Goal: Information Seeking & Learning: Learn about a topic

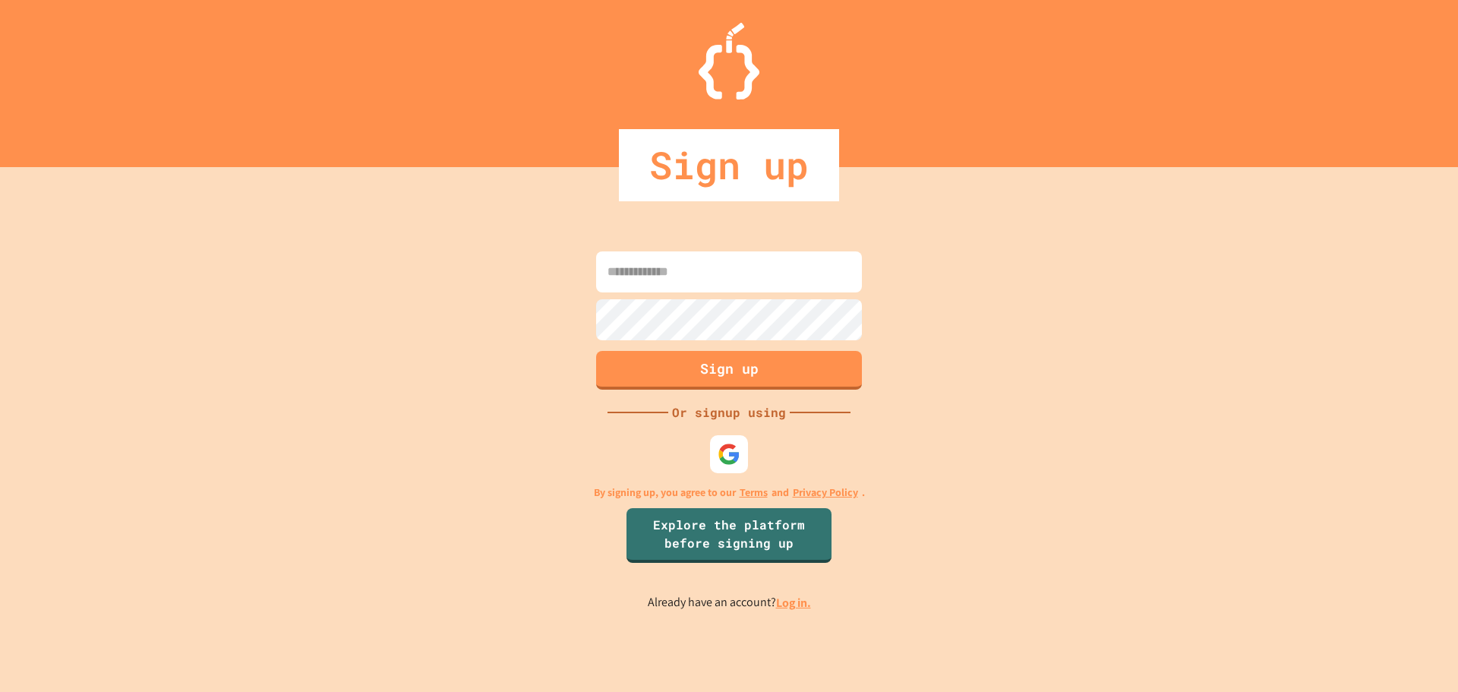
click at [736, 287] on input at bounding box center [729, 271] width 266 height 41
type input "*"
type input "**********"
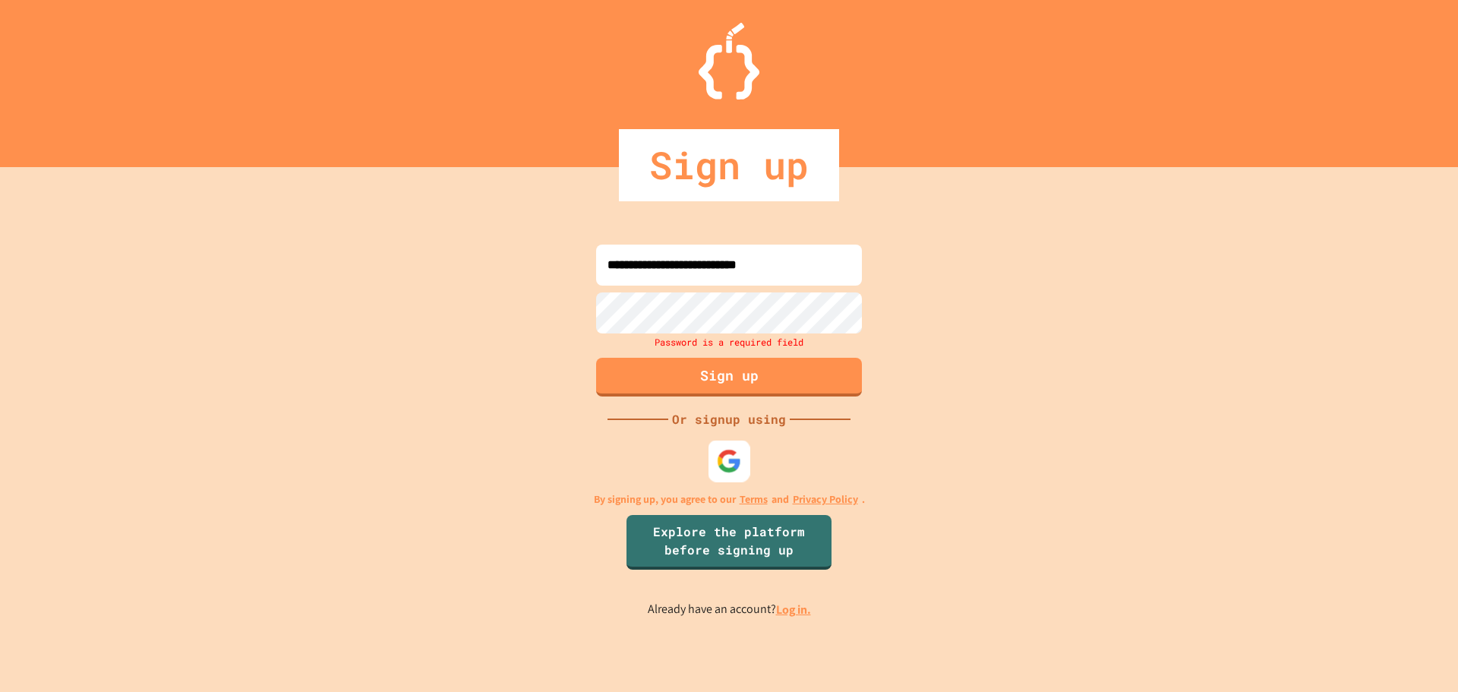
click at [734, 442] on div at bounding box center [729, 461] width 42 height 42
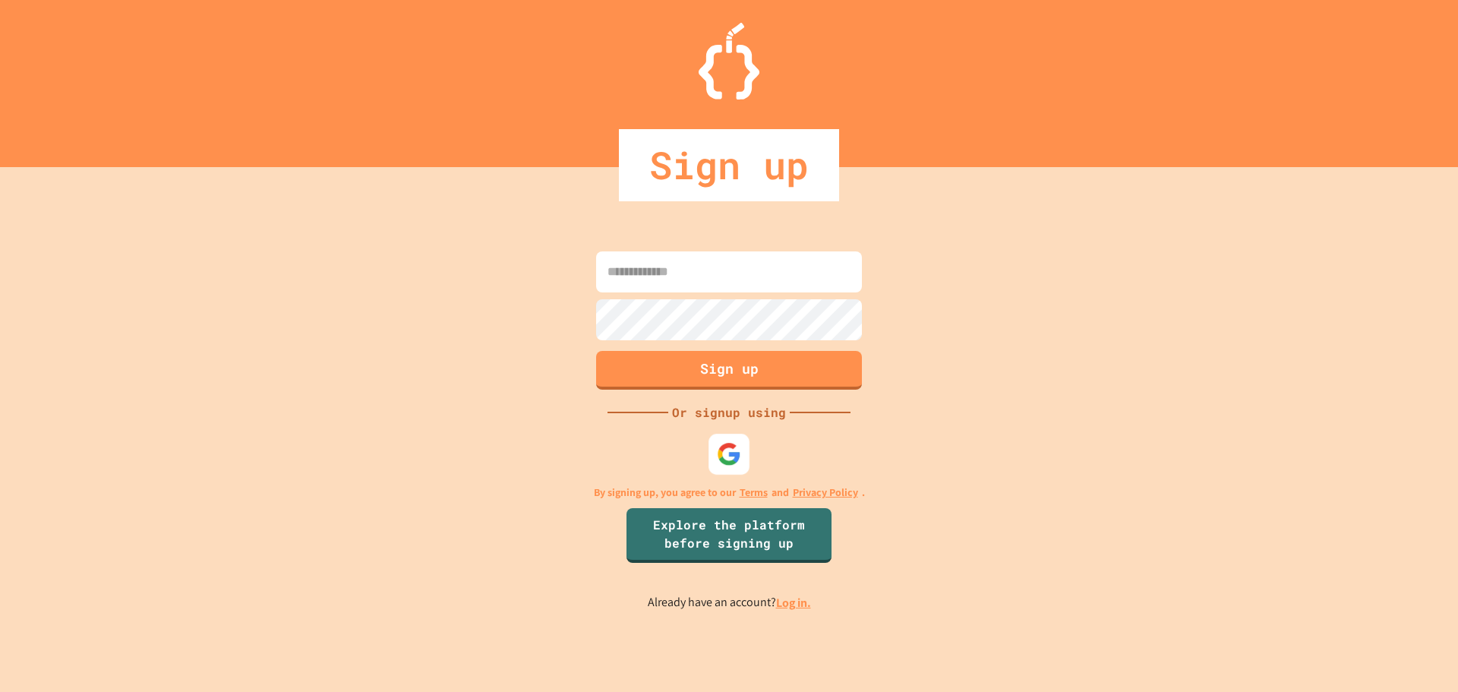
click at [727, 468] on div at bounding box center [728, 453] width 41 height 41
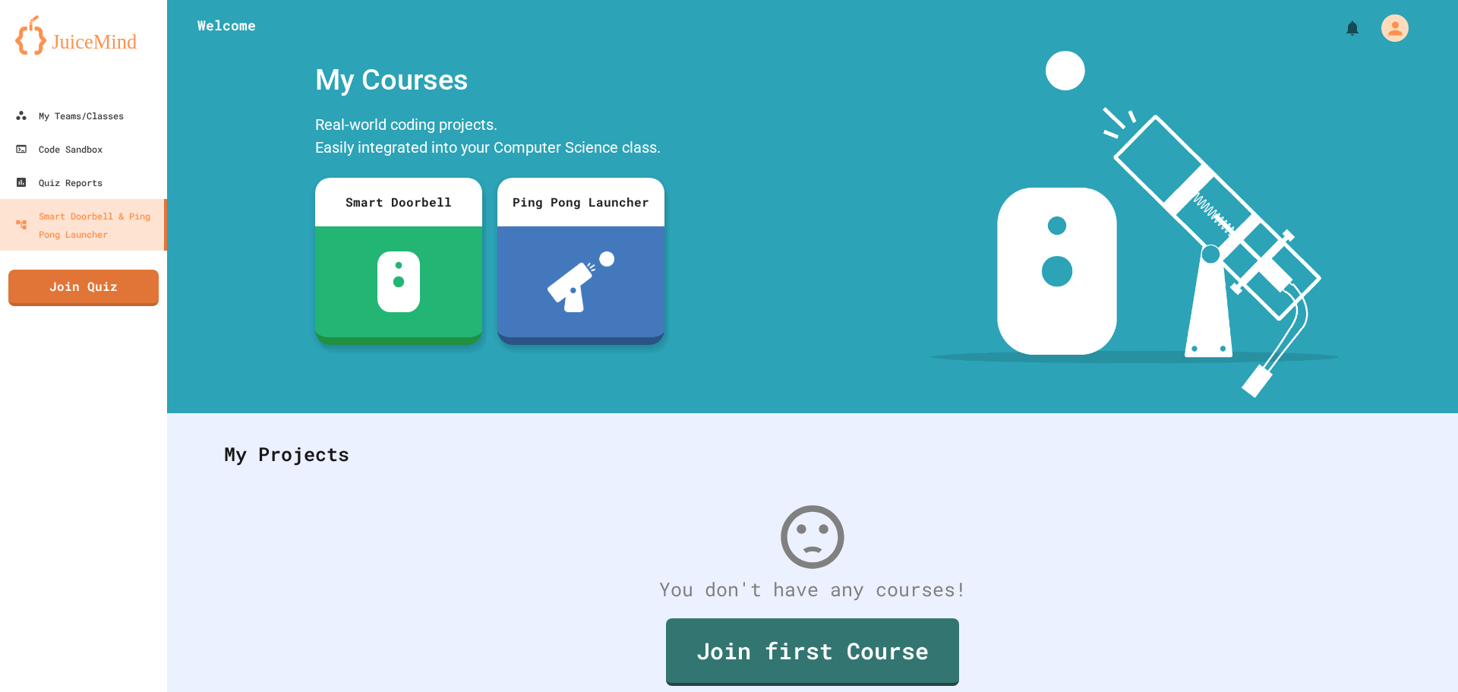
scroll to position [70, 0]
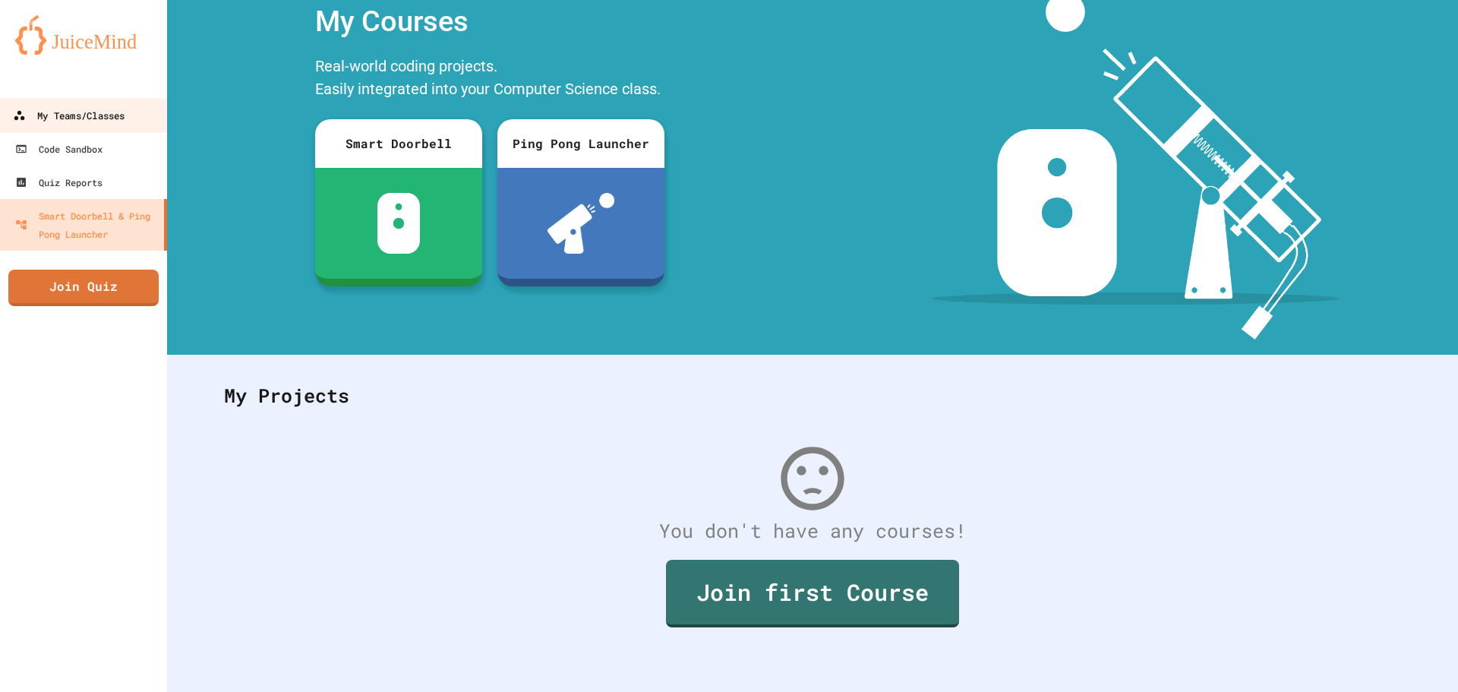
click at [58, 113] on div "My Teams/Classes" at bounding box center [69, 115] width 112 height 19
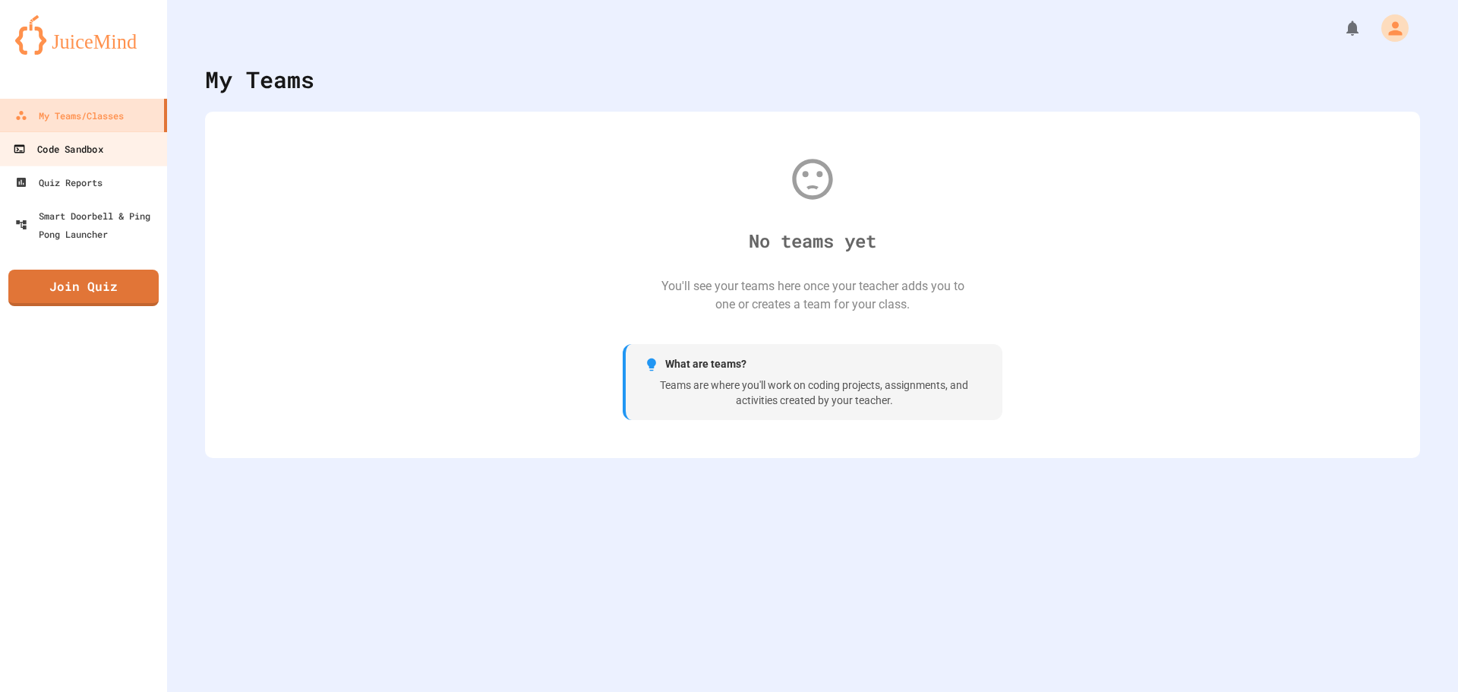
click at [102, 152] on div "Code Sandbox" at bounding box center [58, 149] width 90 height 19
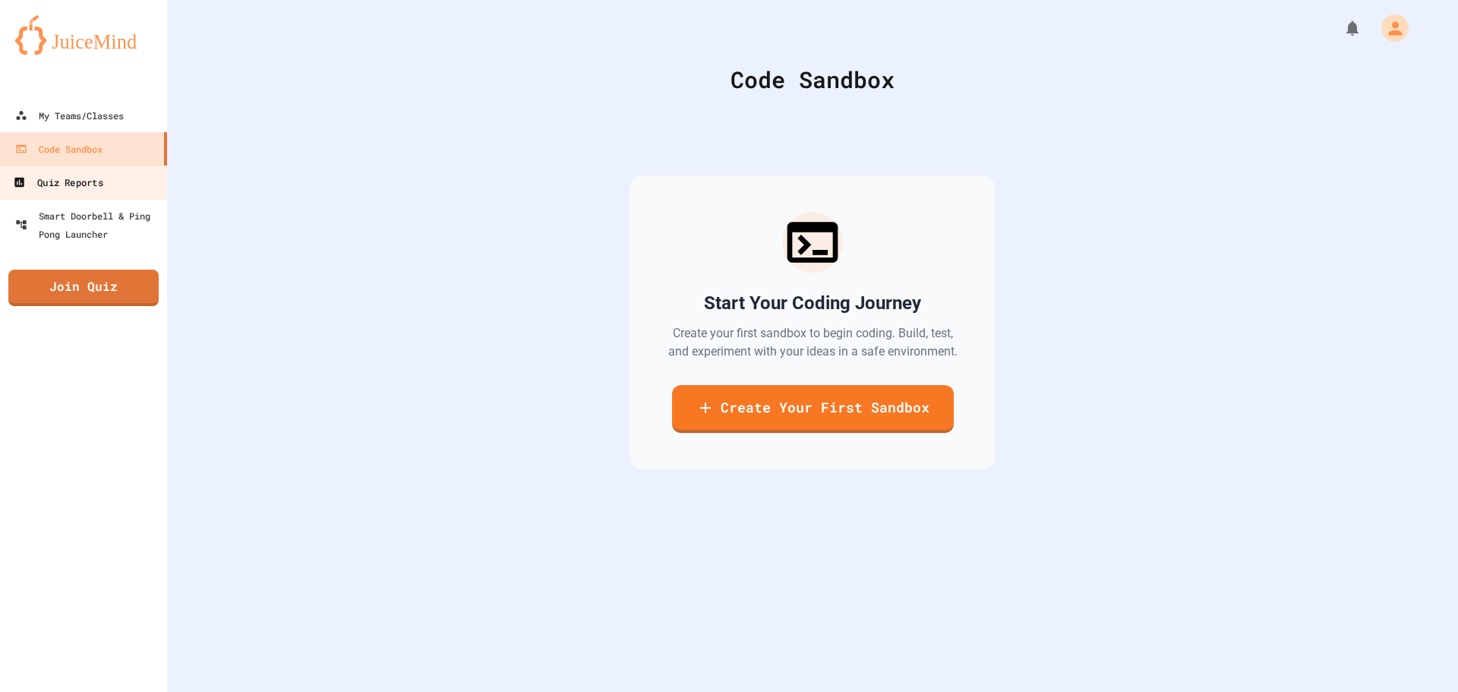
click at [109, 167] on link "Quiz Reports" at bounding box center [84, 182] width 172 height 34
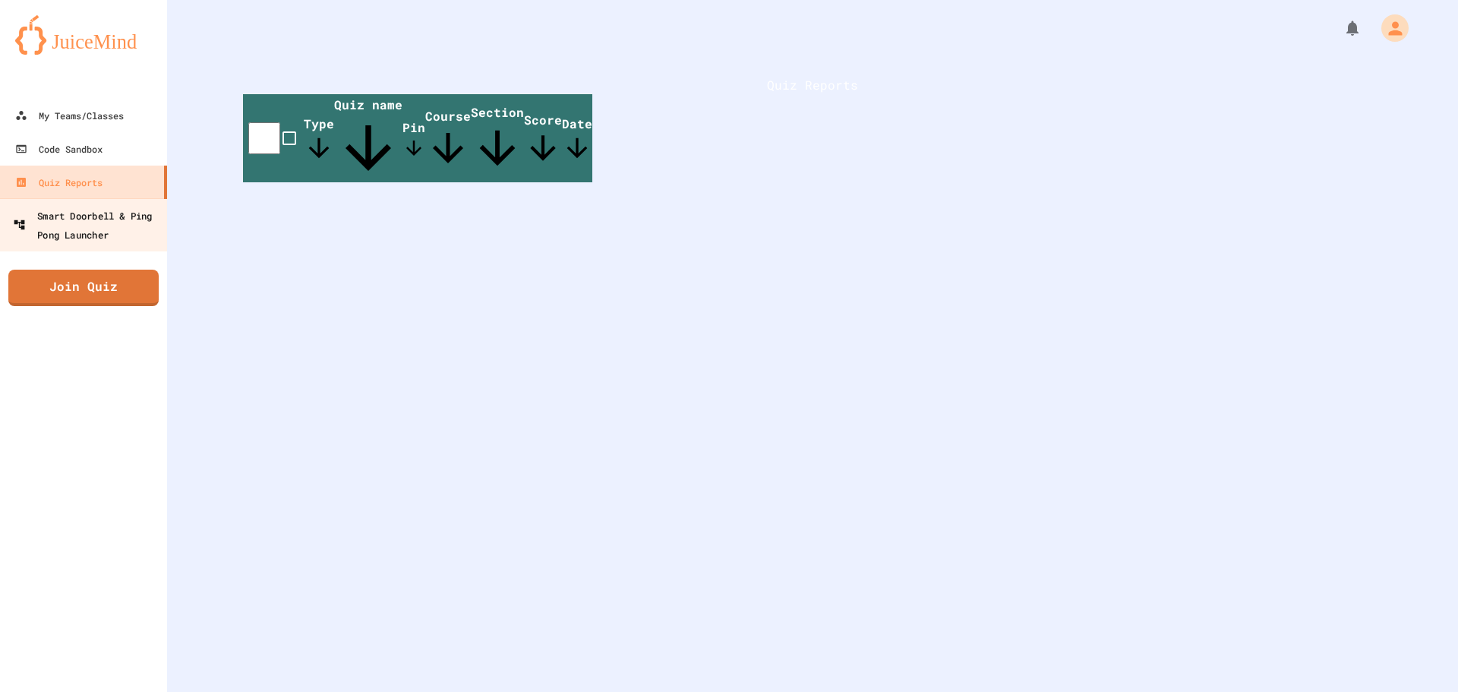
click at [102, 219] on div "Smart Doorbell & Ping Pong Launcher" at bounding box center [88, 224] width 150 height 37
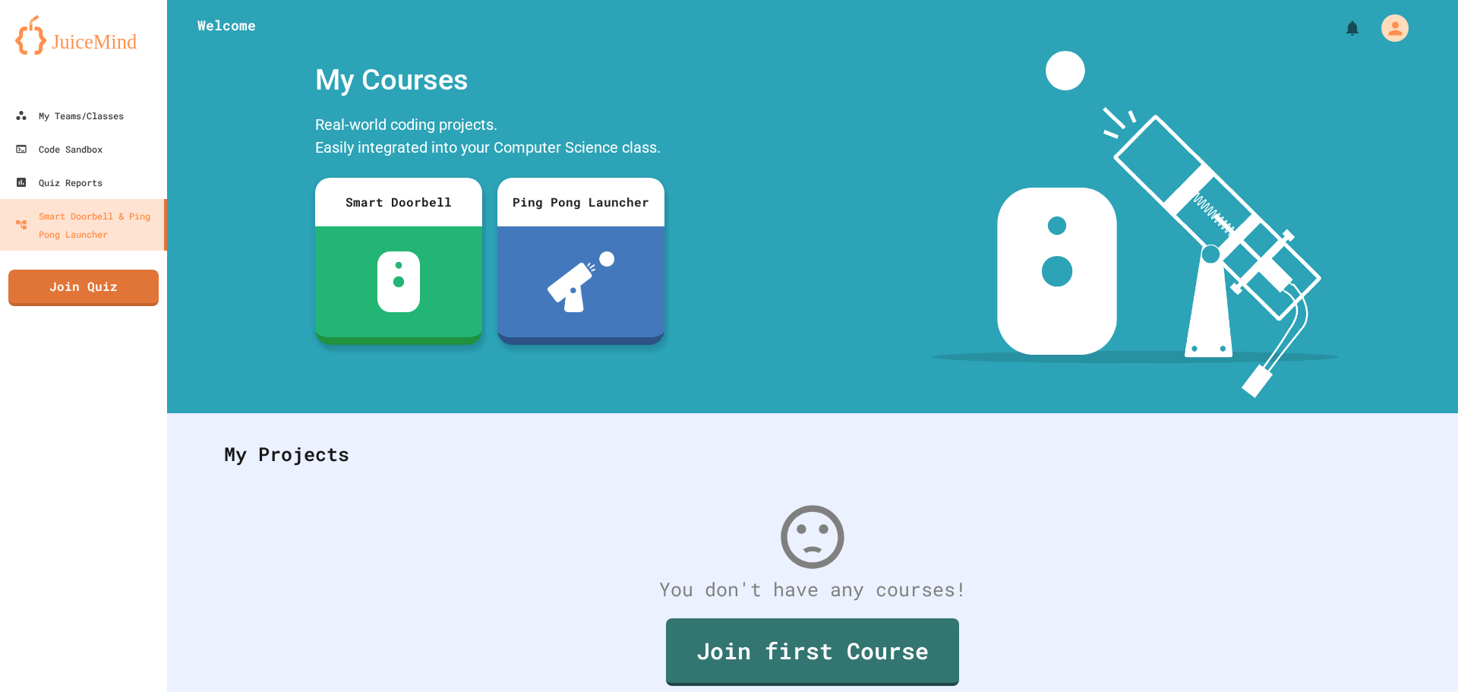
click at [115, 43] on img at bounding box center [83, 34] width 137 height 39
click at [1388, 26] on icon "My Account" at bounding box center [1395, 28] width 14 height 14
click at [866, 691] on div at bounding box center [729, 692] width 1458 height 0
click at [113, 178] on link "Quiz Reports" at bounding box center [84, 182] width 172 height 34
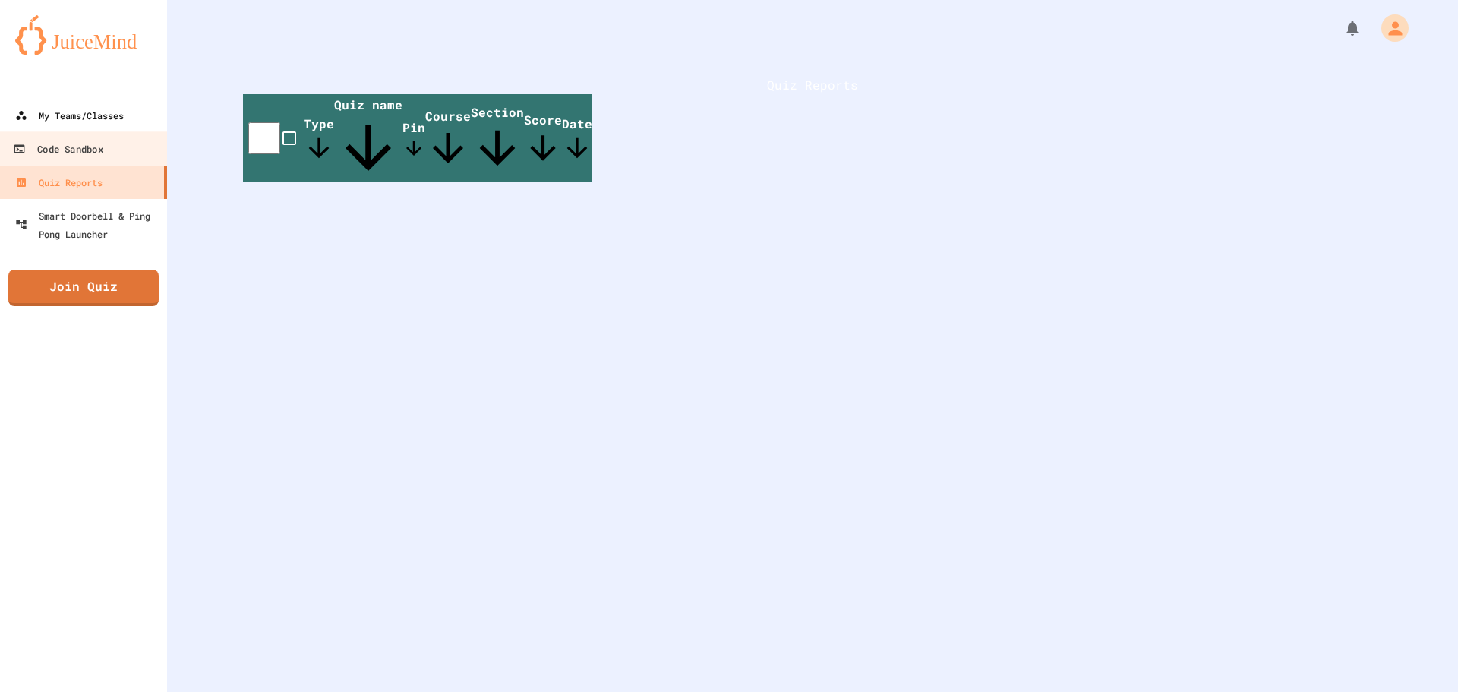
click at [114, 125] on div "My Teams/Classes" at bounding box center [69, 115] width 109 height 18
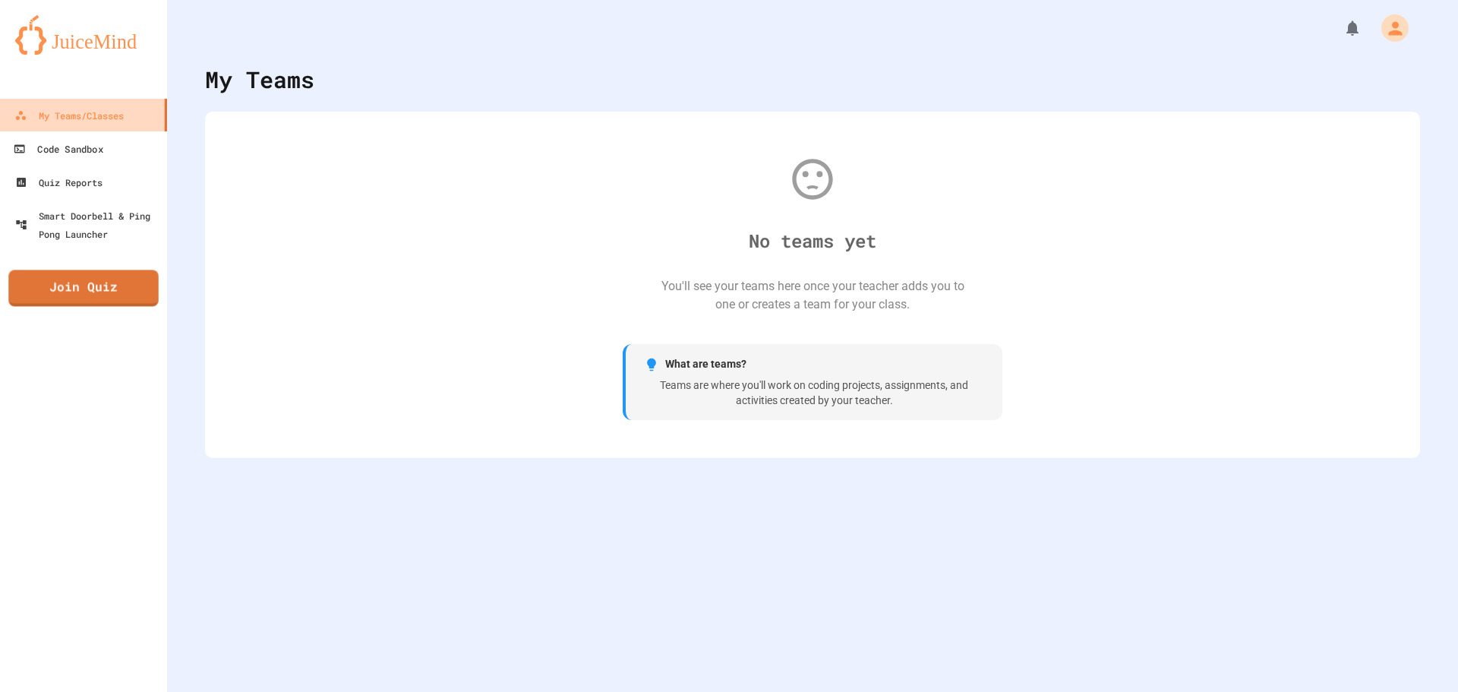
click at [103, 127] on link "My Teams/Classes" at bounding box center [83, 115] width 168 height 33
click at [22, 150] on icon at bounding box center [19, 149] width 12 height 12
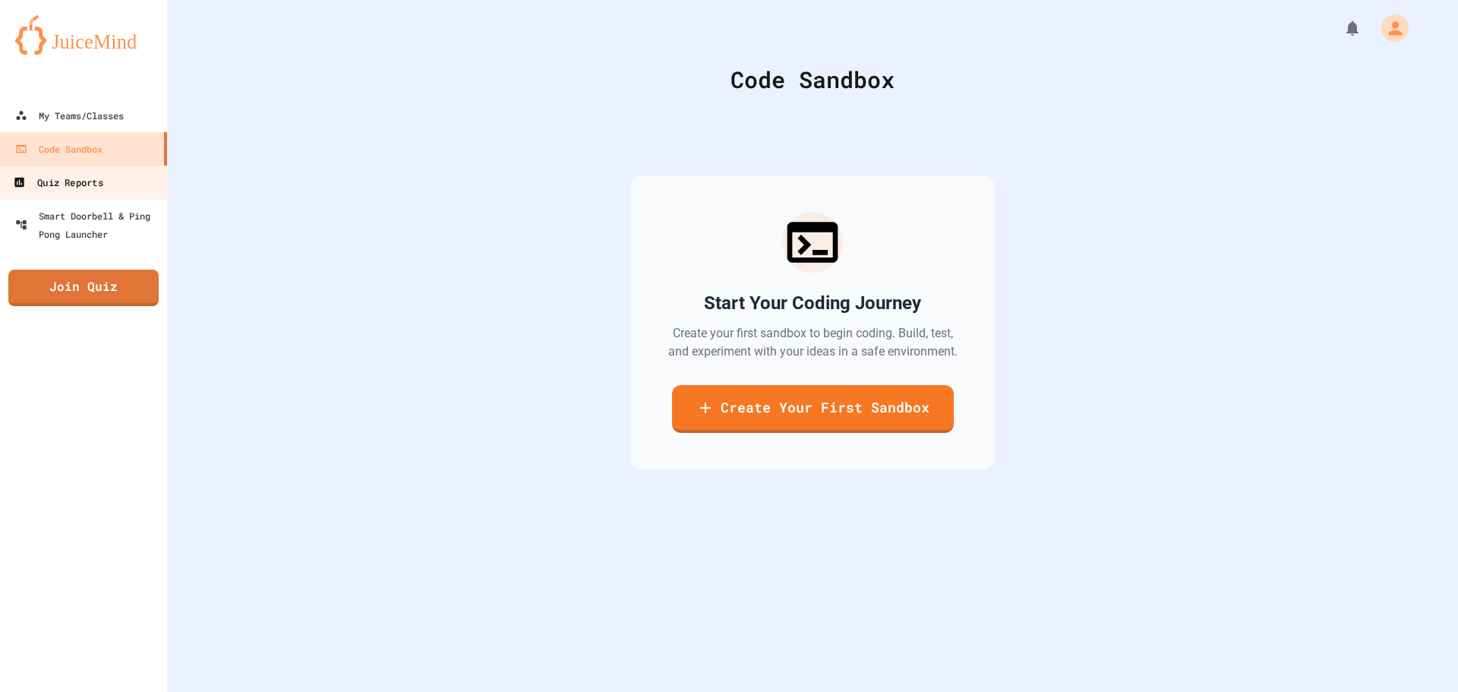
click at [36, 172] on link "Quiz Reports" at bounding box center [84, 182] width 172 height 34
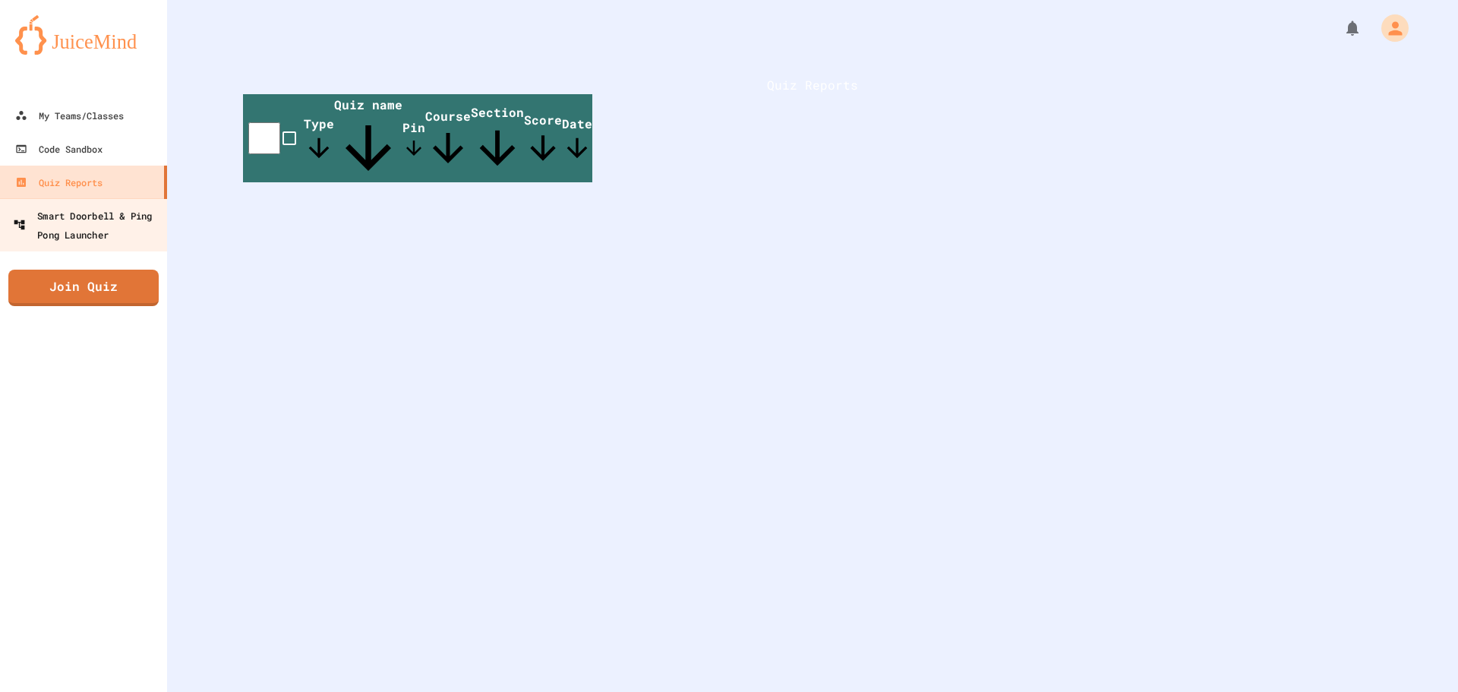
click at [135, 222] on div "Smart Doorbell & Ping Pong Launcher" at bounding box center [88, 224] width 150 height 37
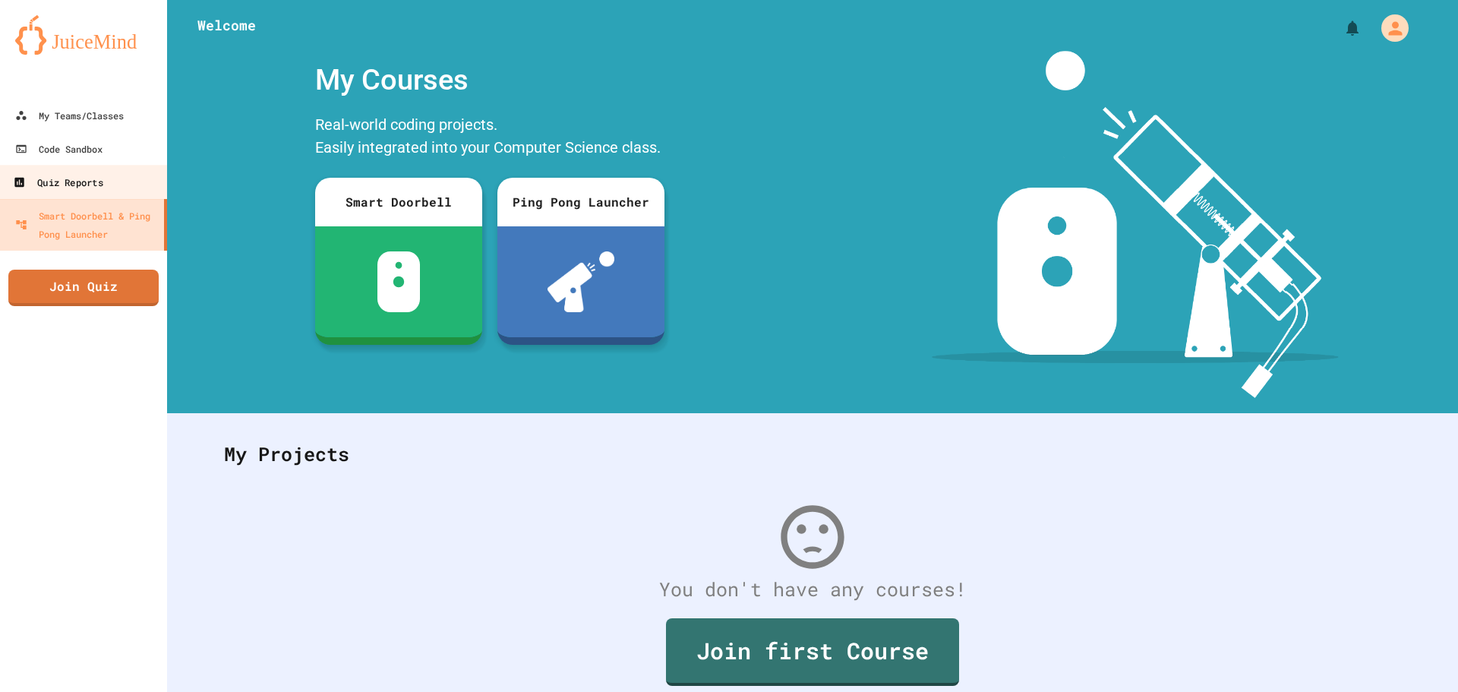
click at [100, 181] on div "Quiz Reports" at bounding box center [58, 182] width 90 height 19
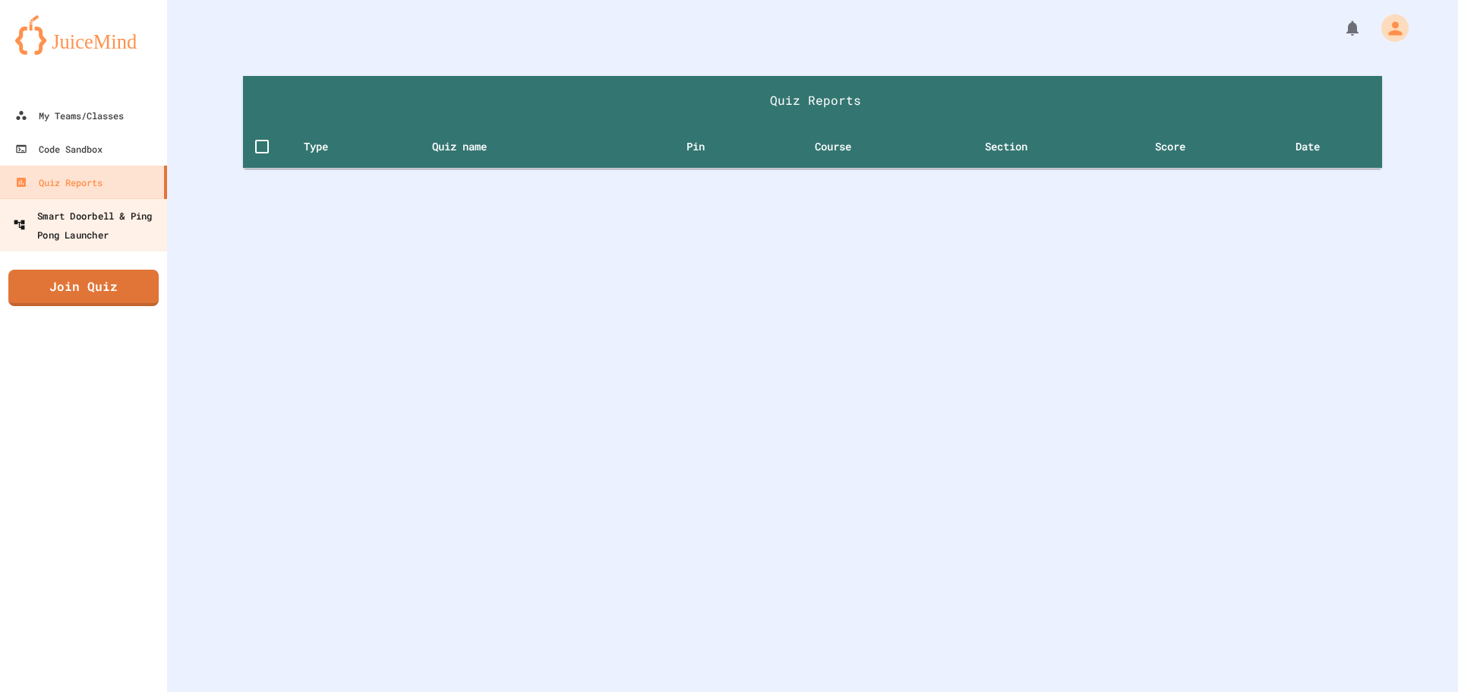
click at [135, 219] on div "Smart Doorbell & Ping Pong Launcher" at bounding box center [88, 224] width 150 height 37
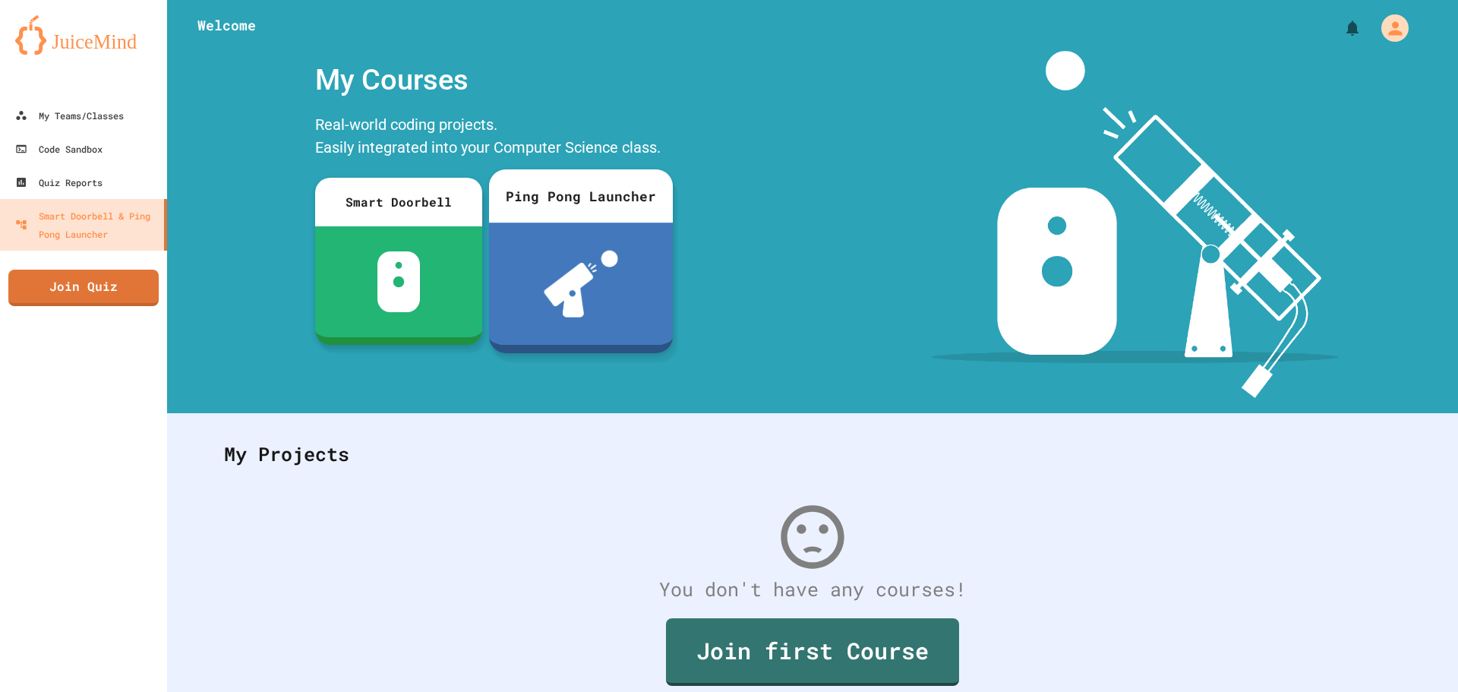
scroll to position [70, 0]
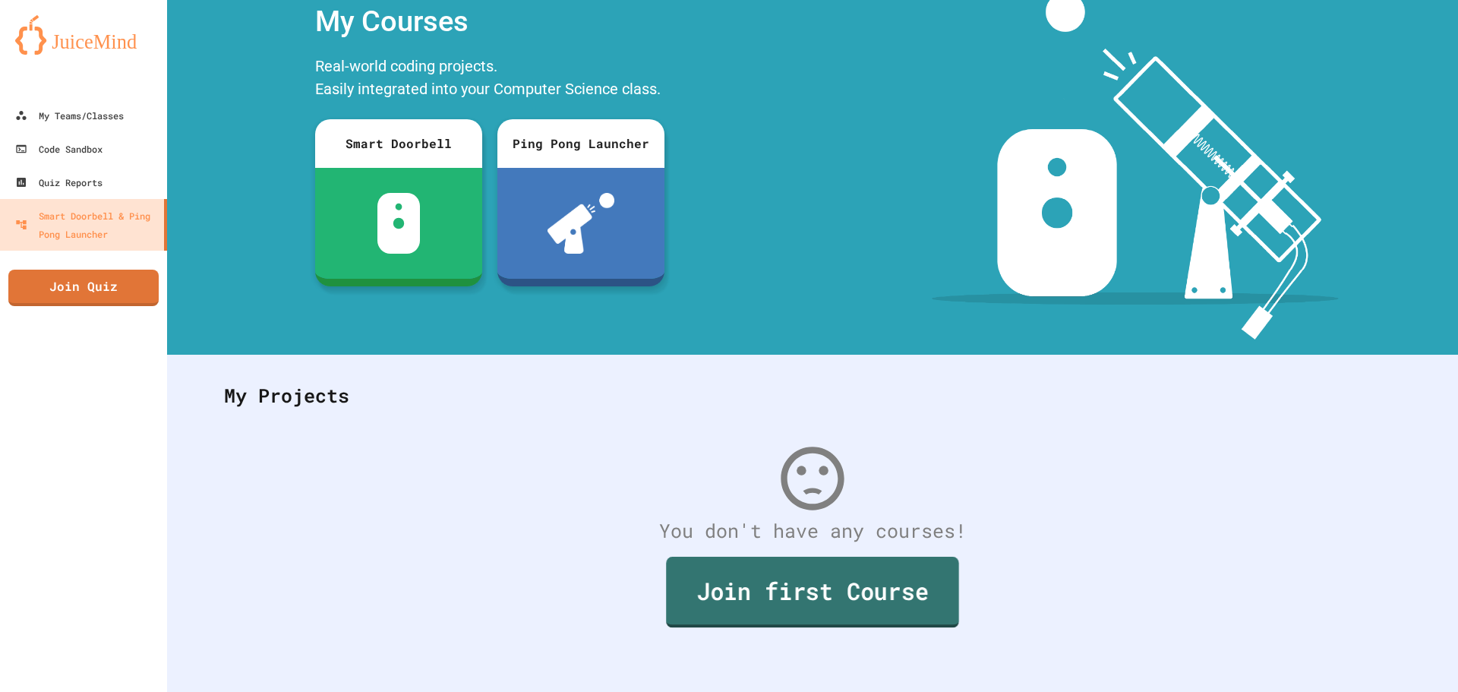
click at [793, 566] on link "Join first Course" at bounding box center [812, 591] width 293 height 71
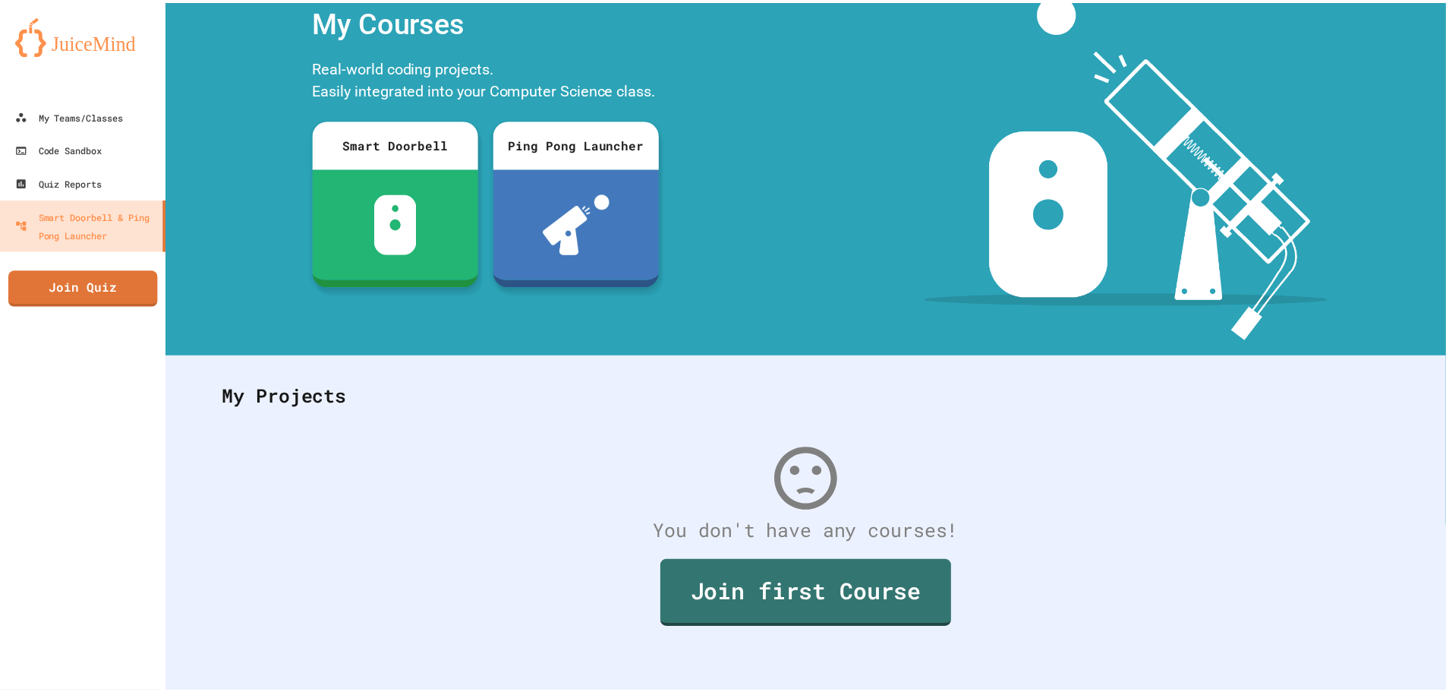
scroll to position [0, 0]
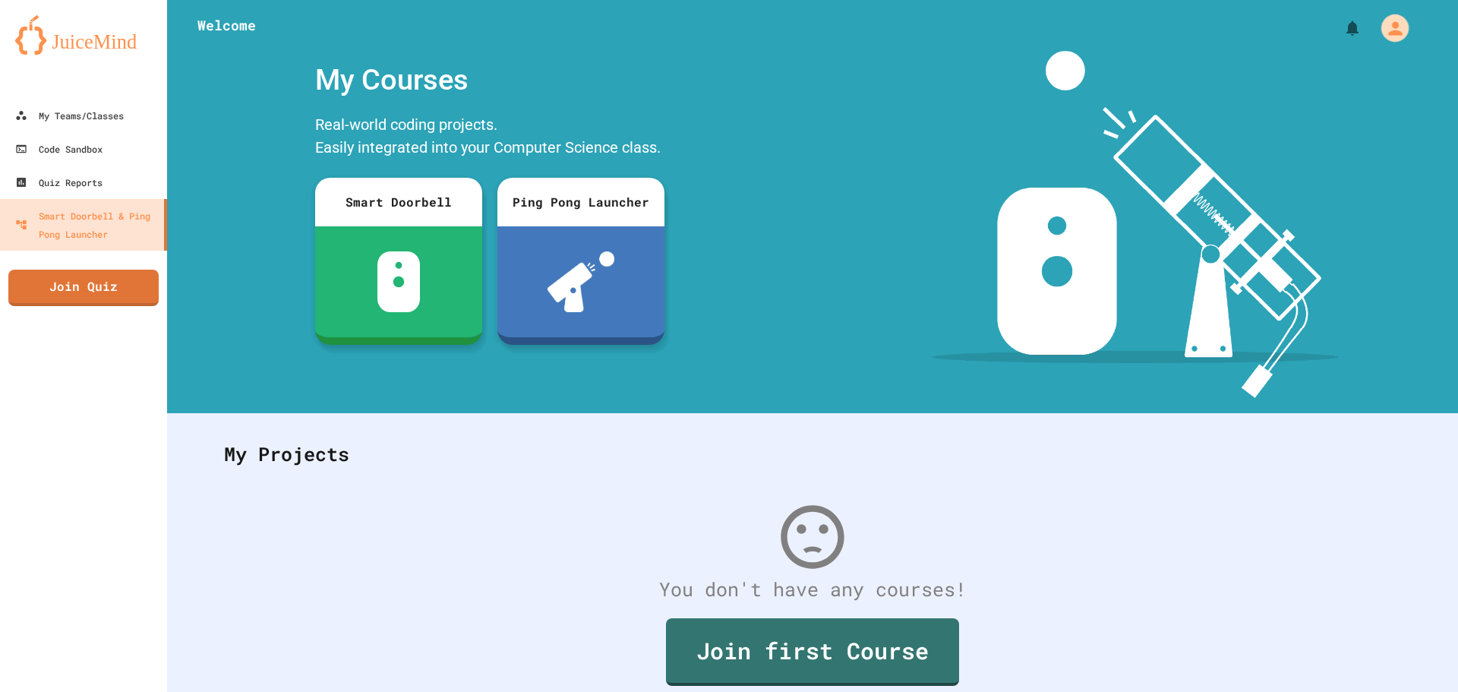
click at [1380, 14] on button "My Account" at bounding box center [1394, 28] width 35 height 35
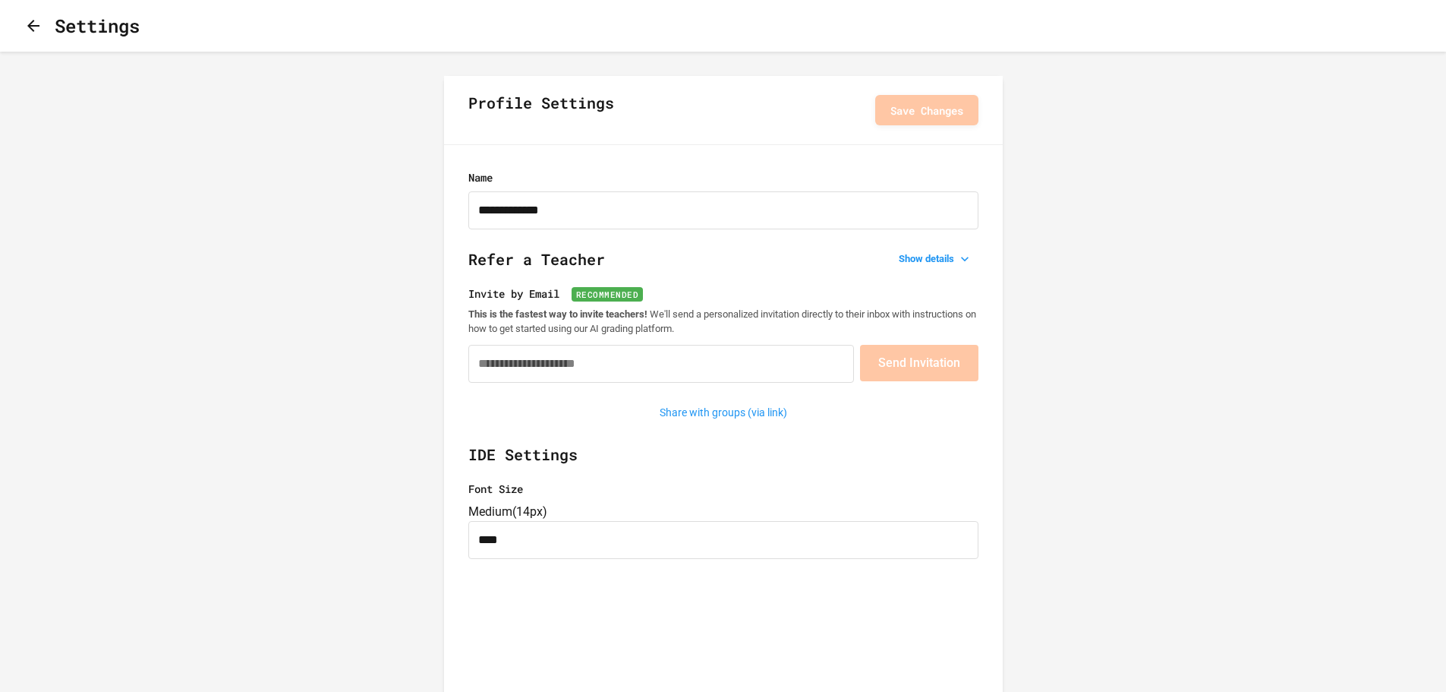
click at [36, 26] on icon "button" at bounding box center [33, 26] width 12 height 12
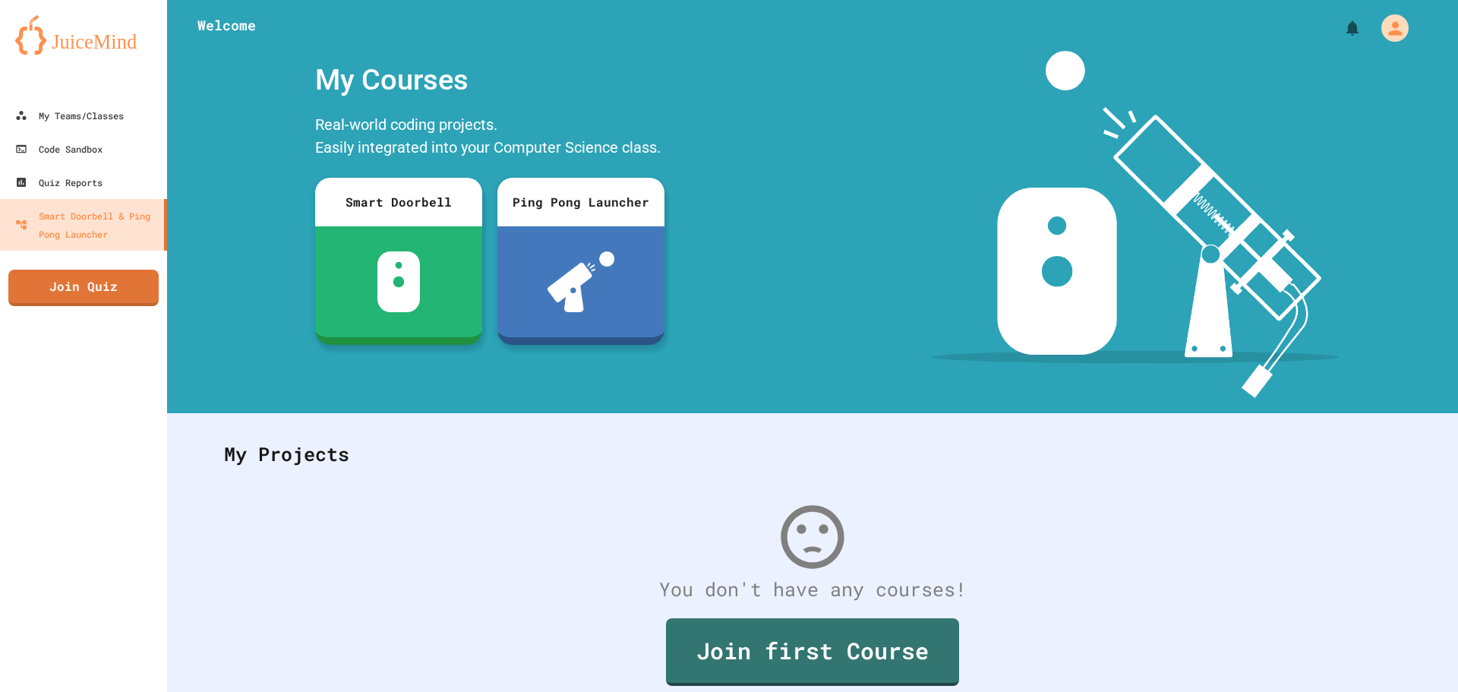
click at [259, 80] on div "My Courses Real-world coding projects. Easily integrated into your Computer Sci…" at bounding box center [489, 224] width 645 height 347
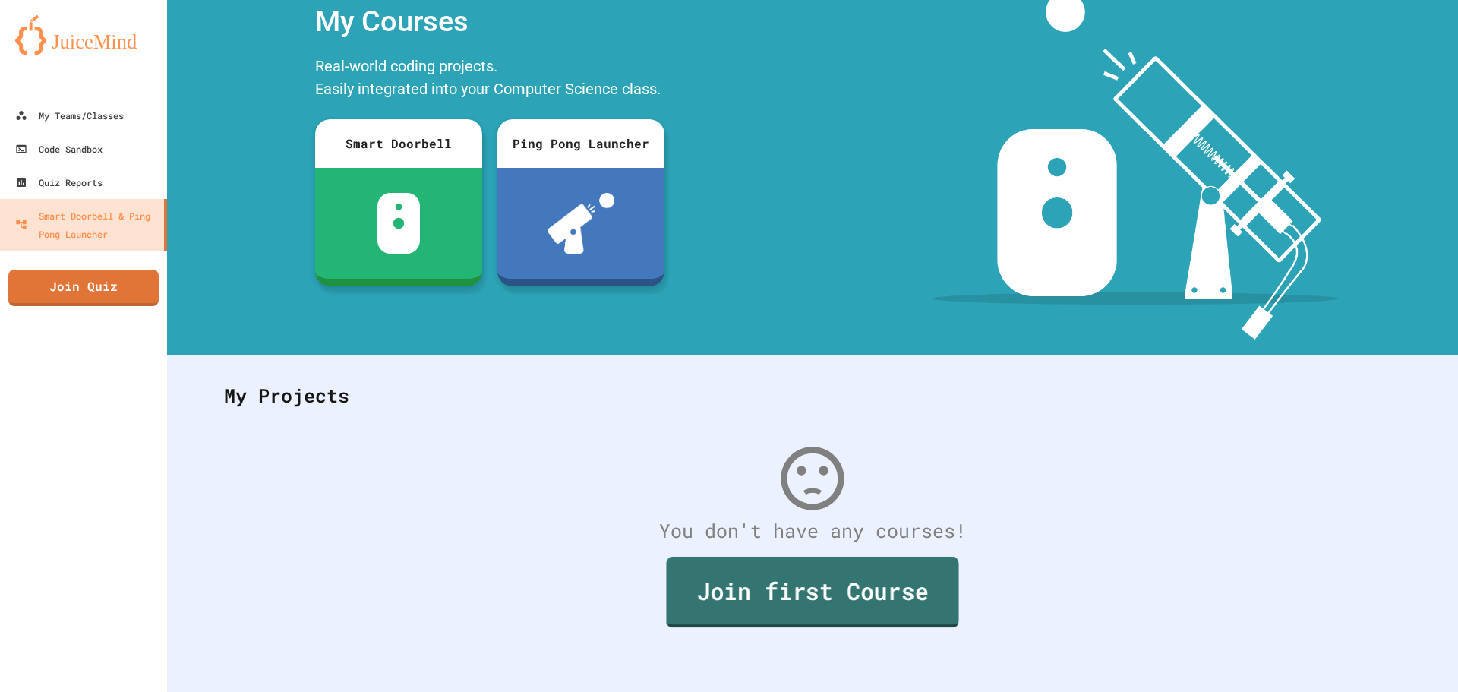
click at [794, 577] on link "Join first Course" at bounding box center [812, 591] width 292 height 71
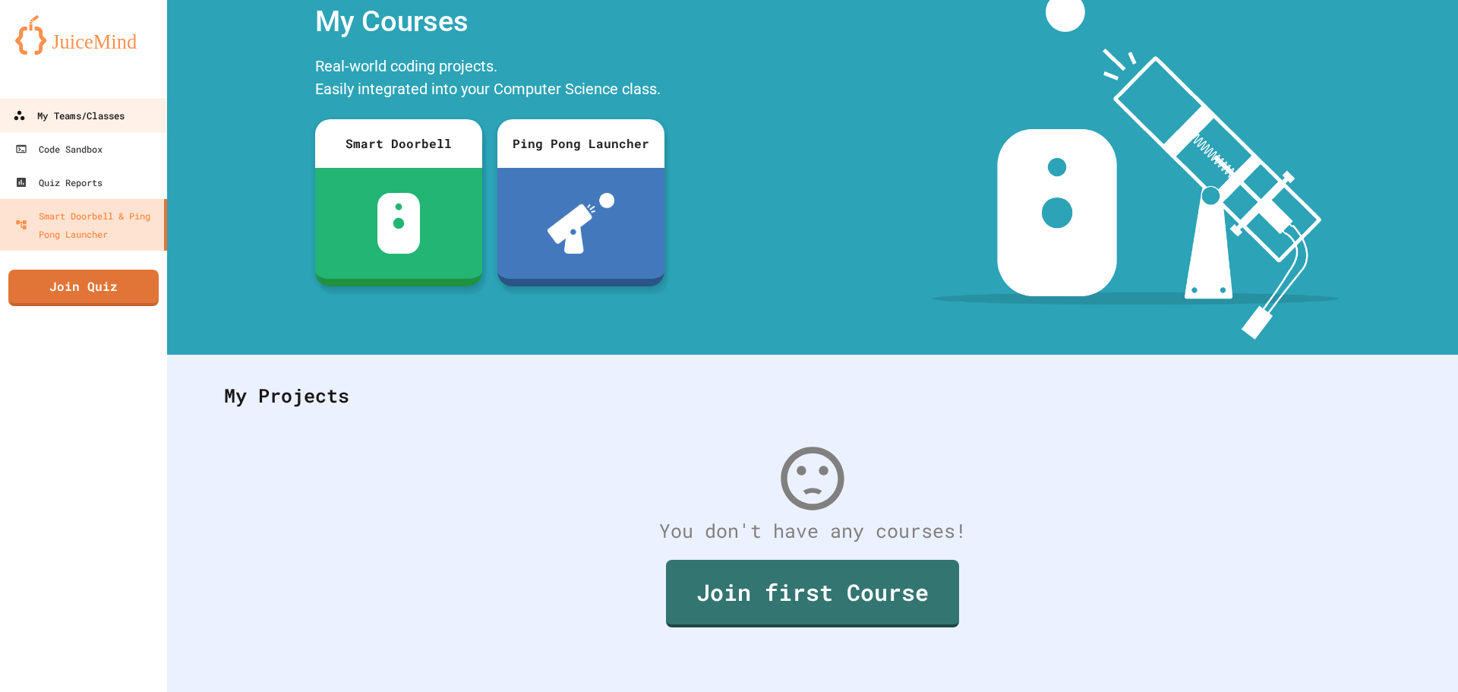
click at [102, 115] on div "My Teams/Classes" at bounding box center [69, 115] width 112 height 19
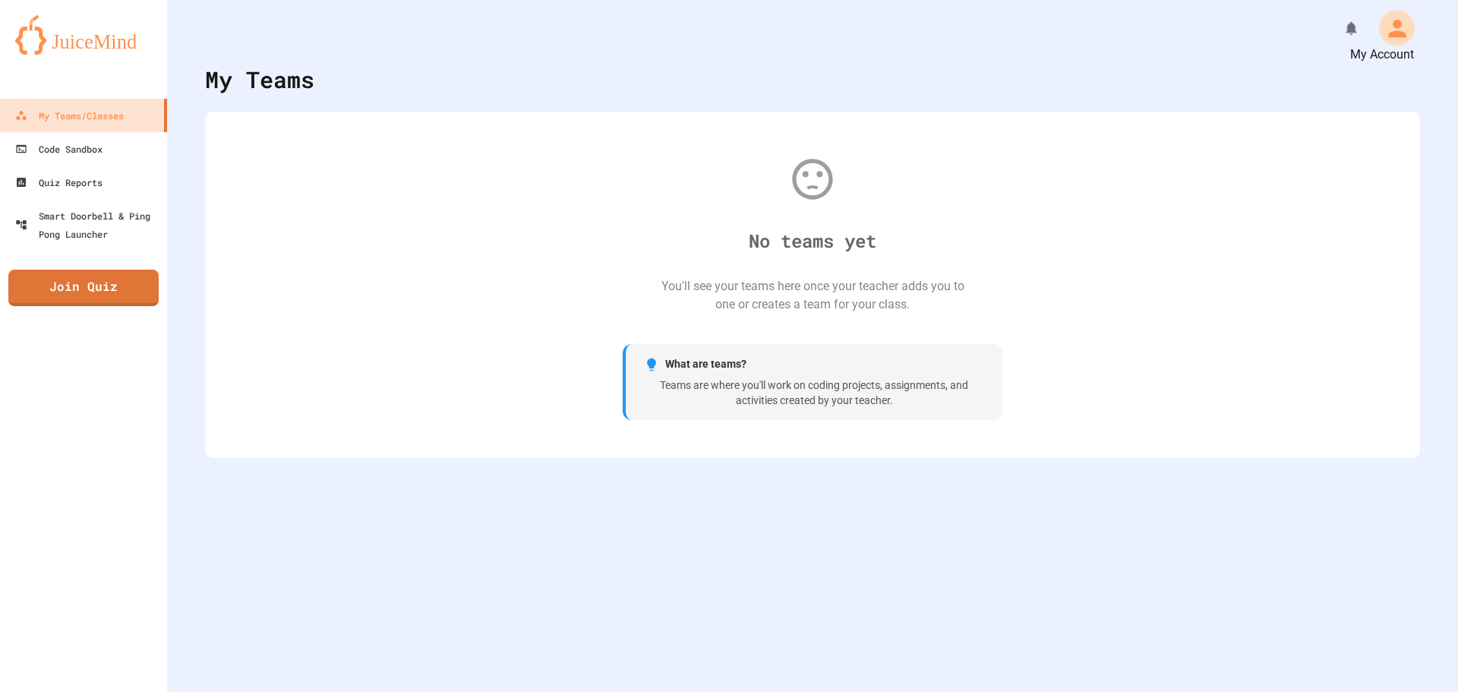
click at [1379, 24] on div "My Account" at bounding box center [1397, 29] width 36 height 36
click at [122, 157] on link "Code Sandbox" at bounding box center [84, 148] width 172 height 34
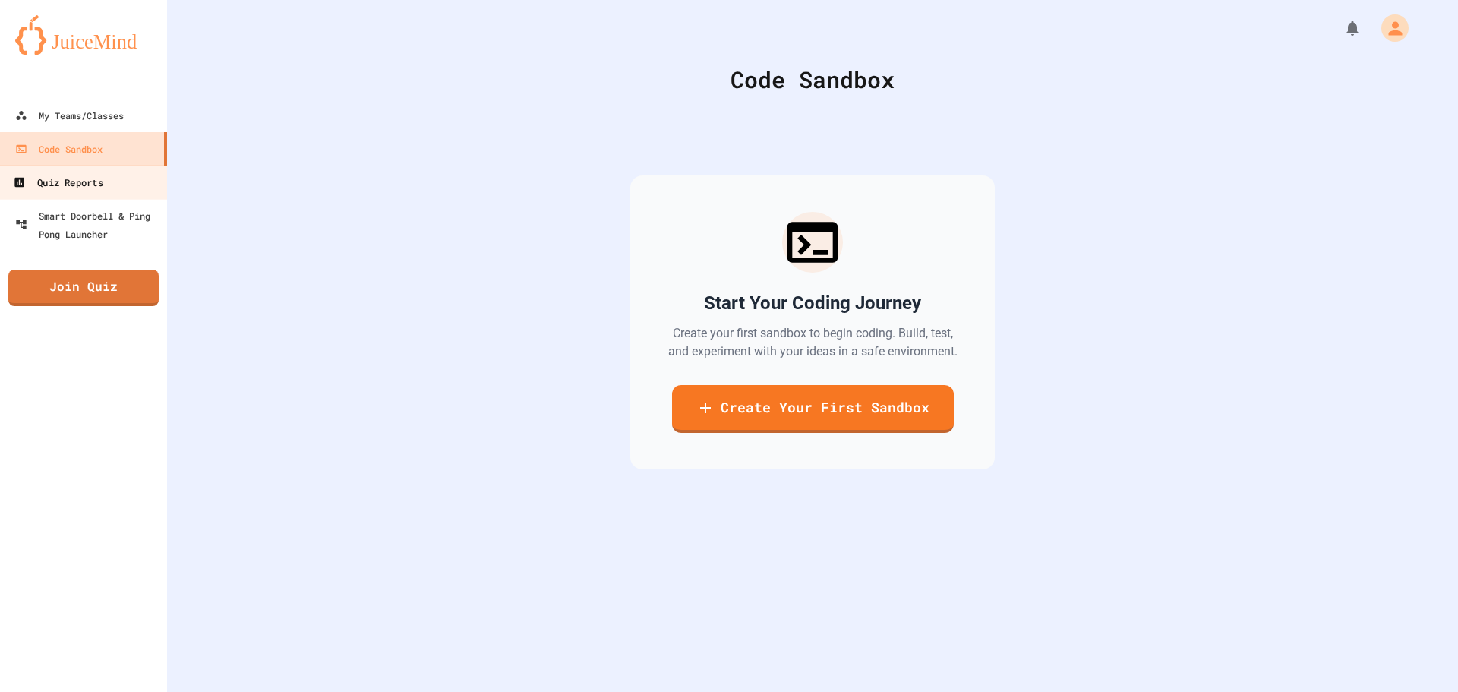
click at [119, 179] on link "Quiz Reports" at bounding box center [84, 182] width 172 height 34
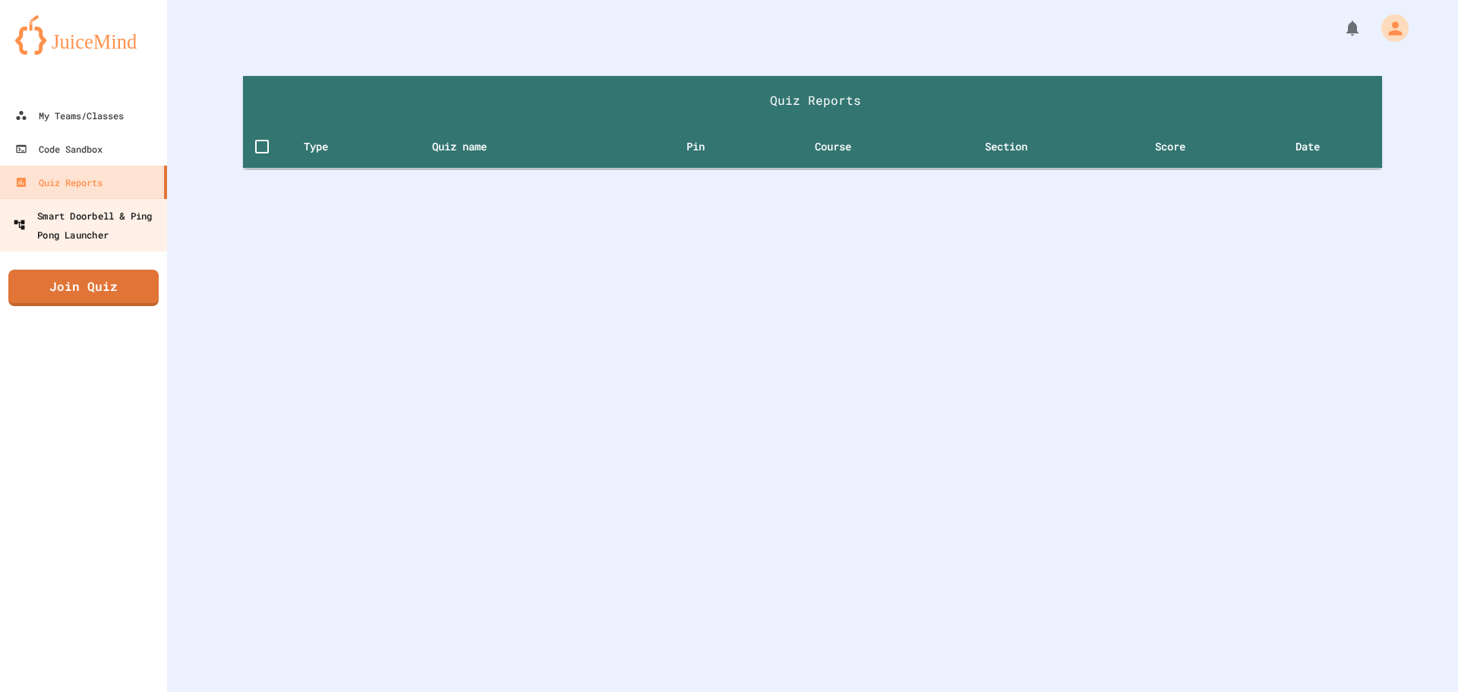
click at [147, 227] on div "Smart Doorbell & Ping Pong Launcher" at bounding box center [88, 224] width 150 height 37
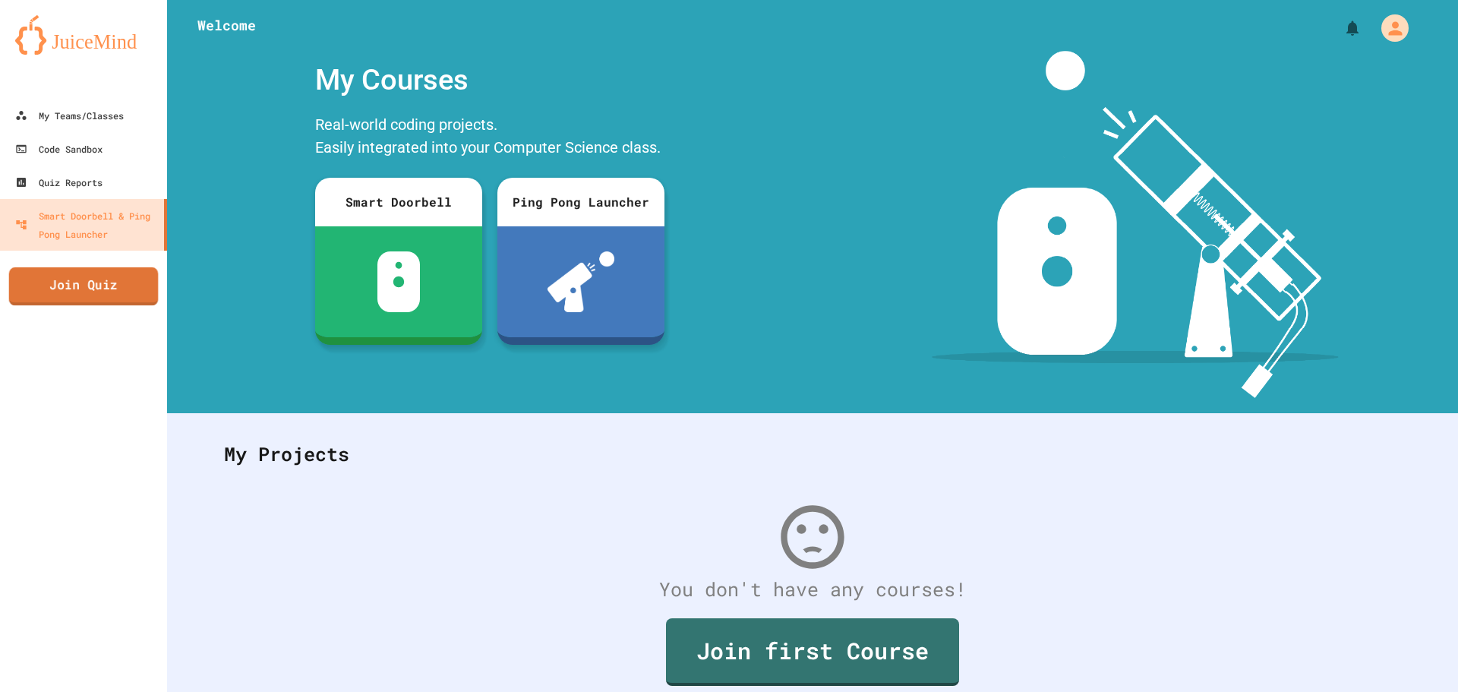
click at [119, 293] on link "Join Quiz" at bounding box center [84, 286] width 150 height 38
click at [66, 44] on img at bounding box center [83, 34] width 137 height 39
drag, startPoint x: 89, startPoint y: 96, endPoint x: 91, endPoint y: 105, distance: 9.4
click at [89, 96] on div at bounding box center [83, 83] width 167 height 30
click at [92, 106] on div "My Teams/Classes" at bounding box center [69, 115] width 112 height 19
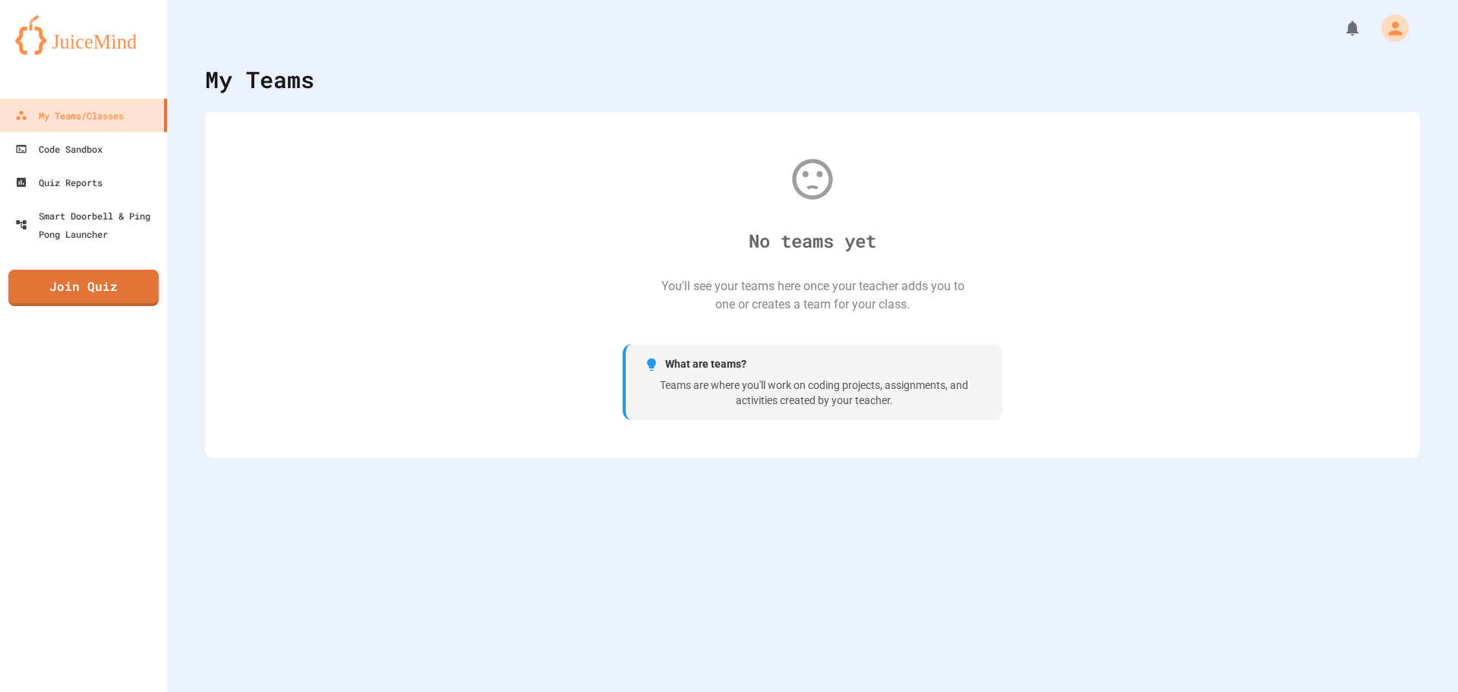
click at [794, 238] on div "No teams yet" at bounding box center [813, 240] width 128 height 27
click at [84, 103] on link "My Teams/Classes" at bounding box center [84, 115] width 172 height 34
click at [67, 150] on div "Code Sandbox" at bounding box center [58, 149] width 90 height 19
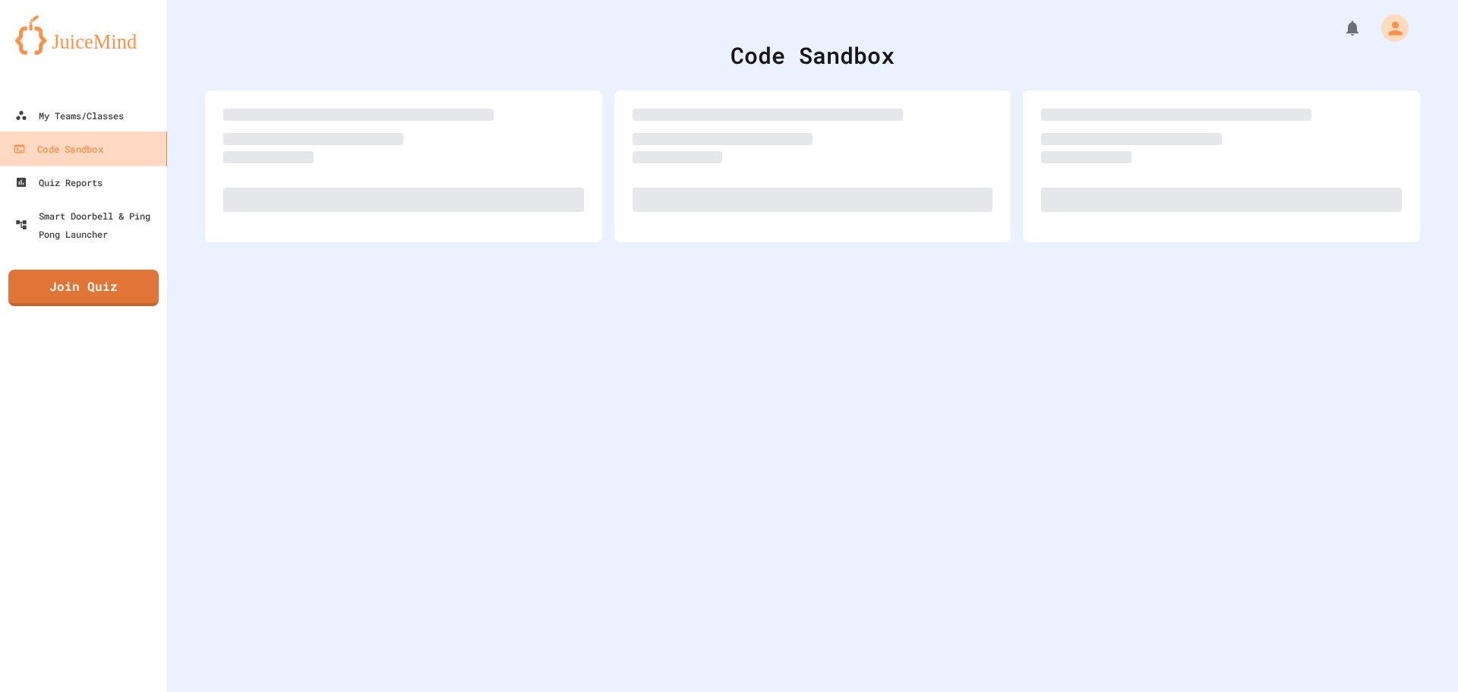
click at [67, 150] on div "Code Sandbox" at bounding box center [58, 149] width 90 height 19
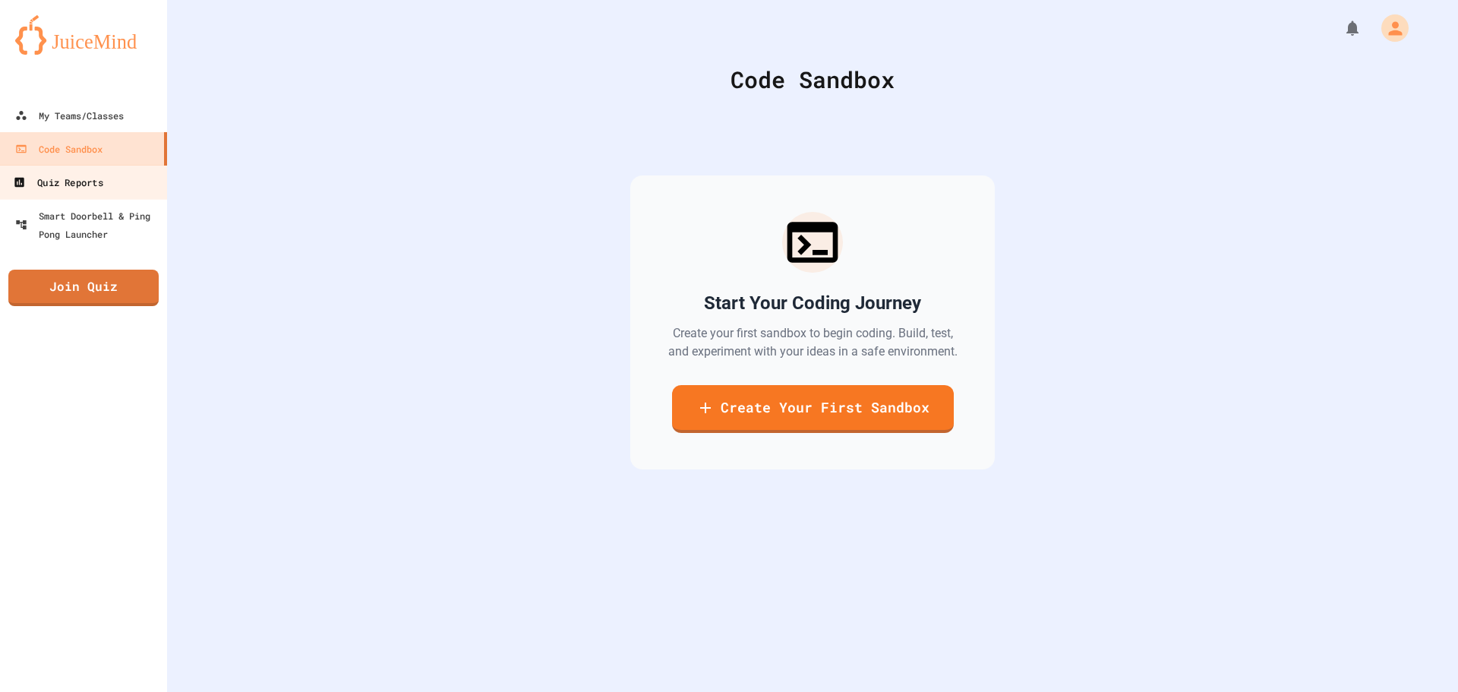
click at [61, 192] on link "Quiz Reports" at bounding box center [84, 182] width 172 height 34
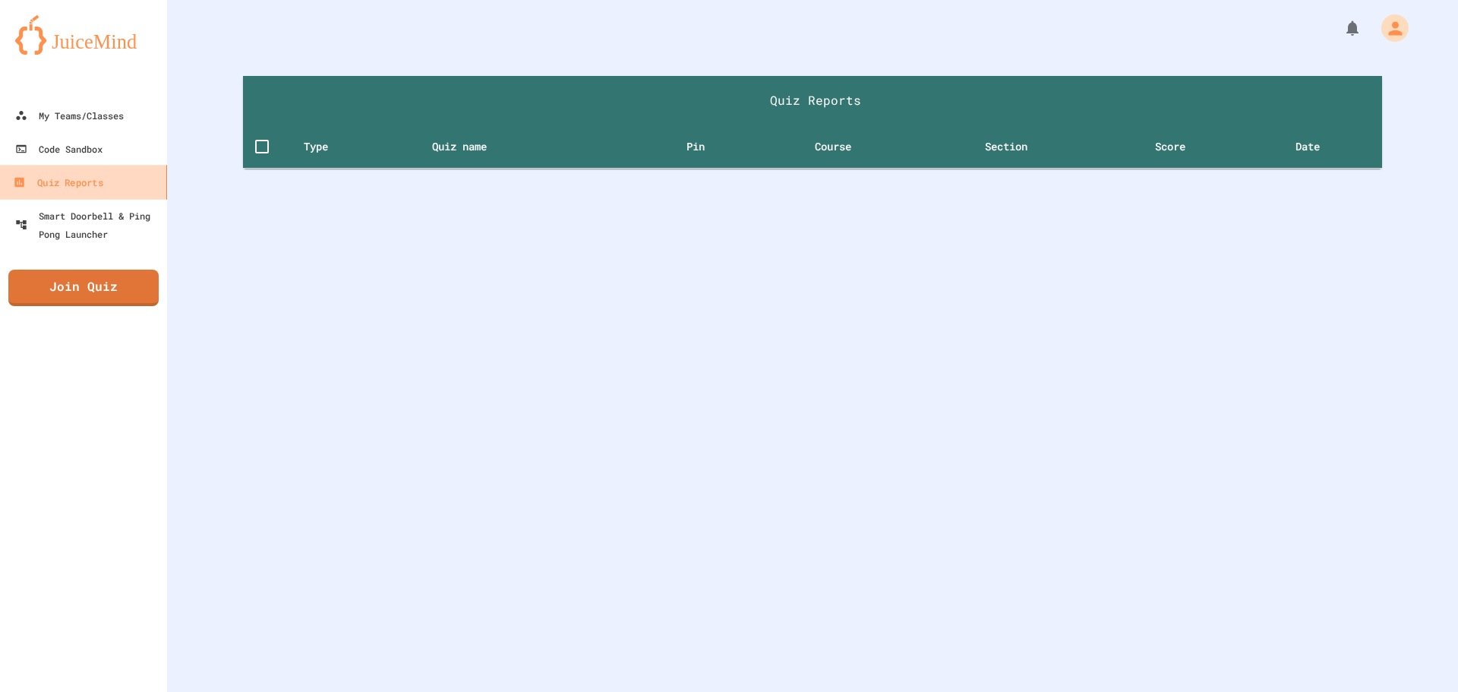
click at [61, 189] on div "Quiz Reports" at bounding box center [58, 182] width 90 height 19
click at [82, 237] on div "Smart Doorbell & Ping Pong Launcher" at bounding box center [88, 224] width 150 height 37
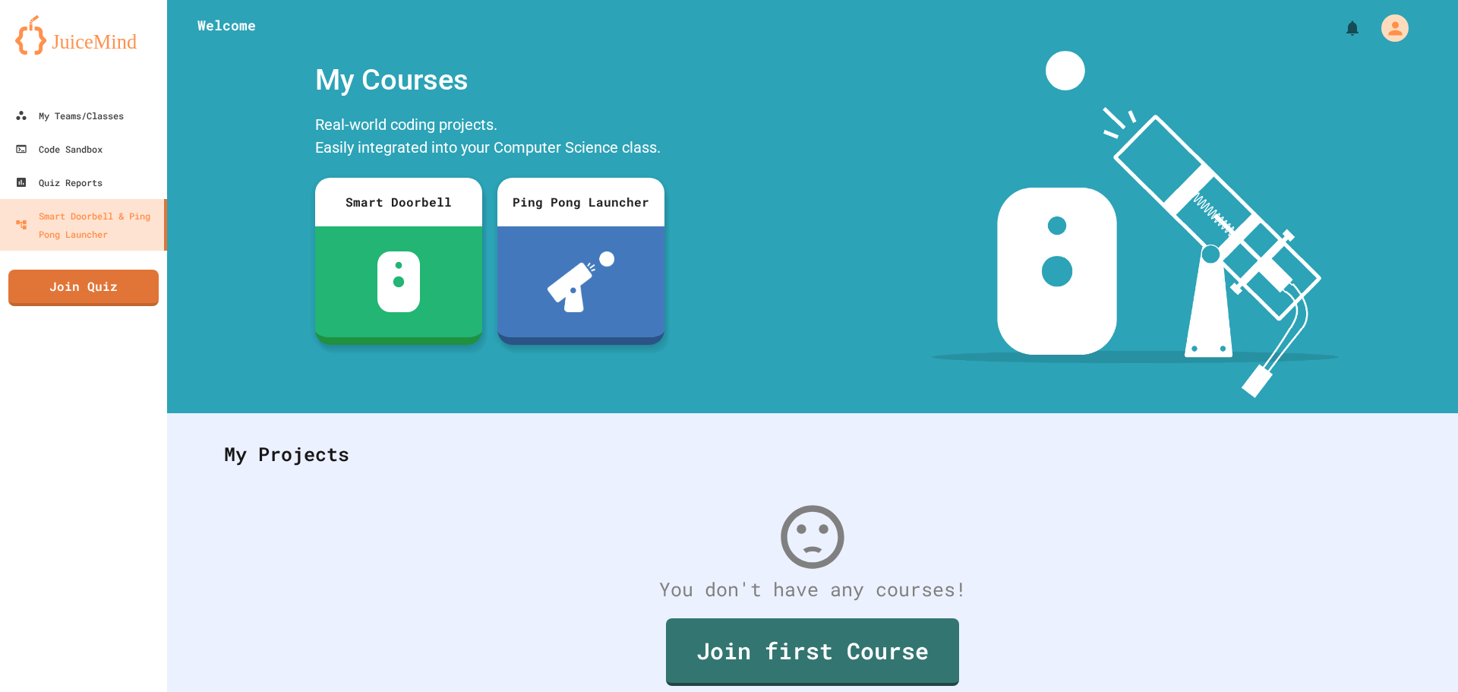
click at [226, 23] on div at bounding box center [812, 23] width 1291 height 46
click at [144, 33] on img at bounding box center [83, 34] width 137 height 39
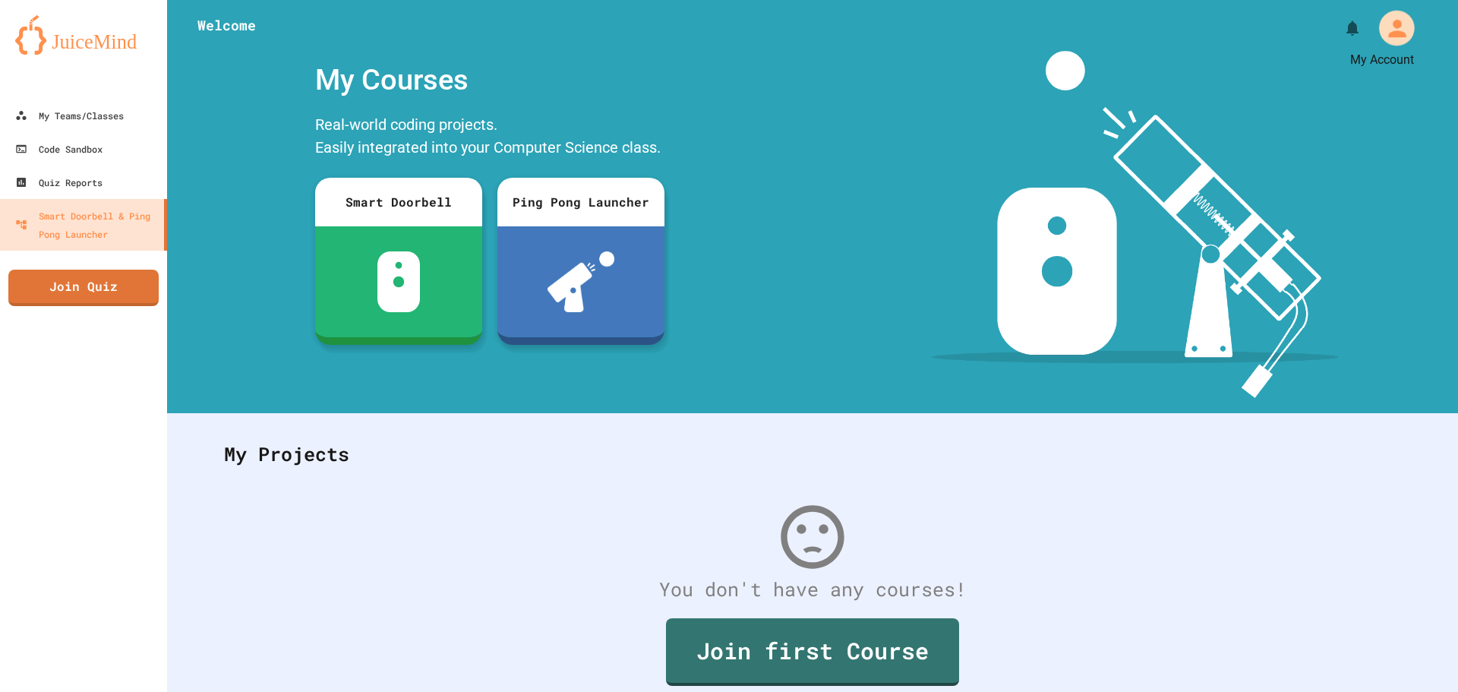
click at [1392, 18] on icon "My Account" at bounding box center [1396, 28] width 27 height 27
click at [720, 691] on div at bounding box center [729, 692] width 1458 height 0
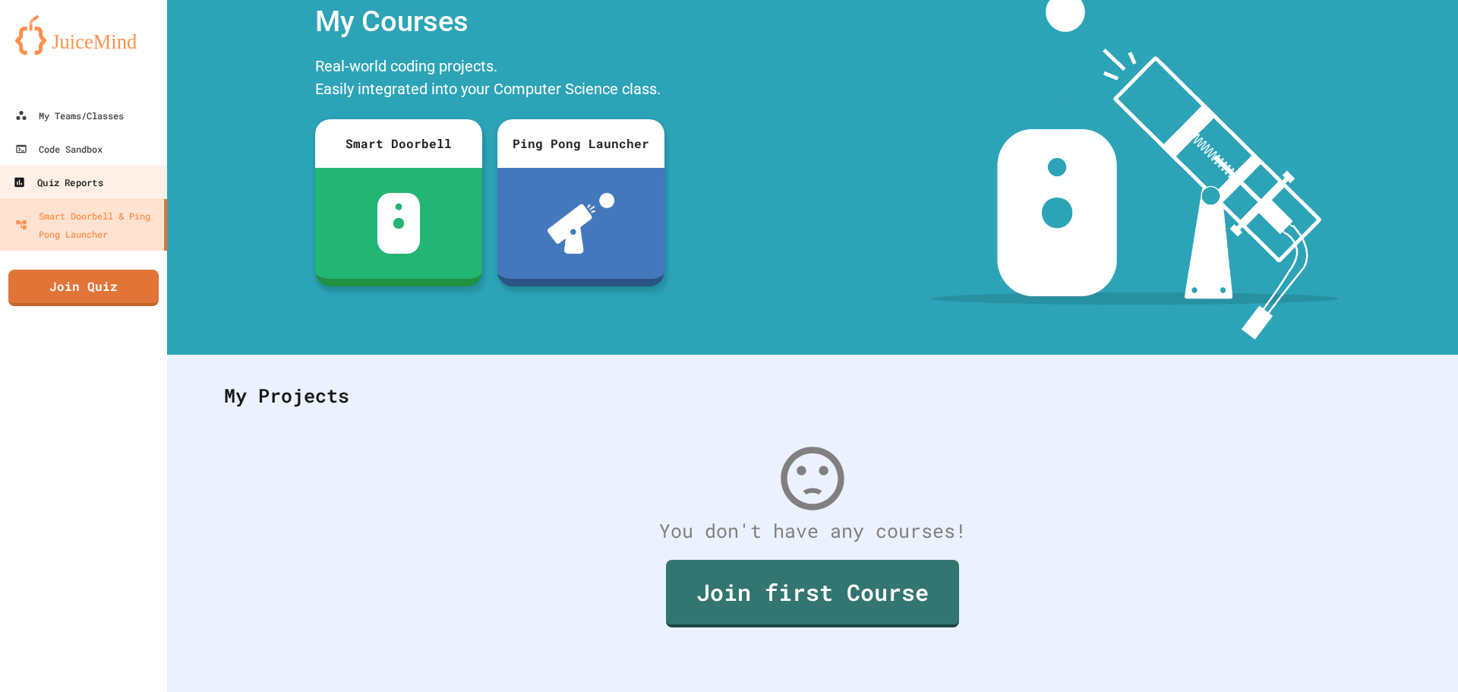
click at [118, 188] on link "Quiz Reports" at bounding box center [84, 182] width 172 height 34
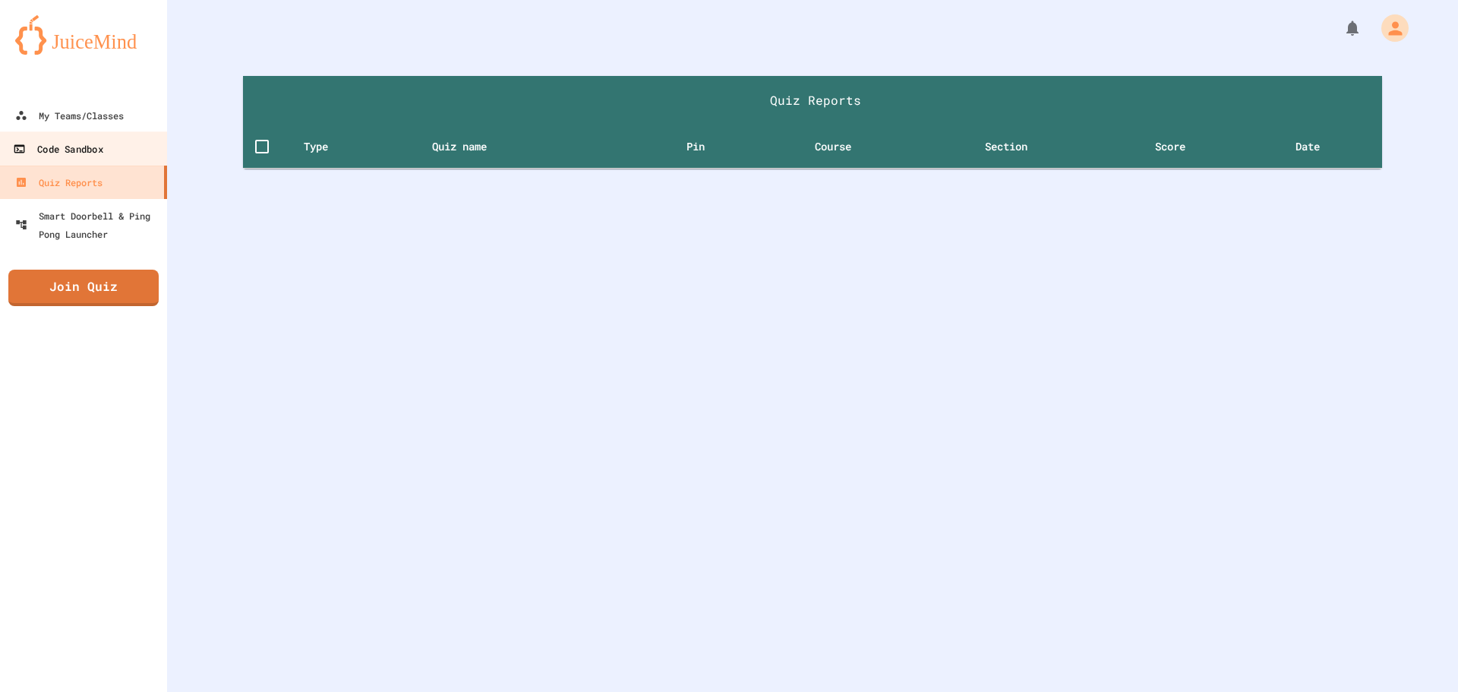
click at [107, 137] on link "Code Sandbox" at bounding box center [84, 148] width 172 height 34
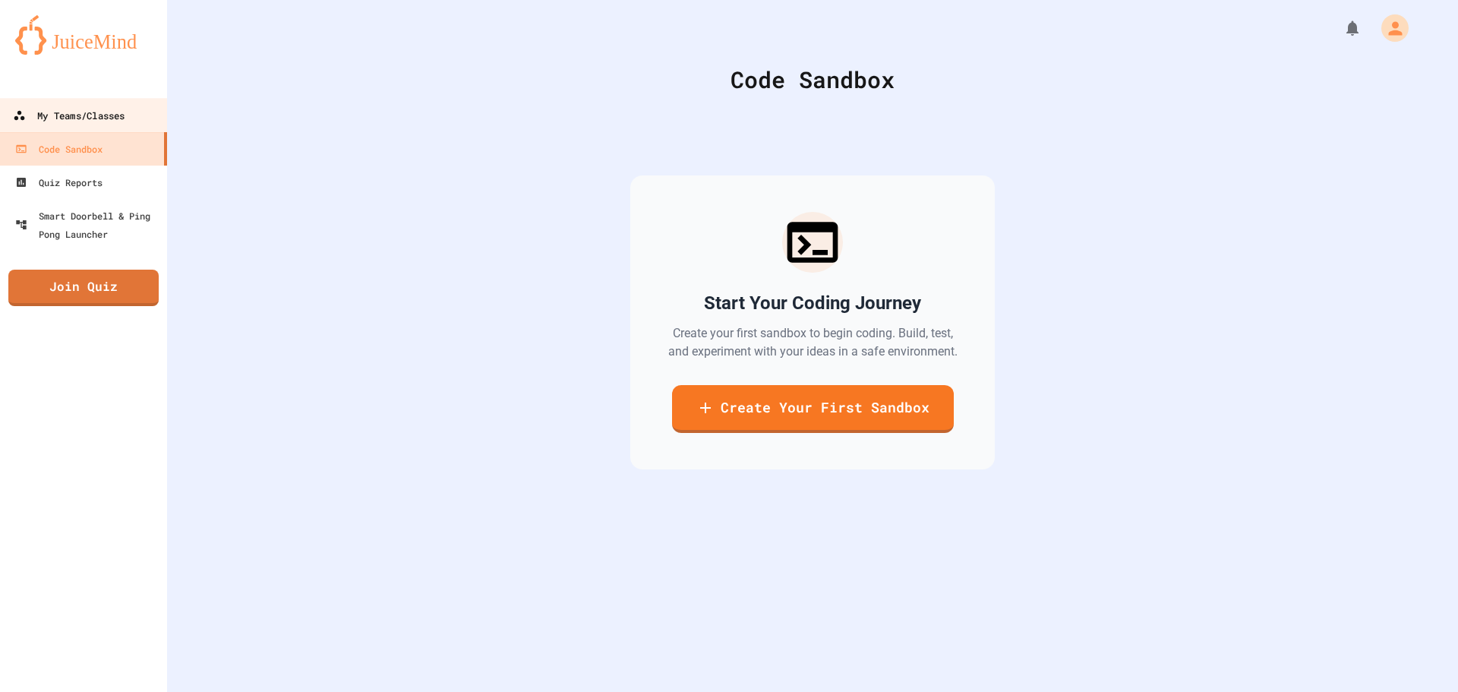
click at [111, 113] on div "My Teams/Classes" at bounding box center [69, 115] width 112 height 19
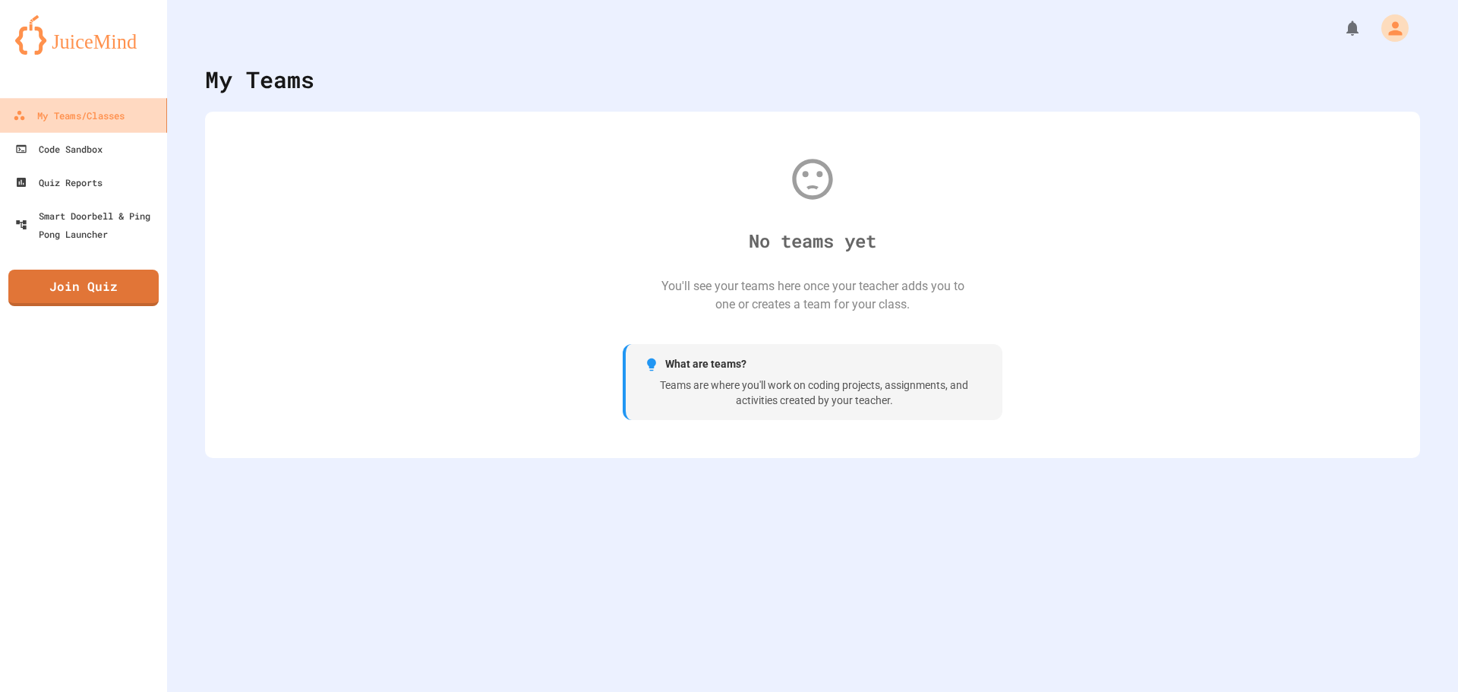
click at [111, 113] on div "My Teams/Classes" at bounding box center [69, 115] width 112 height 19
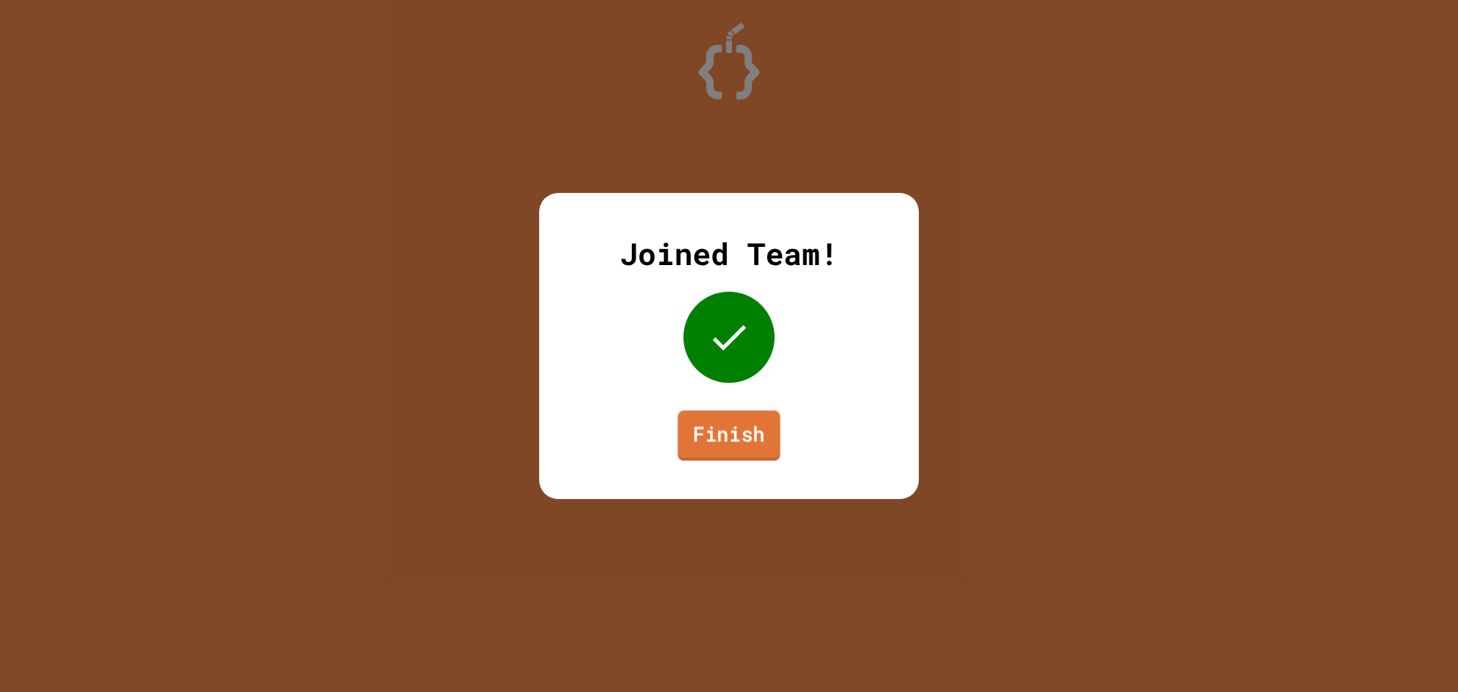
click at [752, 438] on link "Finish" at bounding box center [728, 435] width 102 height 50
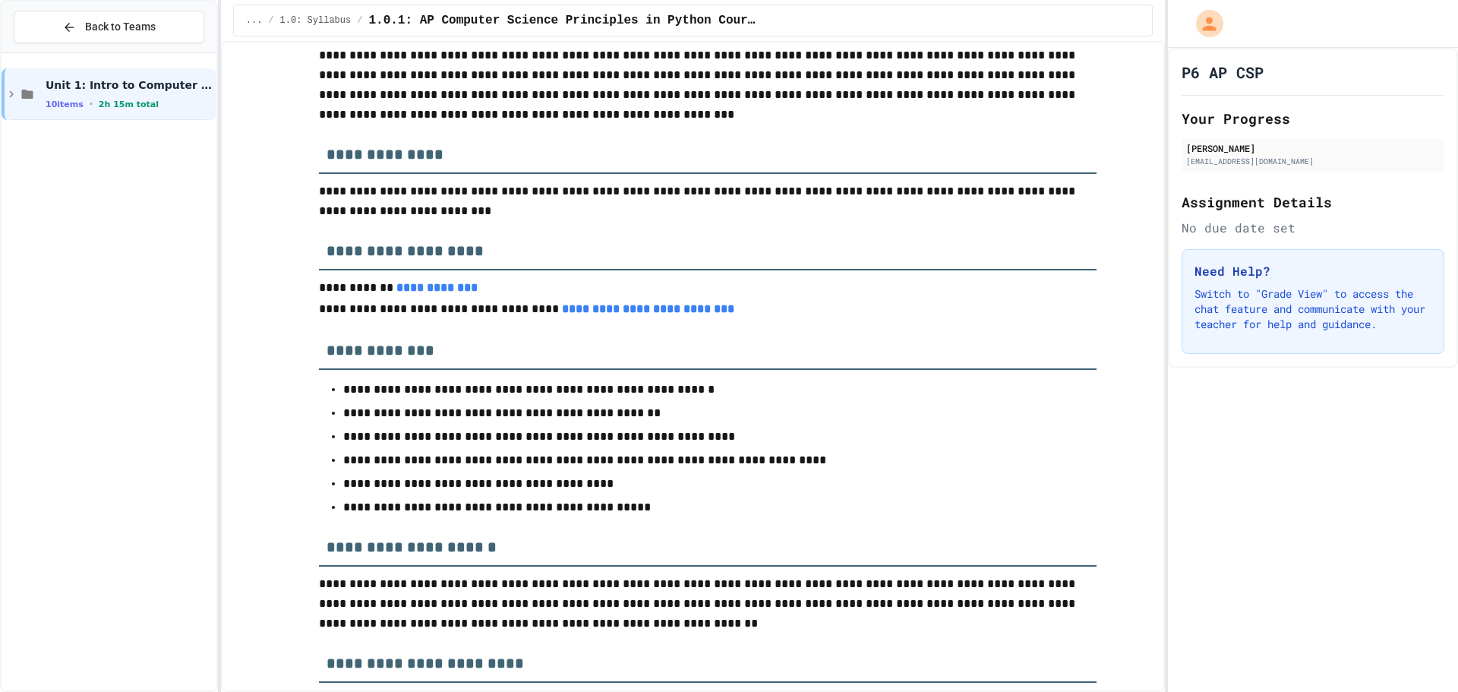
scroll to position [228, 0]
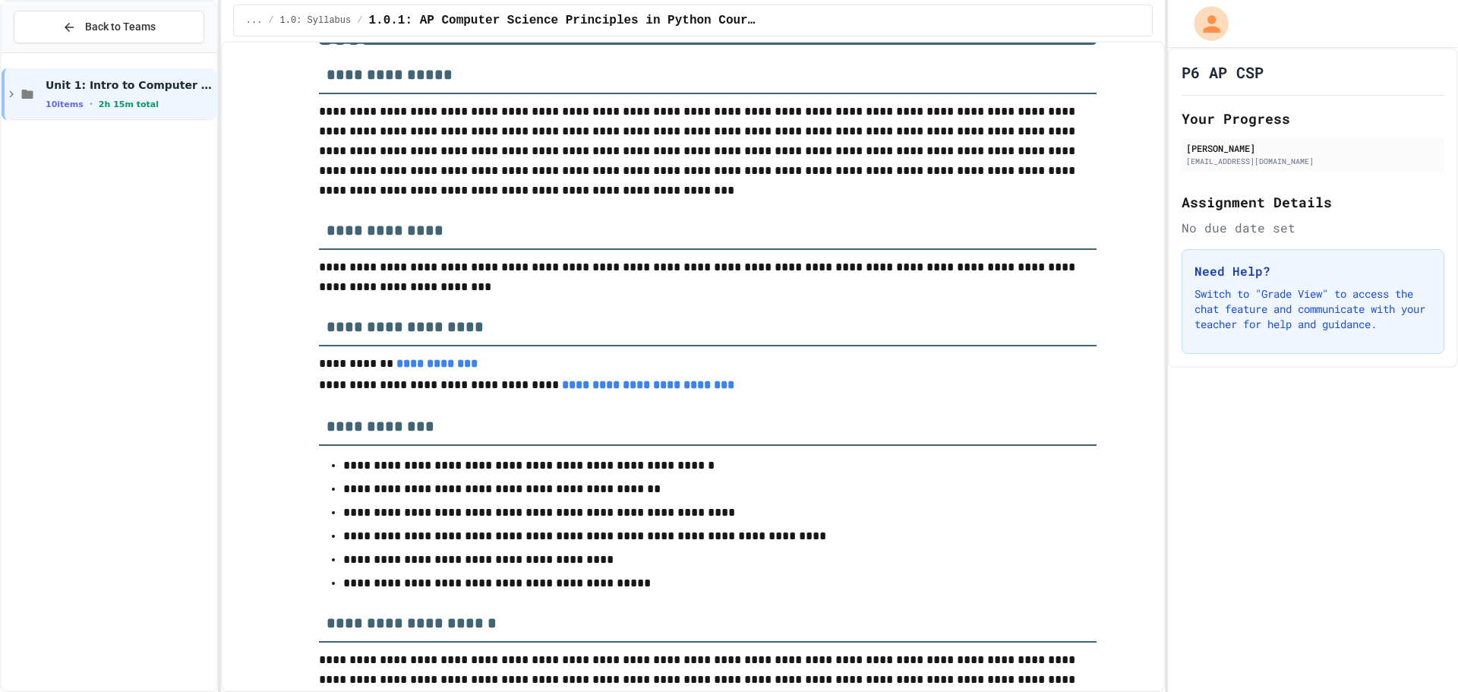
click at [1209, 30] on icon "My Account" at bounding box center [1210, 23] width 17 height 17
click at [1209, 691] on div at bounding box center [729, 692] width 1458 height 0
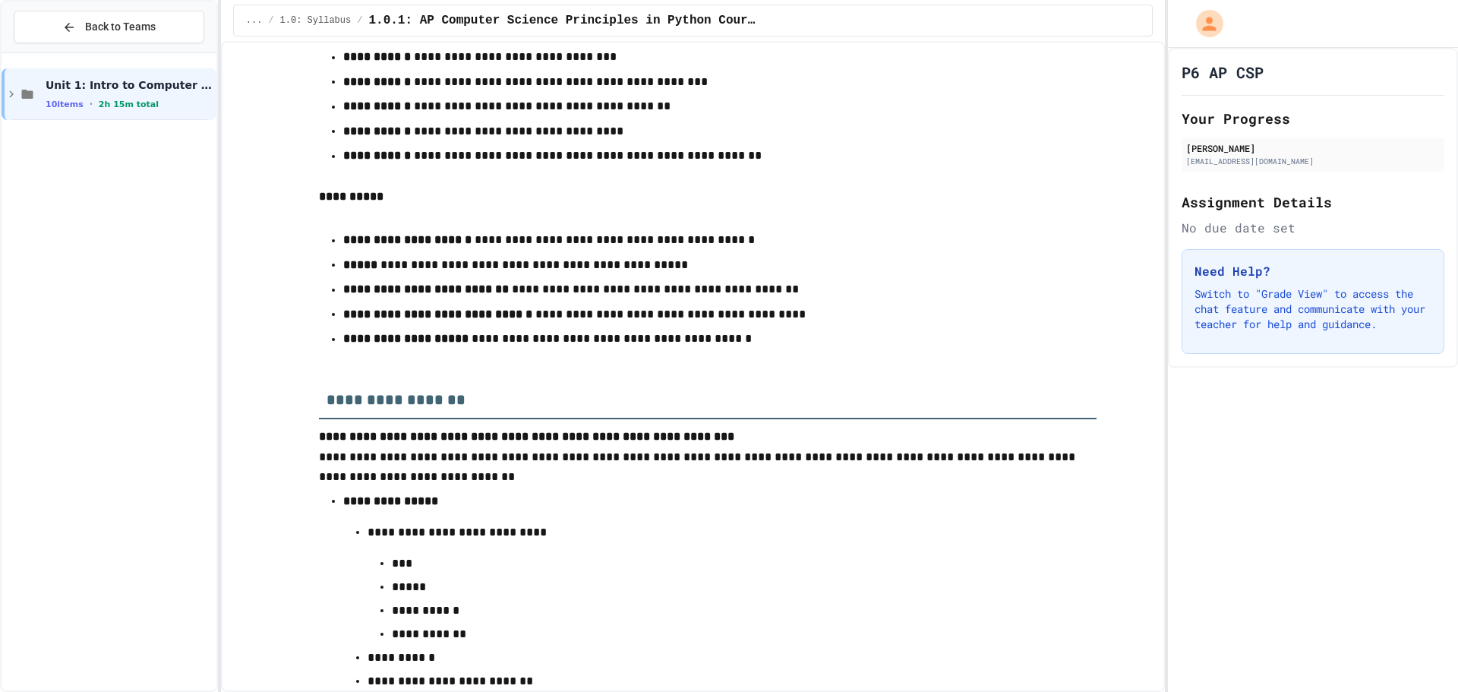
scroll to position [4024, 0]
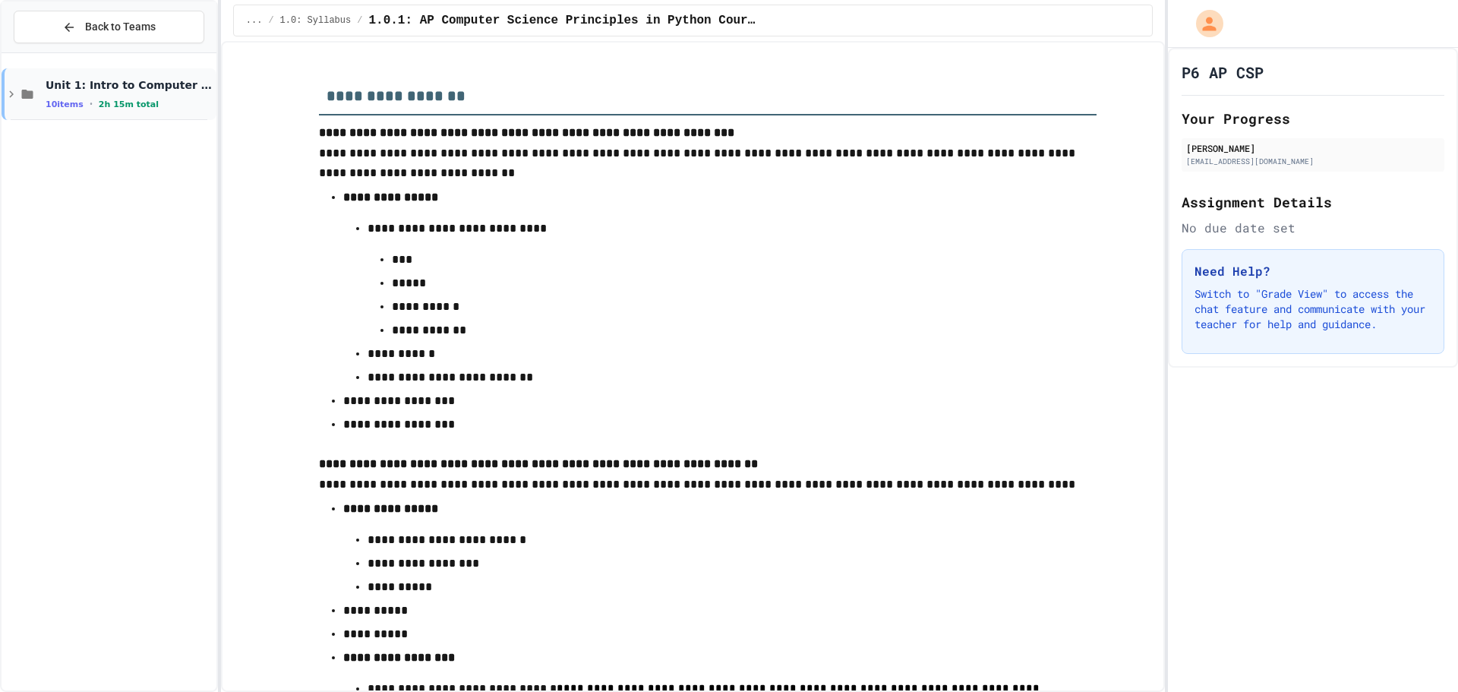
click at [86, 91] on span "Unit 1: Intro to Computer Science" at bounding box center [130, 85] width 168 height 14
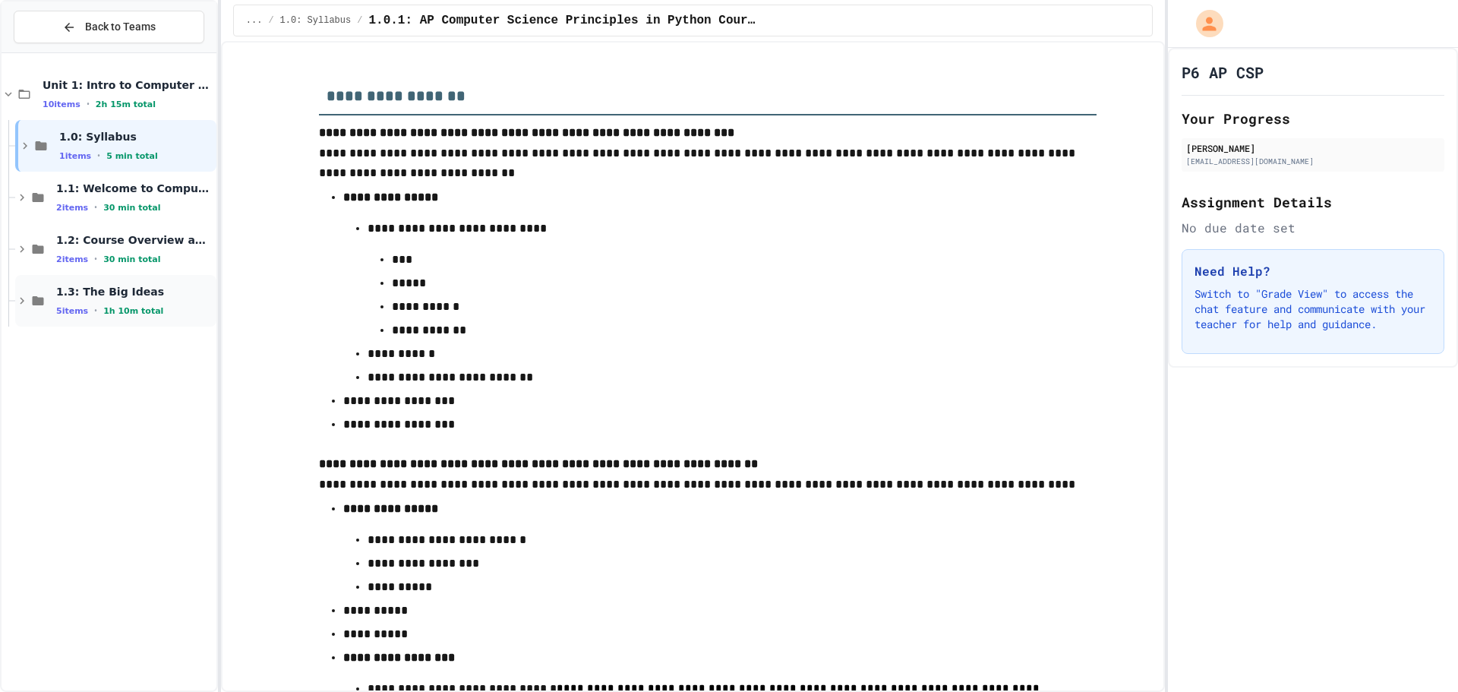
click at [85, 301] on div "1.3: The Big Ideas 5 items • 1h 10m total" at bounding box center [134, 301] width 157 height 32
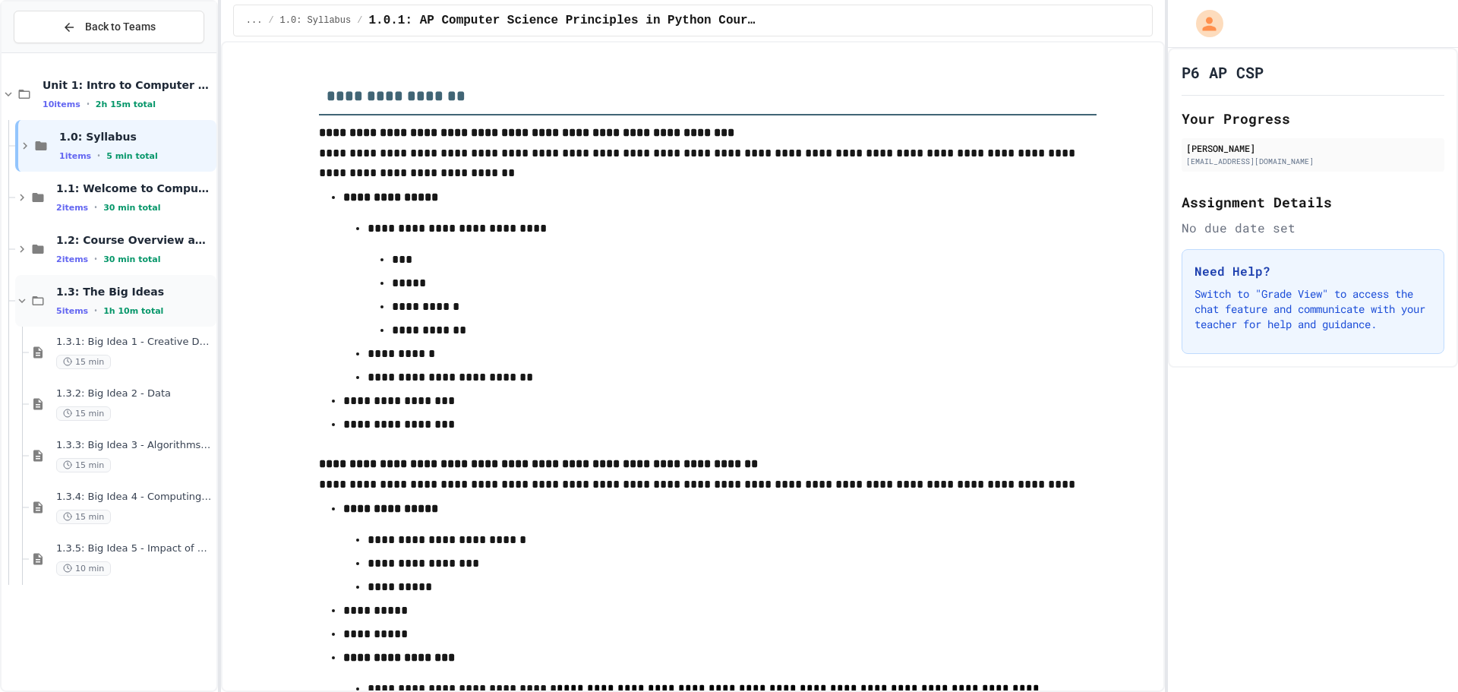
click at [108, 292] on span "1.3: The Big Ideas" at bounding box center [134, 292] width 157 height 14
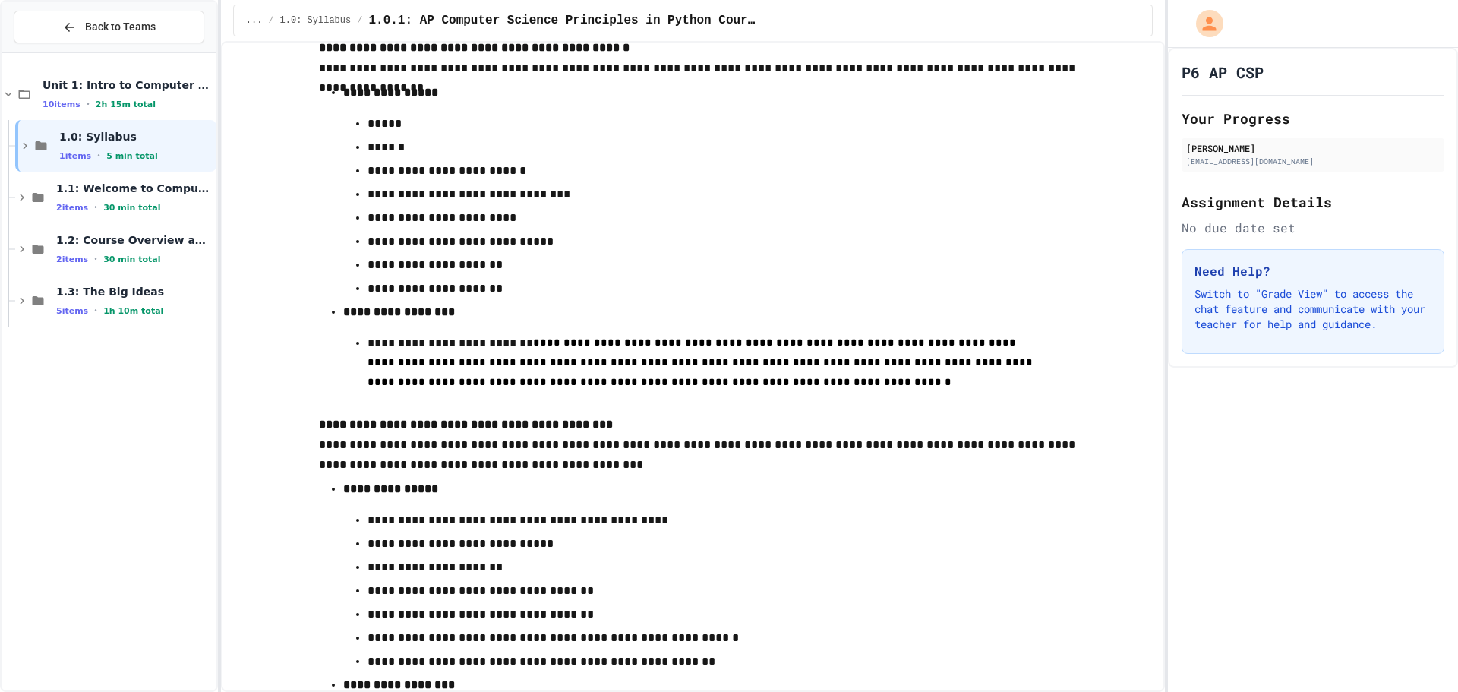
scroll to position [6301, 0]
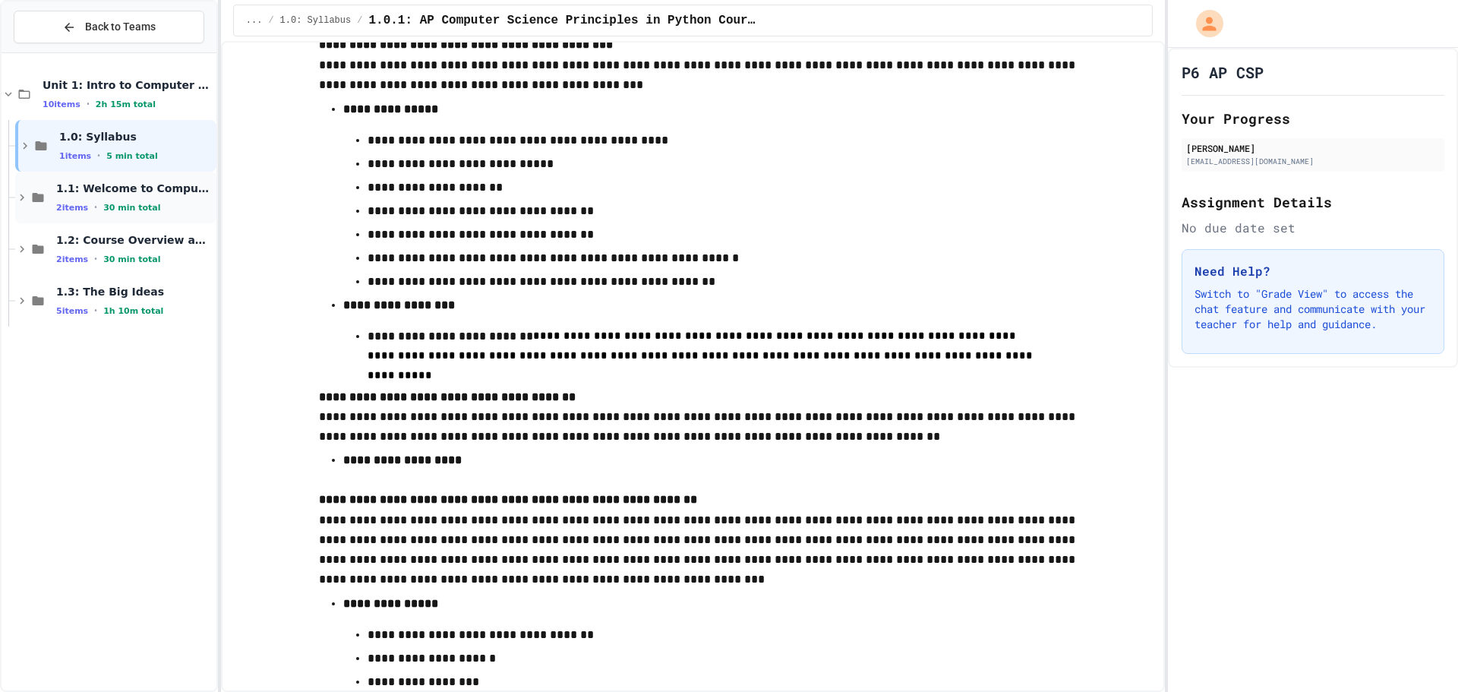
click at [134, 191] on span "1.1: Welcome to Computer Science" at bounding box center [134, 188] width 157 height 14
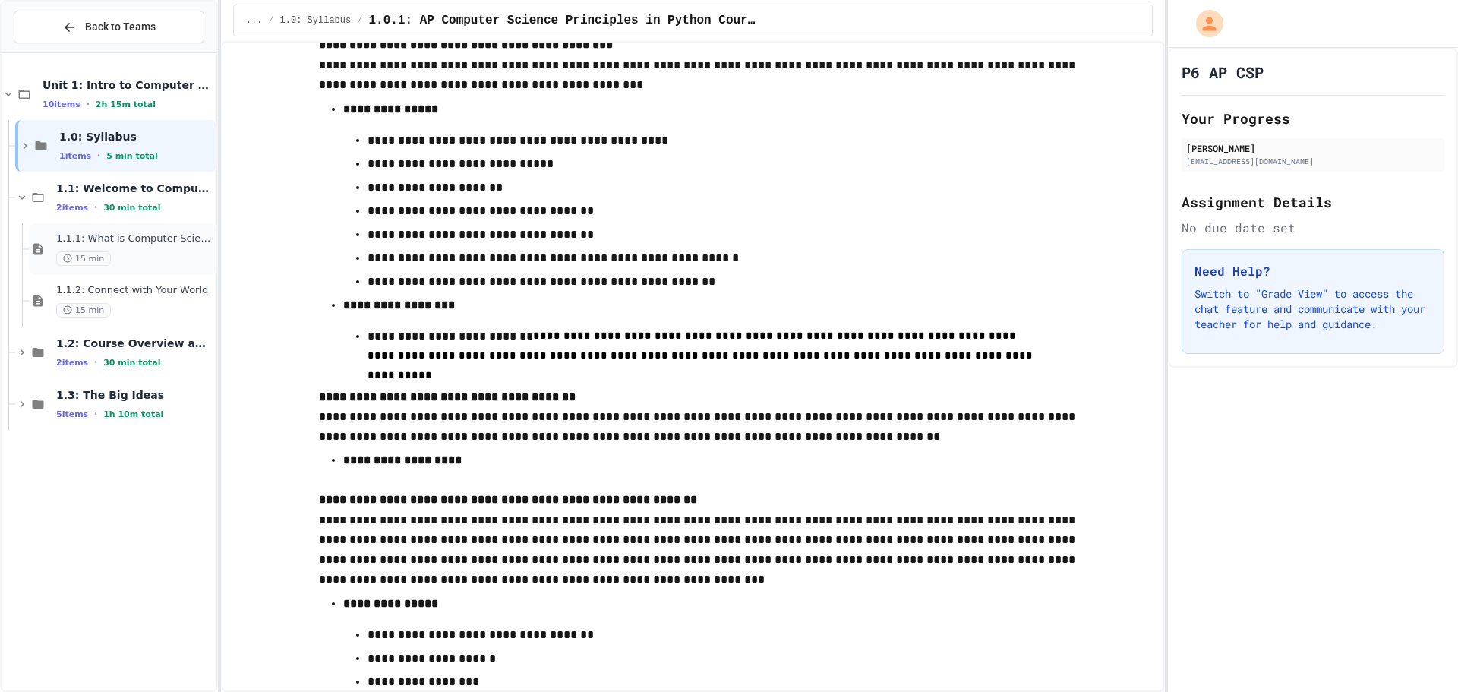
click at [105, 248] on div "1.1.1: What is Computer Science? 15 min" at bounding box center [134, 248] width 157 height 33
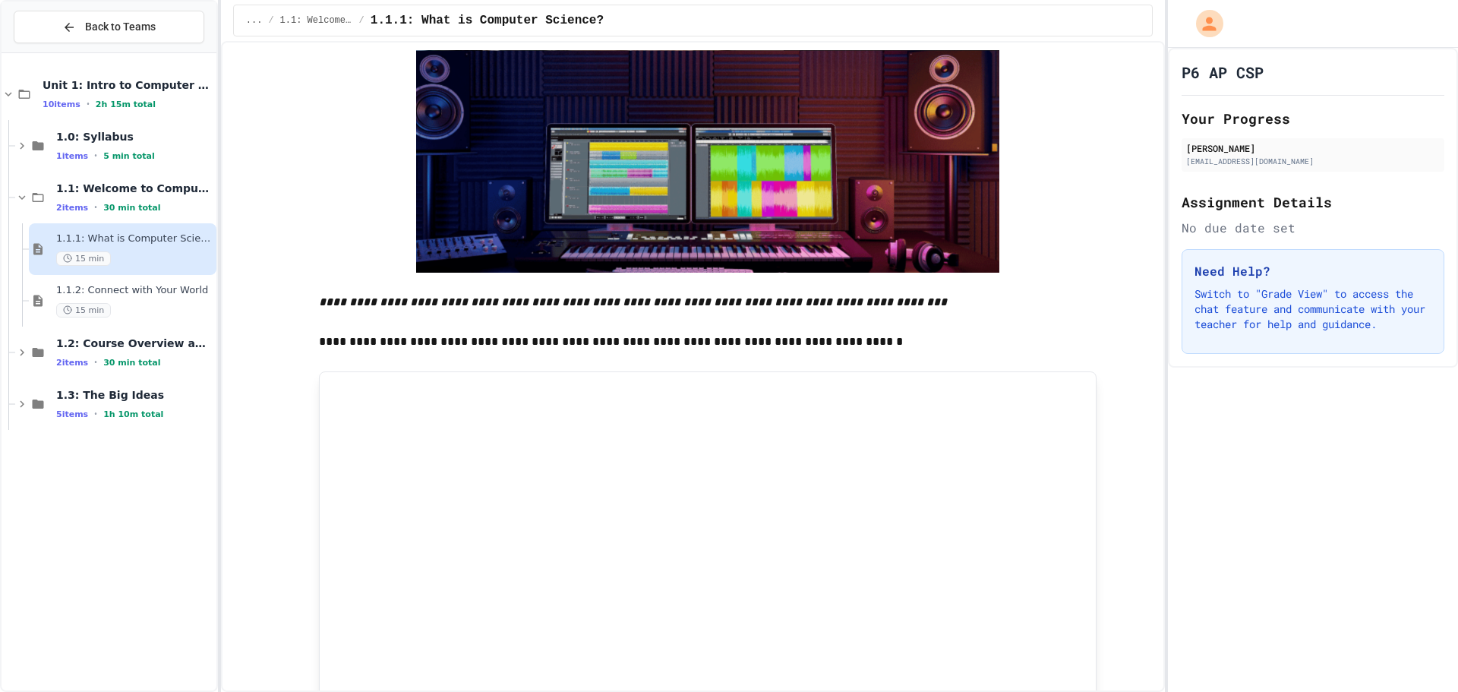
scroll to position [2210, 0]
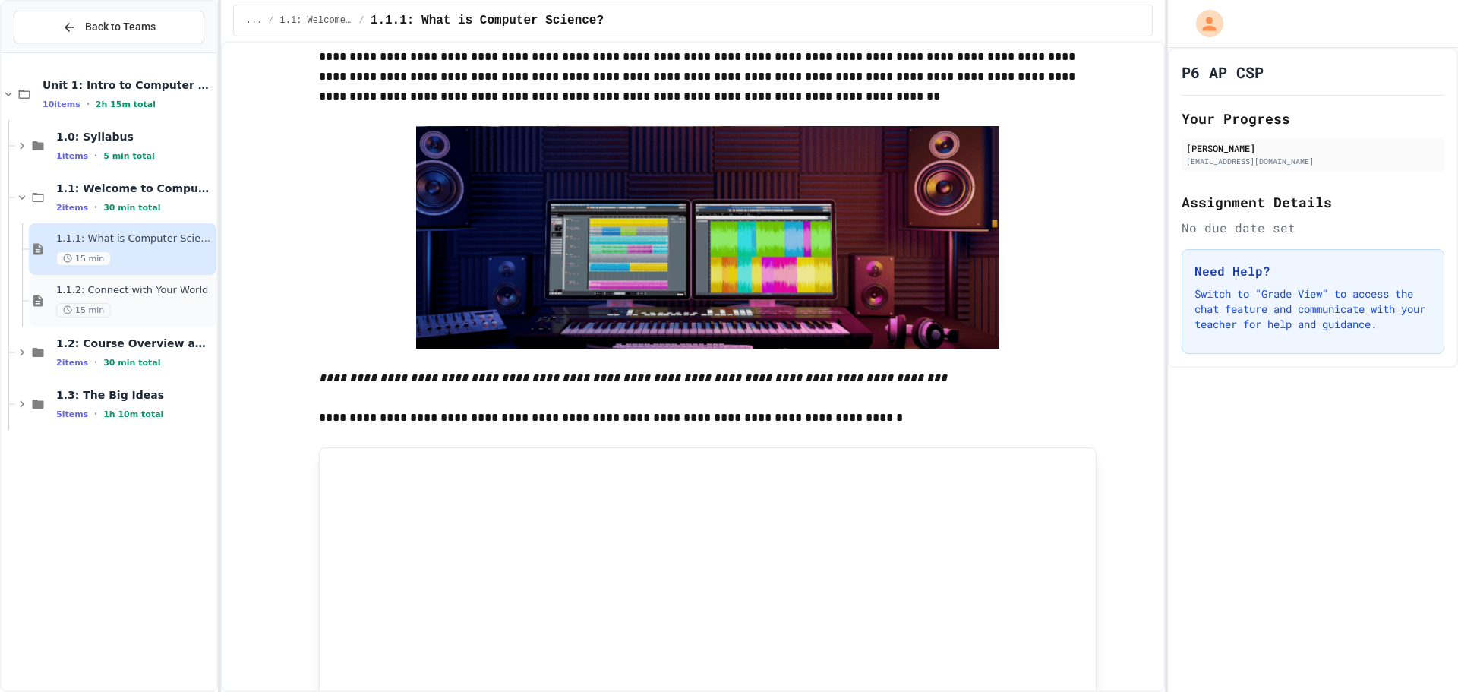
click at [169, 289] on span "1.1.2: Connect with Your World" at bounding box center [134, 290] width 157 height 13
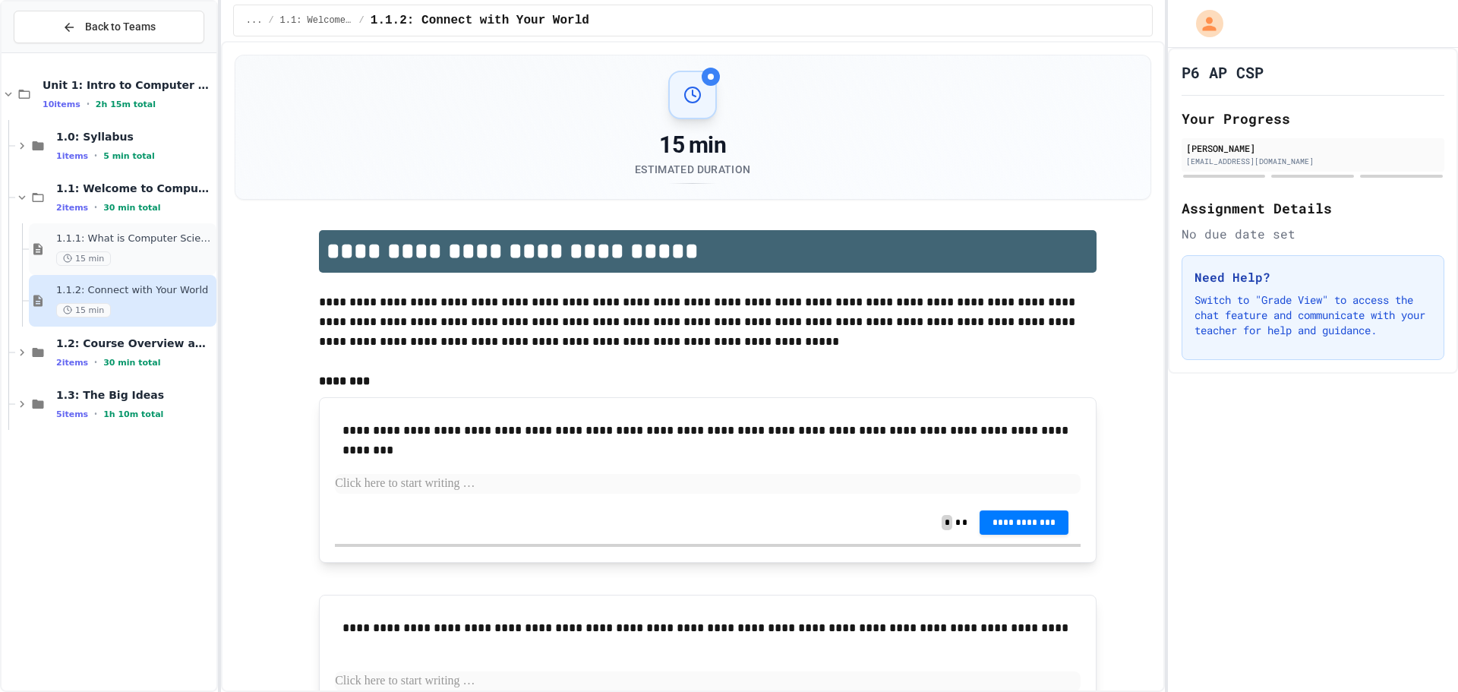
click at [169, 225] on div "1.1.1: What is Computer Science? 15 min" at bounding box center [123, 249] width 188 height 52
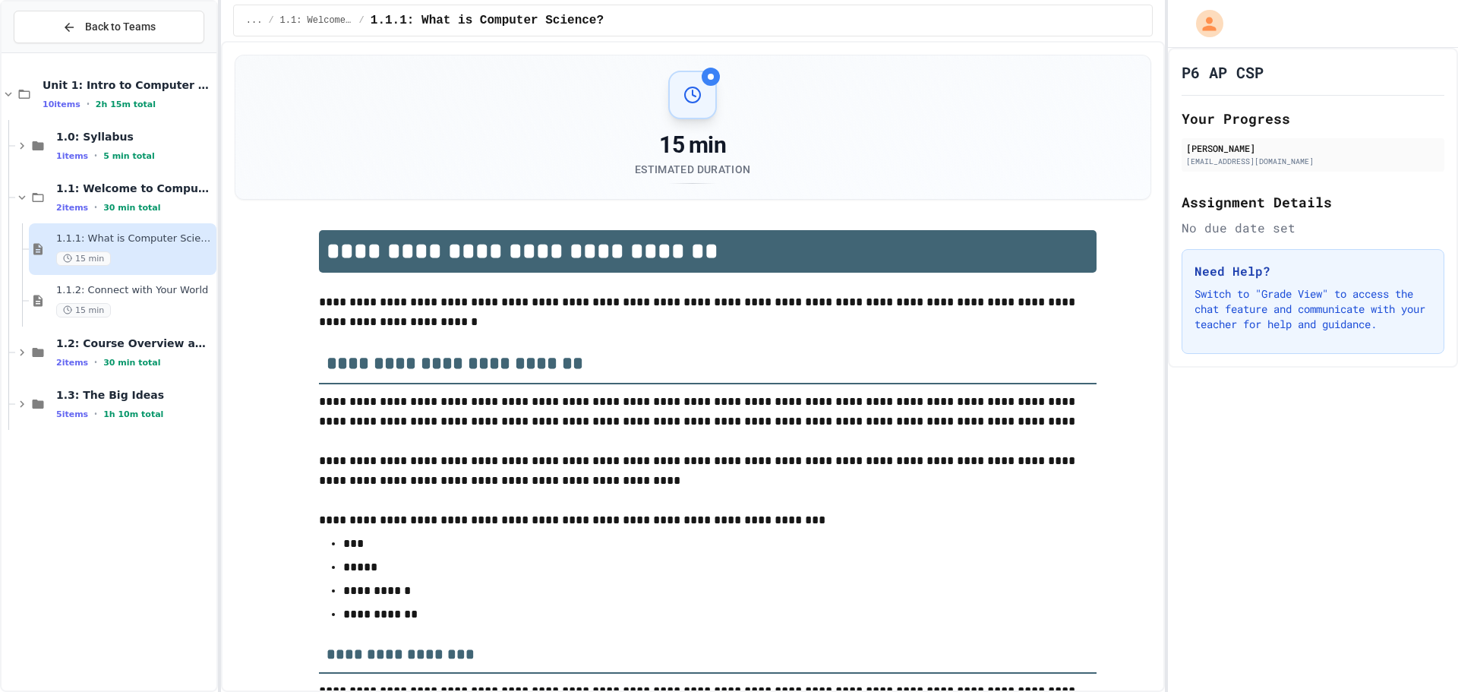
scroll to position [2292, 0]
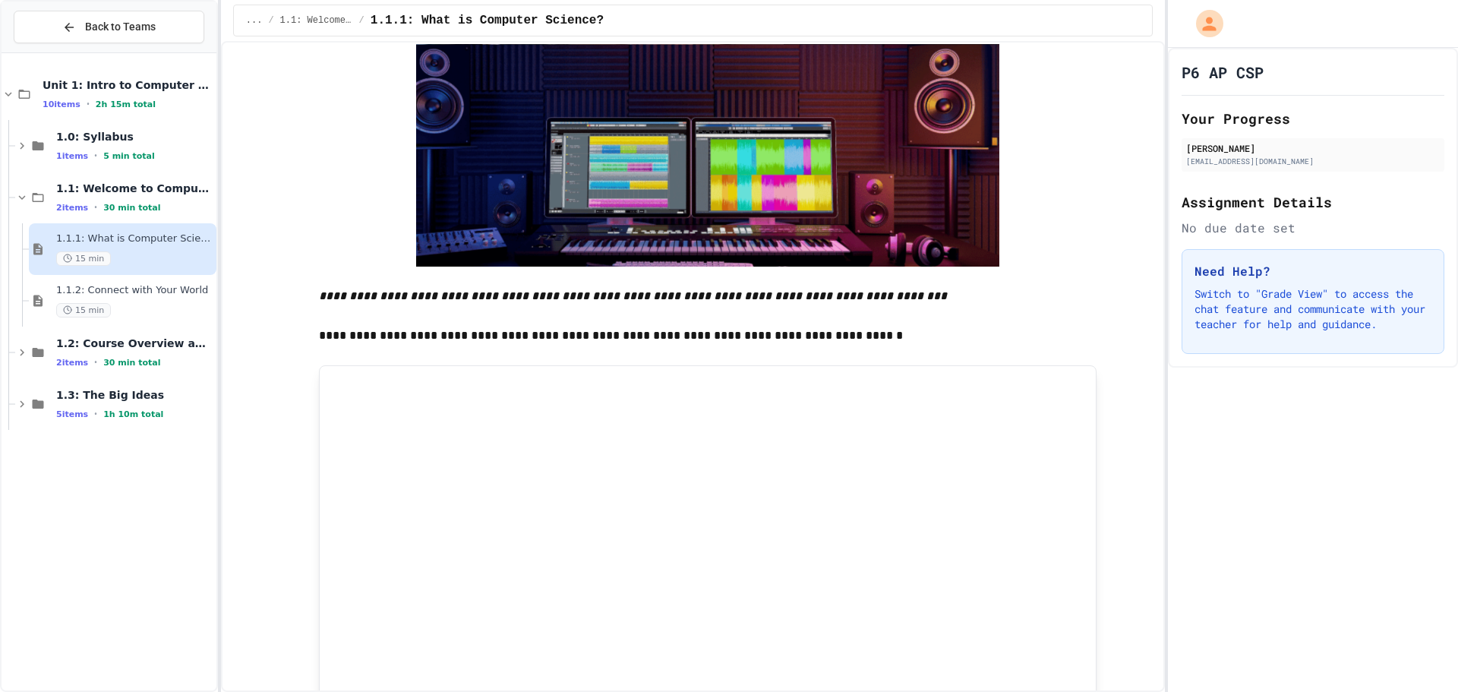
click at [169, 227] on div "1.1.1: What is Computer Science? 15 min" at bounding box center [123, 249] width 188 height 52
click at [122, 299] on div "1.1.2: Connect with Your World 15 min" at bounding box center [134, 300] width 157 height 33
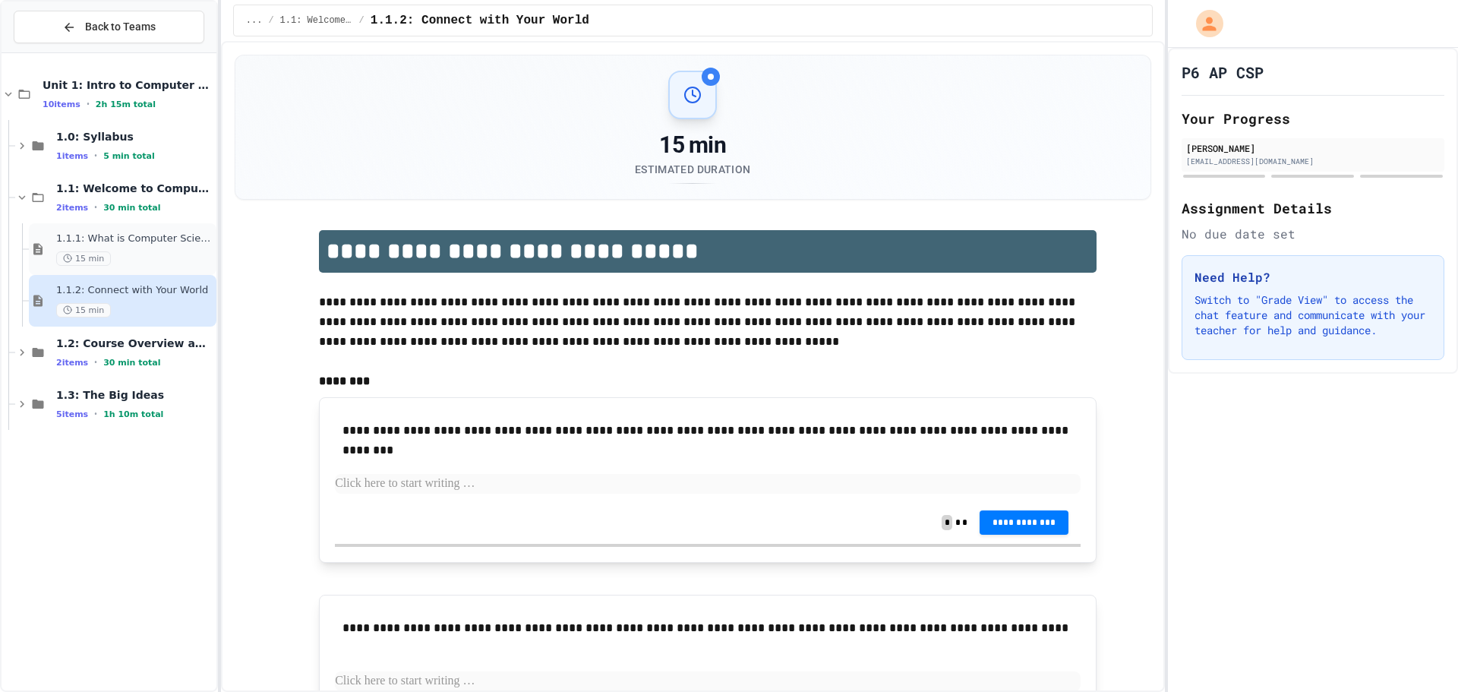
click at [132, 250] on div "1.1.1: What is Computer Science? 15 min" at bounding box center [134, 248] width 157 height 33
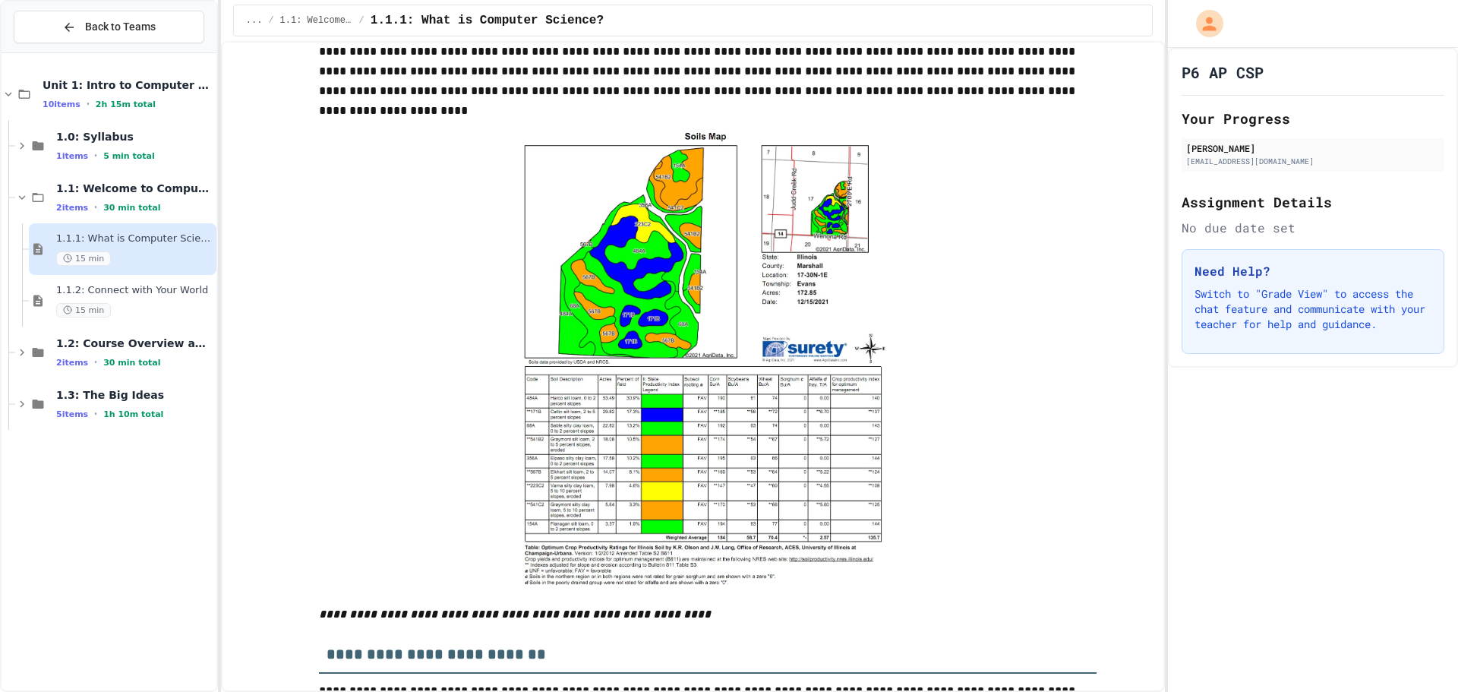
scroll to position [4108, 0]
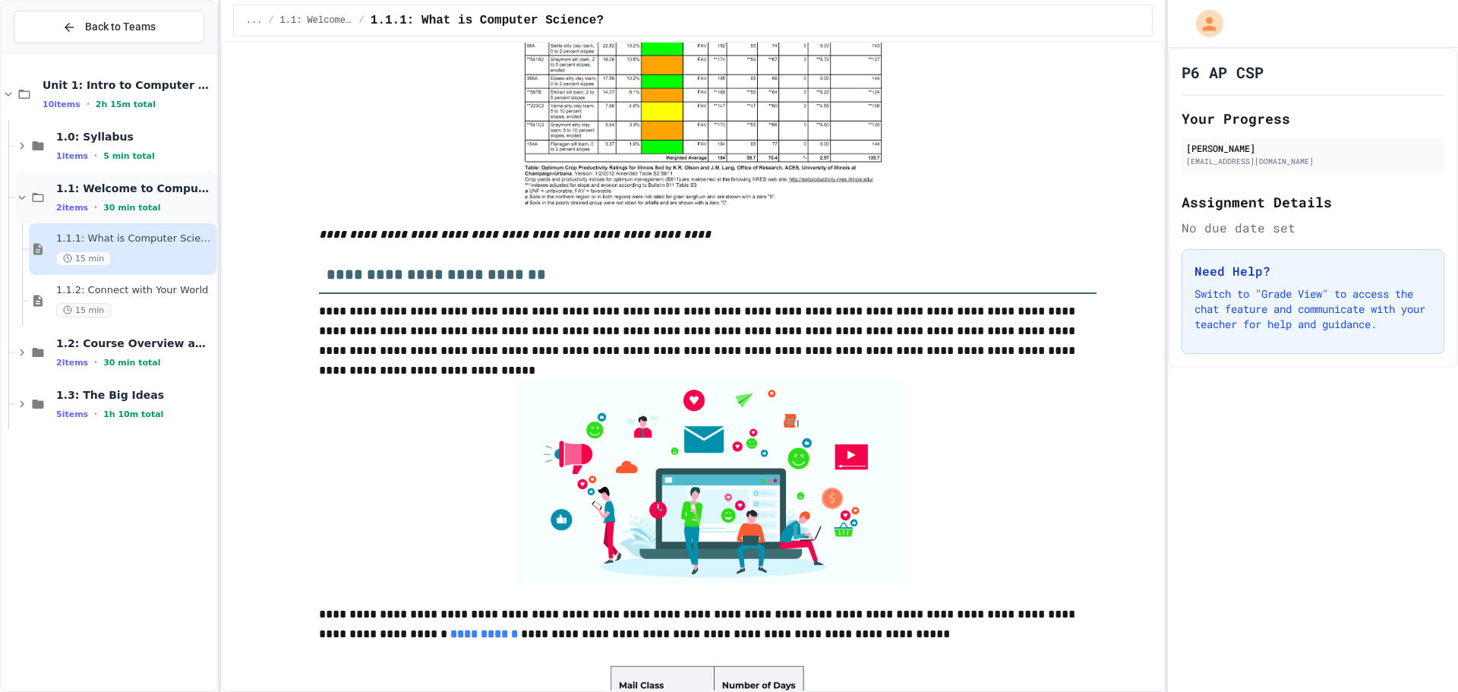
click at [178, 175] on div "1.1: Welcome to Computer Science 2 items • 30 min total" at bounding box center [115, 198] width 201 height 52
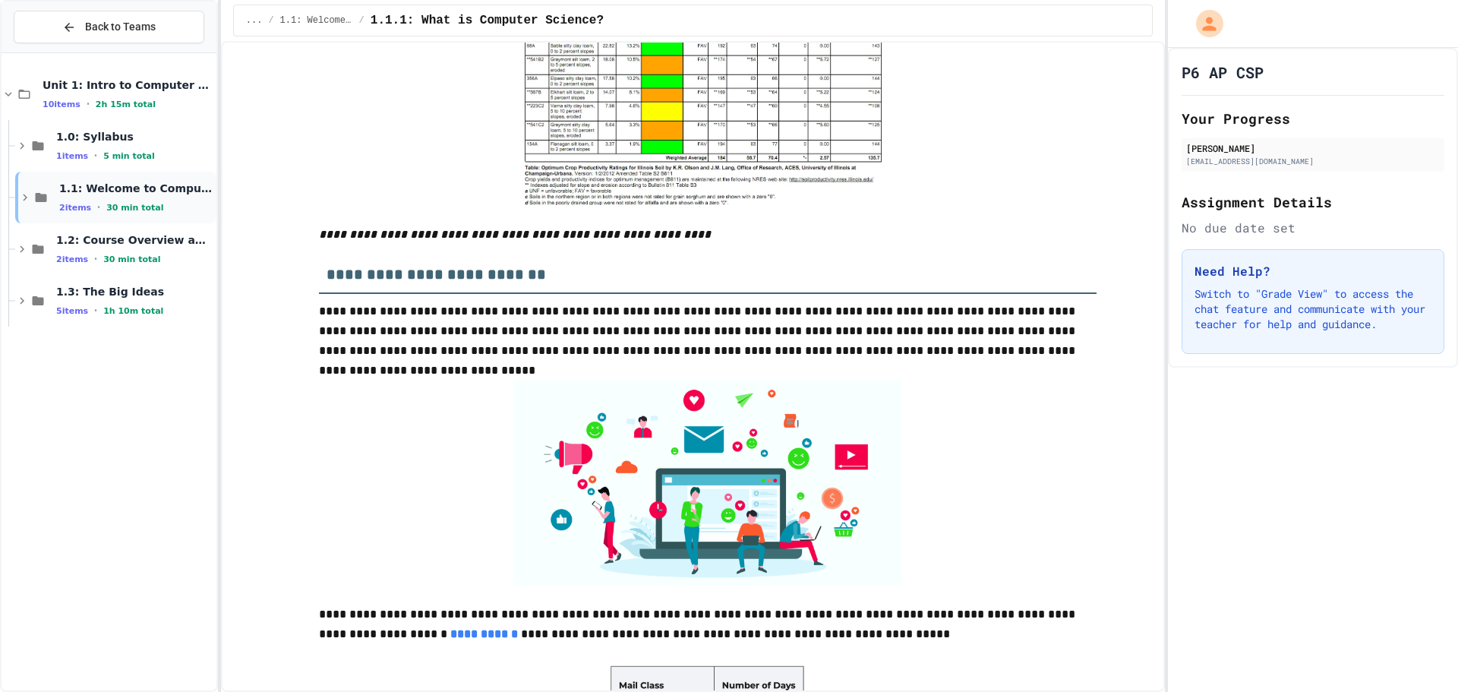
click at [168, 203] on div "2 items • 30 min total" at bounding box center [136, 207] width 154 height 12
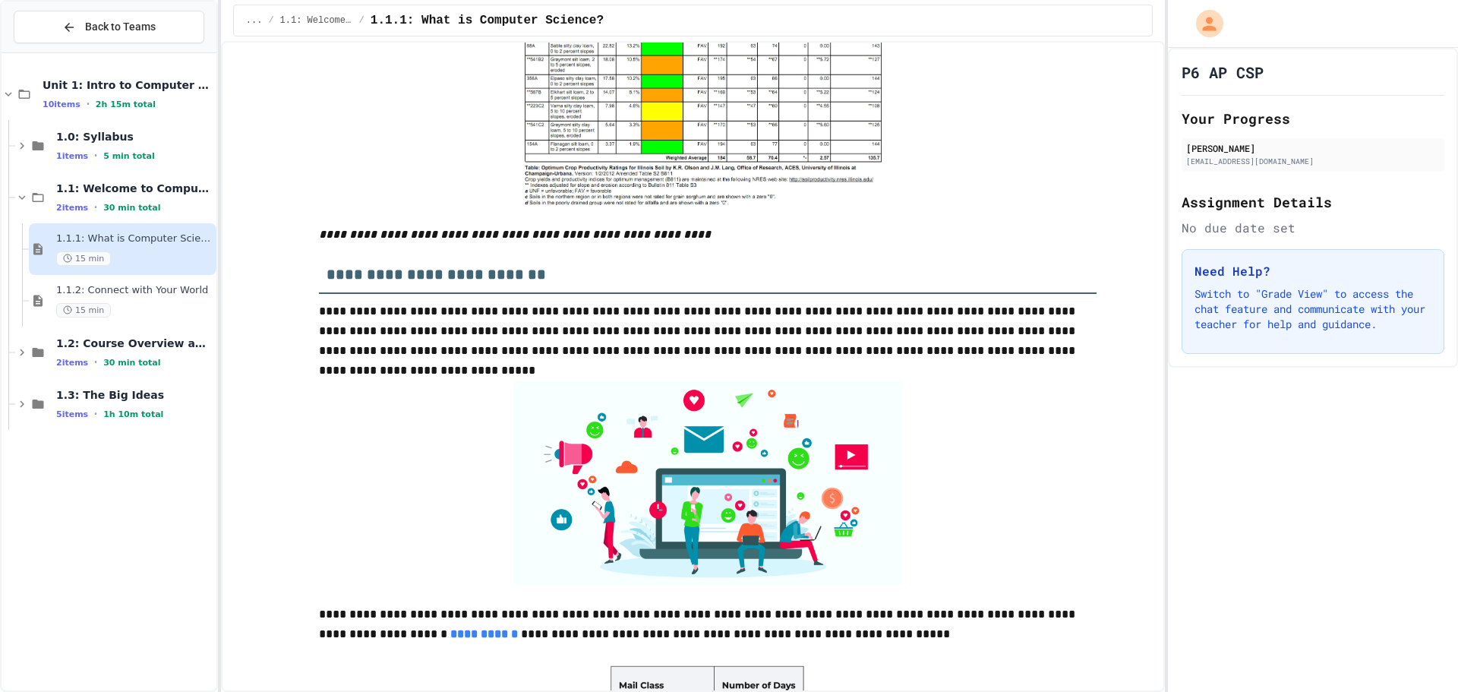
click at [162, 231] on div "1.1.1: What is Computer Science? 15 min" at bounding box center [123, 249] width 188 height 52
click at [160, 282] on div "1.1.2: Connect with Your World 15 min" at bounding box center [123, 301] width 188 height 52
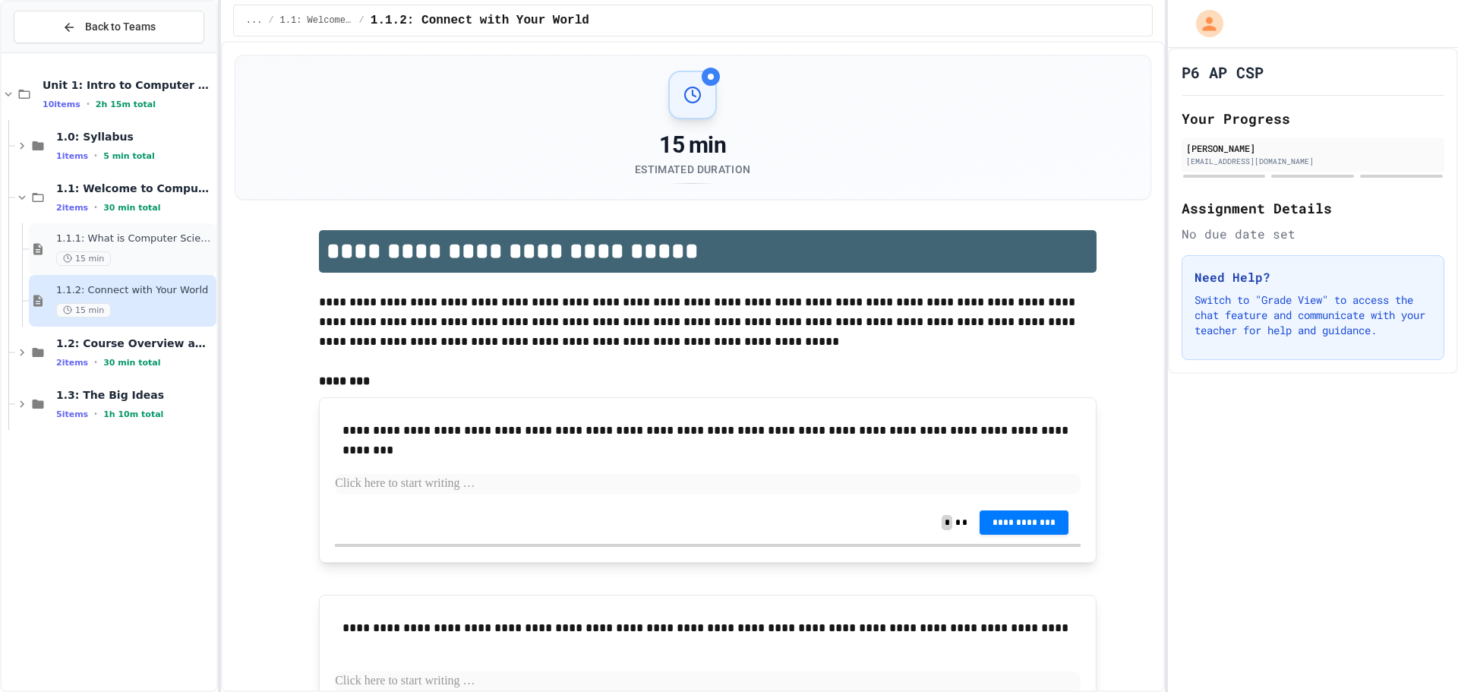
click at [154, 244] on span "1.1.1: What is Computer Science?" at bounding box center [134, 238] width 157 height 13
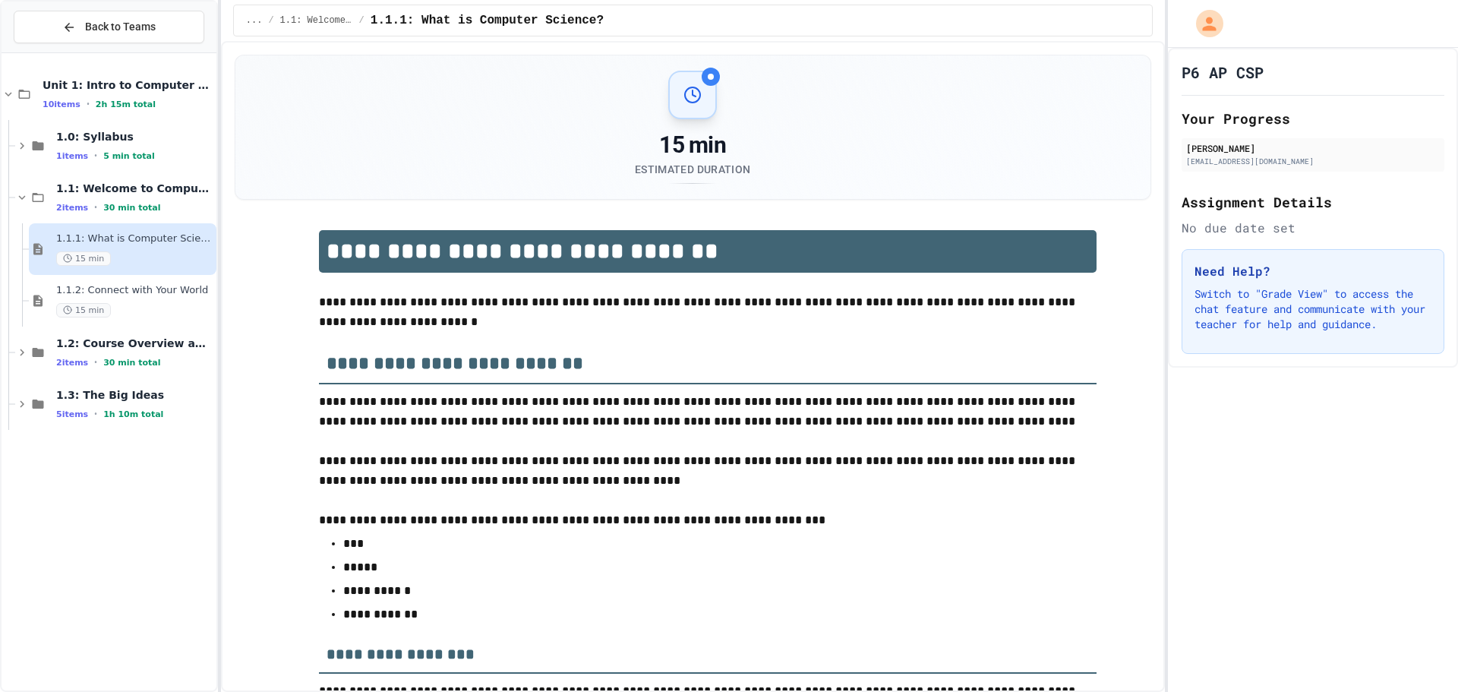
scroll to position [2292, 0]
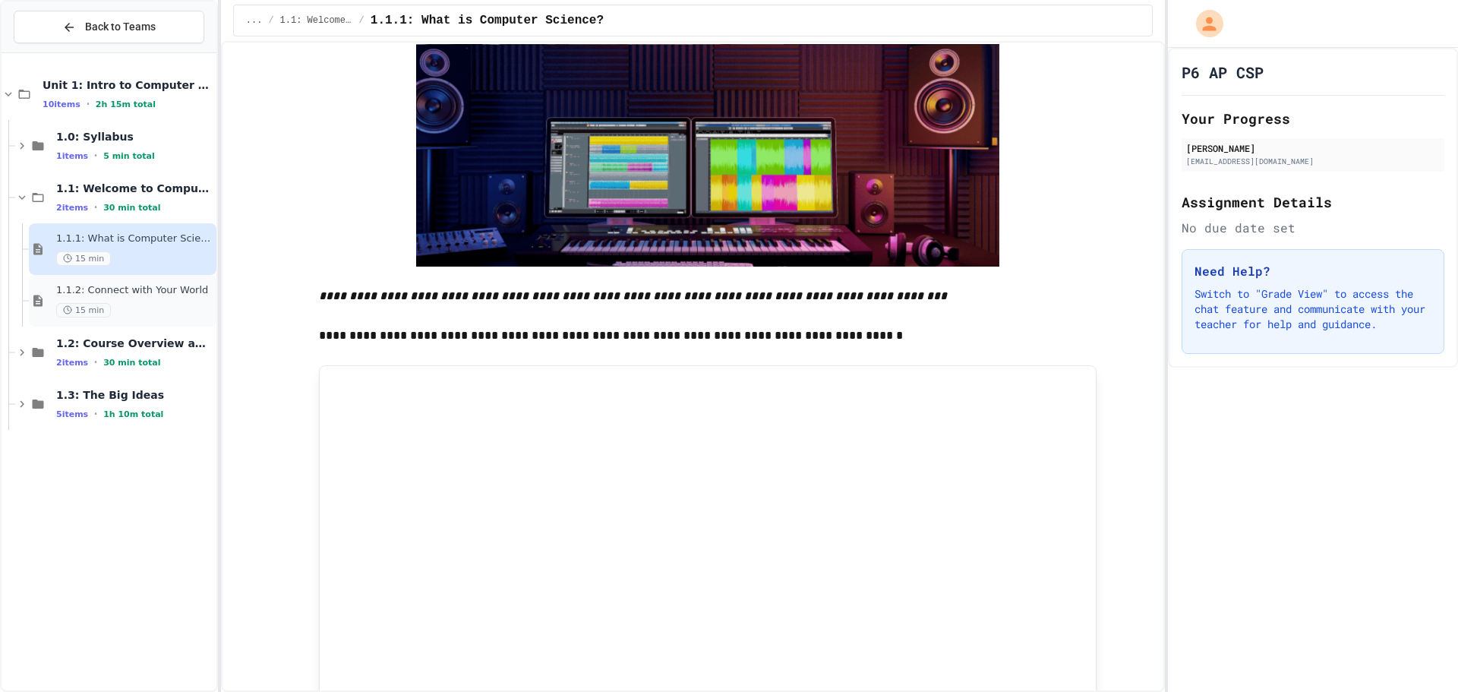
click at [165, 283] on div "1.1.2: Connect with Your World 15 min" at bounding box center [123, 301] width 188 height 52
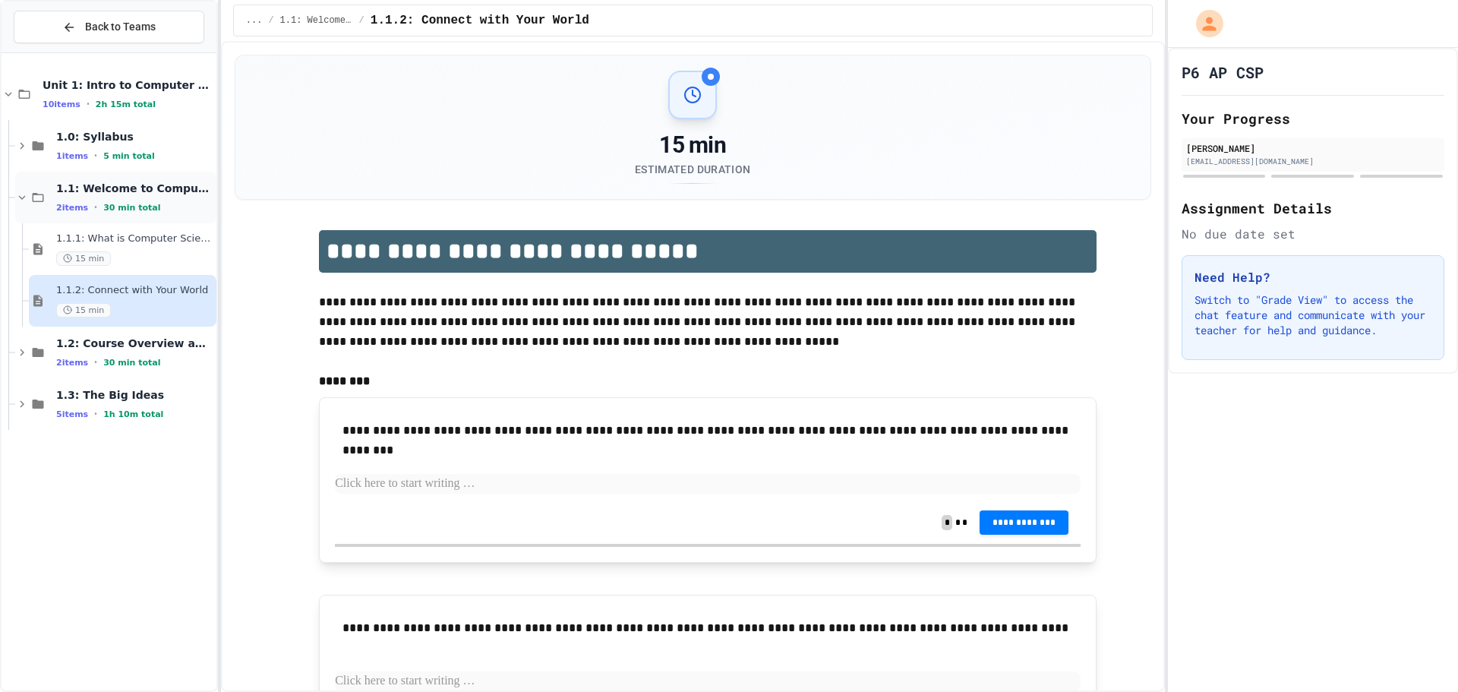
click at [104, 189] on span "1.1: Welcome to Computer Science" at bounding box center [134, 188] width 157 height 14
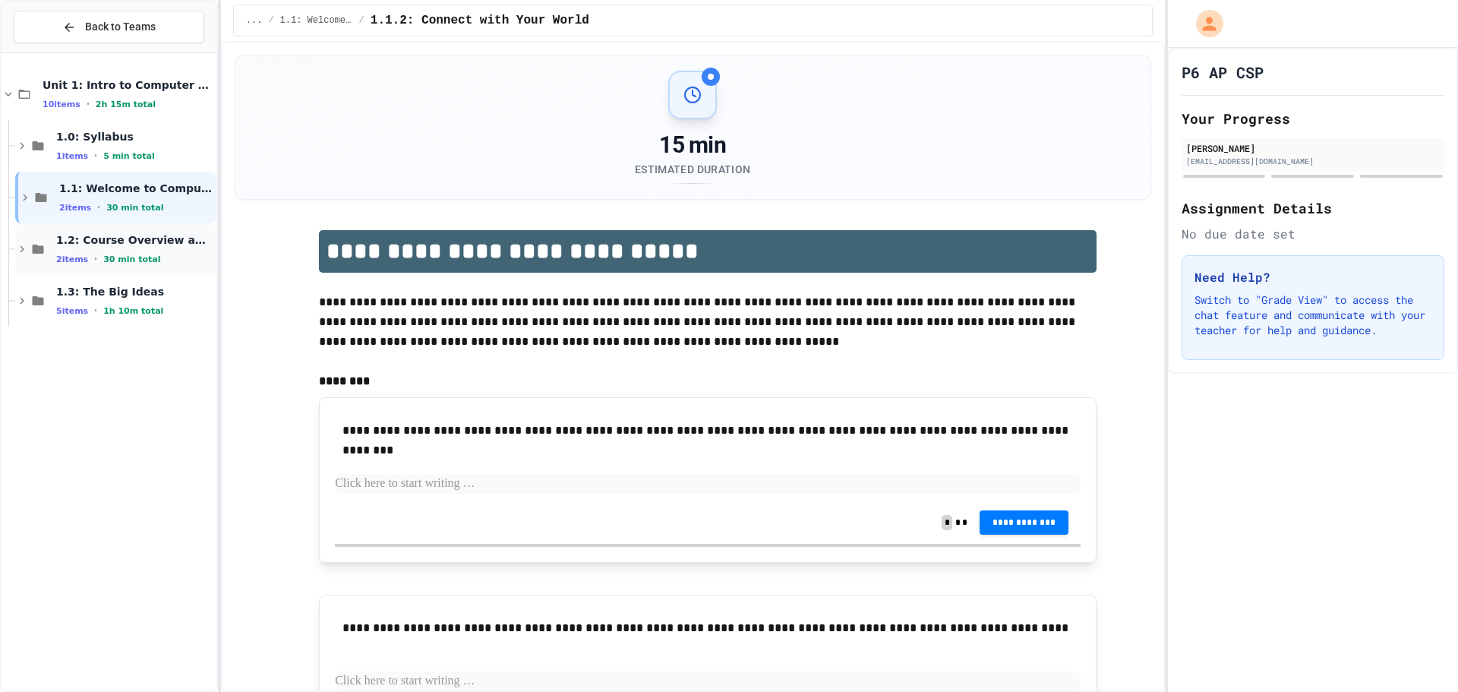
click at [103, 256] on span "30 min total" at bounding box center [131, 259] width 57 height 10
click at [129, 238] on span "1.2: Course Overview and the AP Exam" at bounding box center [134, 240] width 157 height 14
click at [187, 417] on div "Unit 1: Intro to Computer Science 10 items • 2h 15m total 1.0: Syllabus 1 items…" at bounding box center [109, 371] width 215 height 625
click at [154, 274] on div "1.2: Course Overview and the AP Exam 2 items • 30 min total" at bounding box center [115, 249] width 201 height 52
click at [152, 305] on div "15 min" at bounding box center [134, 310] width 157 height 14
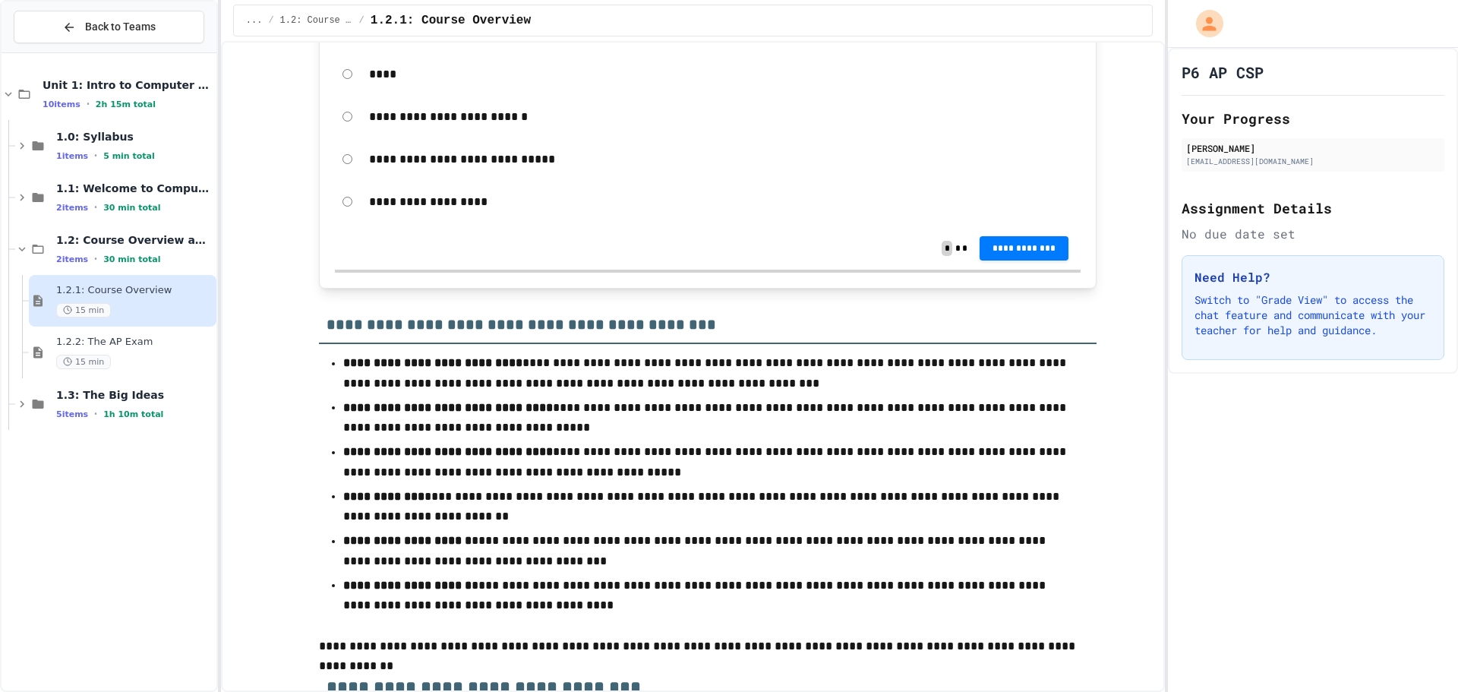
scroll to position [2050, 0]
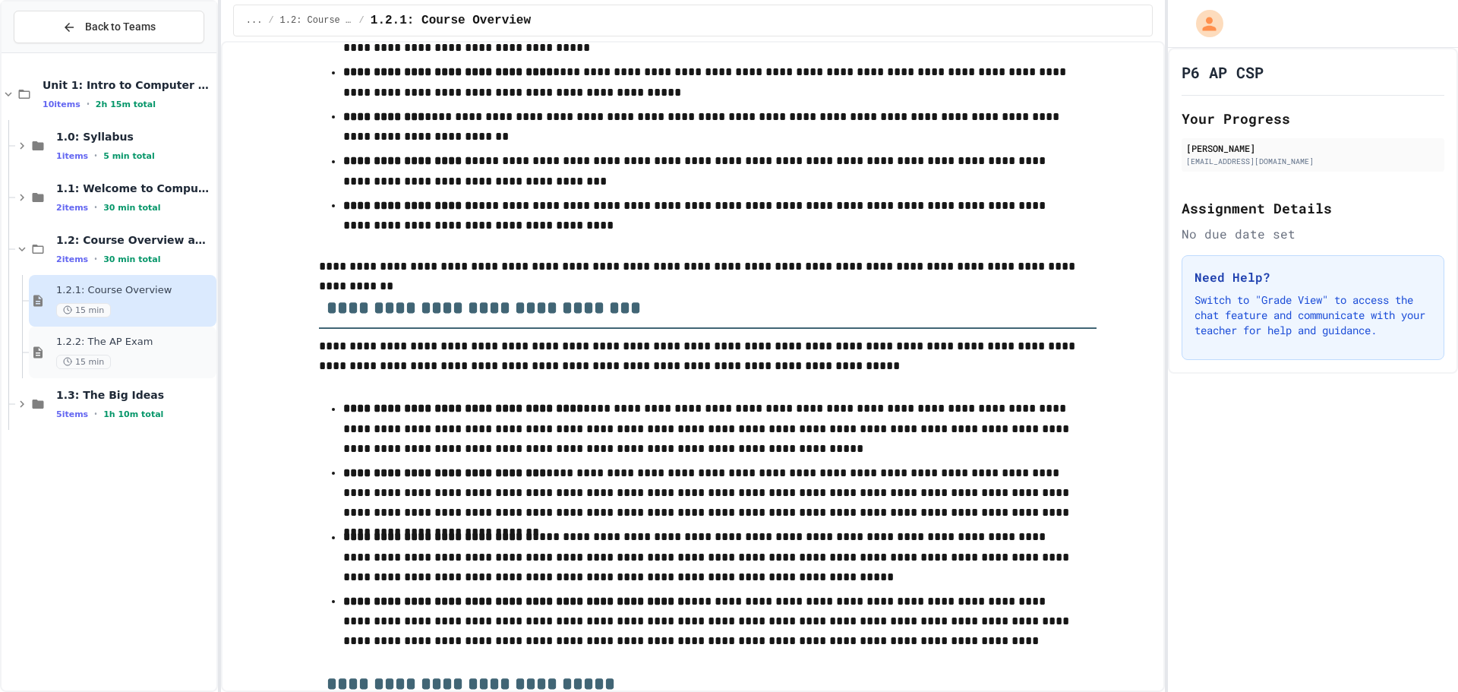
click at [178, 341] on span "1.2.2: The AP Exam" at bounding box center [134, 342] width 157 height 13
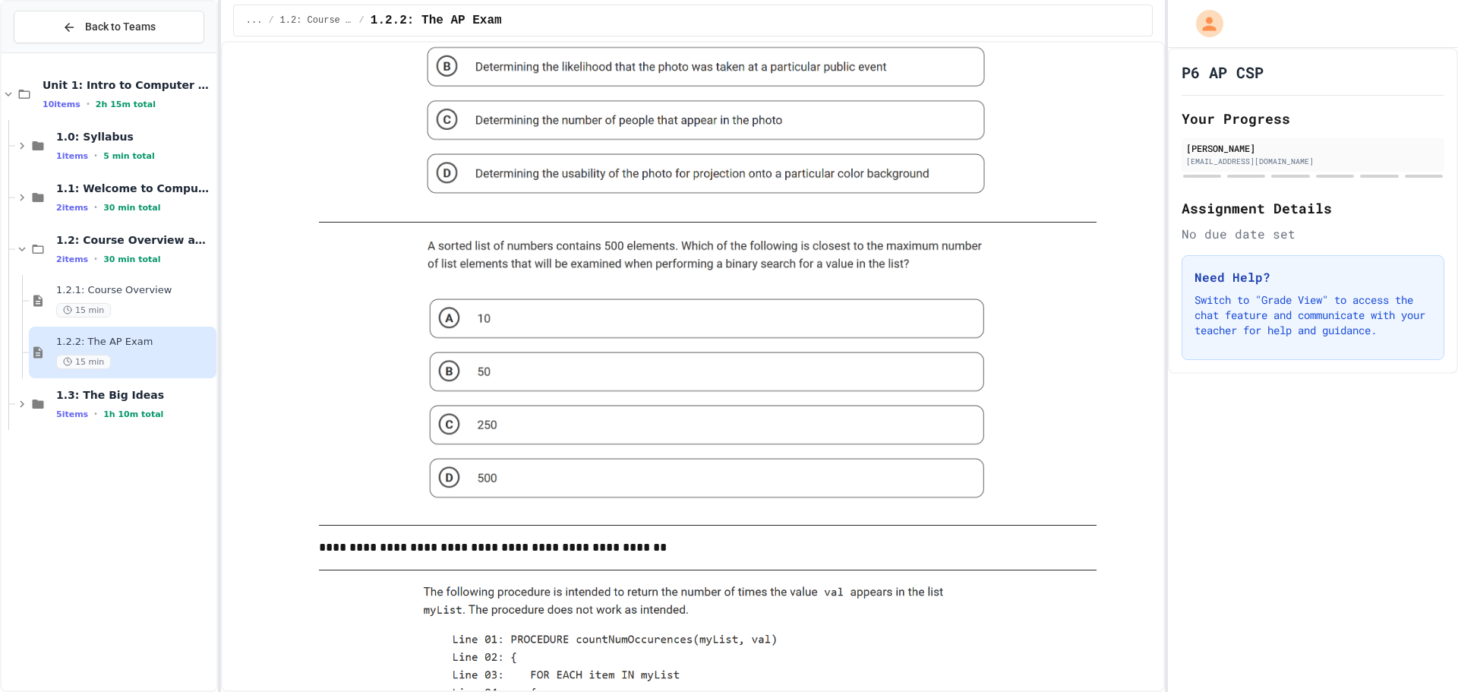
scroll to position [987, 0]
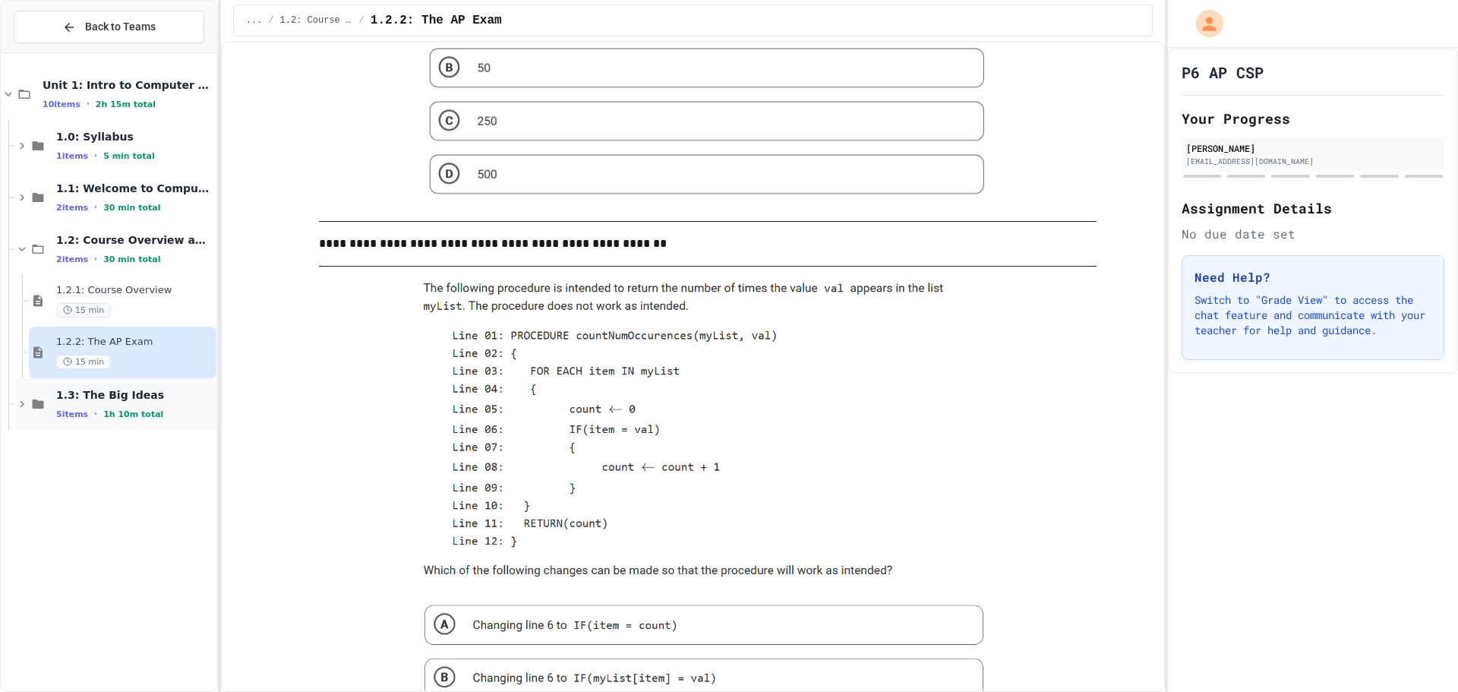
click at [140, 386] on div "1.3: The Big Ideas 5 items • 1h 10m total" at bounding box center [115, 404] width 201 height 52
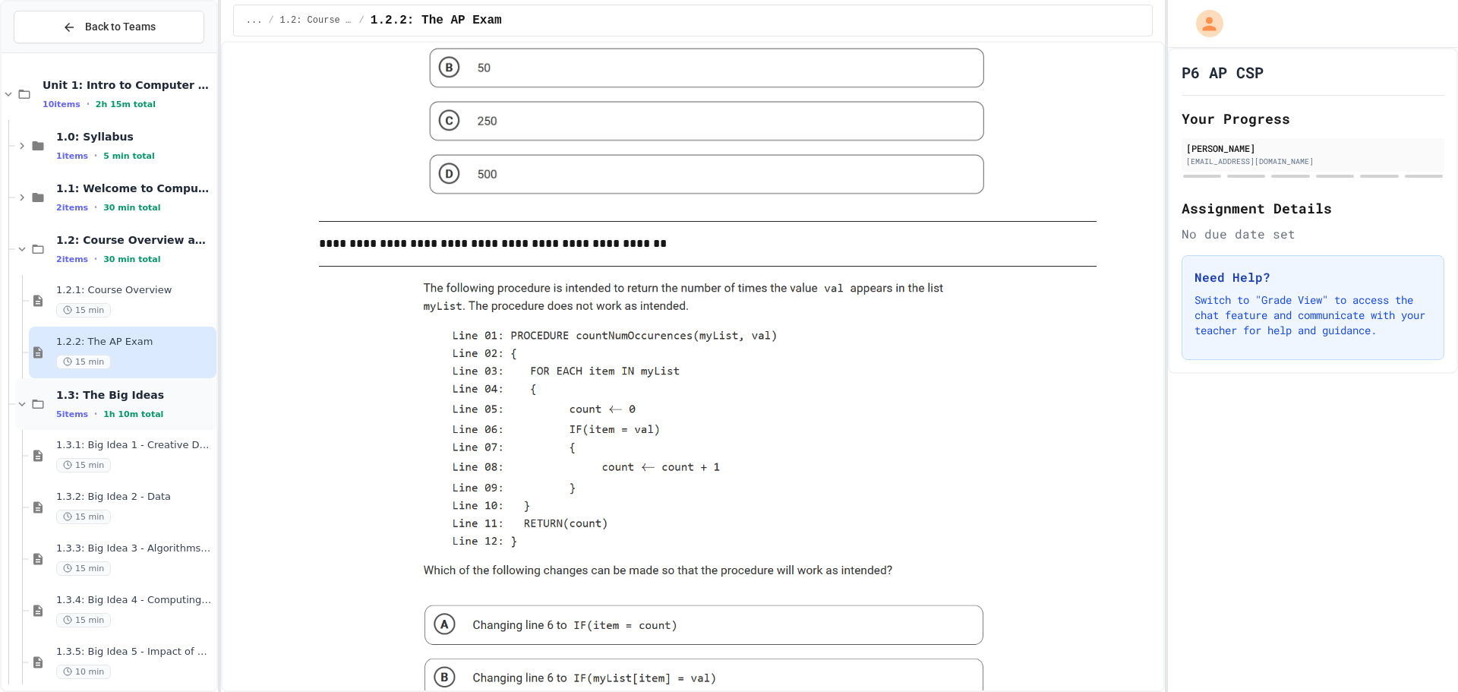
click at [154, 378] on div "1.3: The Big Ideas 5 items • 1h 10m total" at bounding box center [115, 404] width 201 height 52
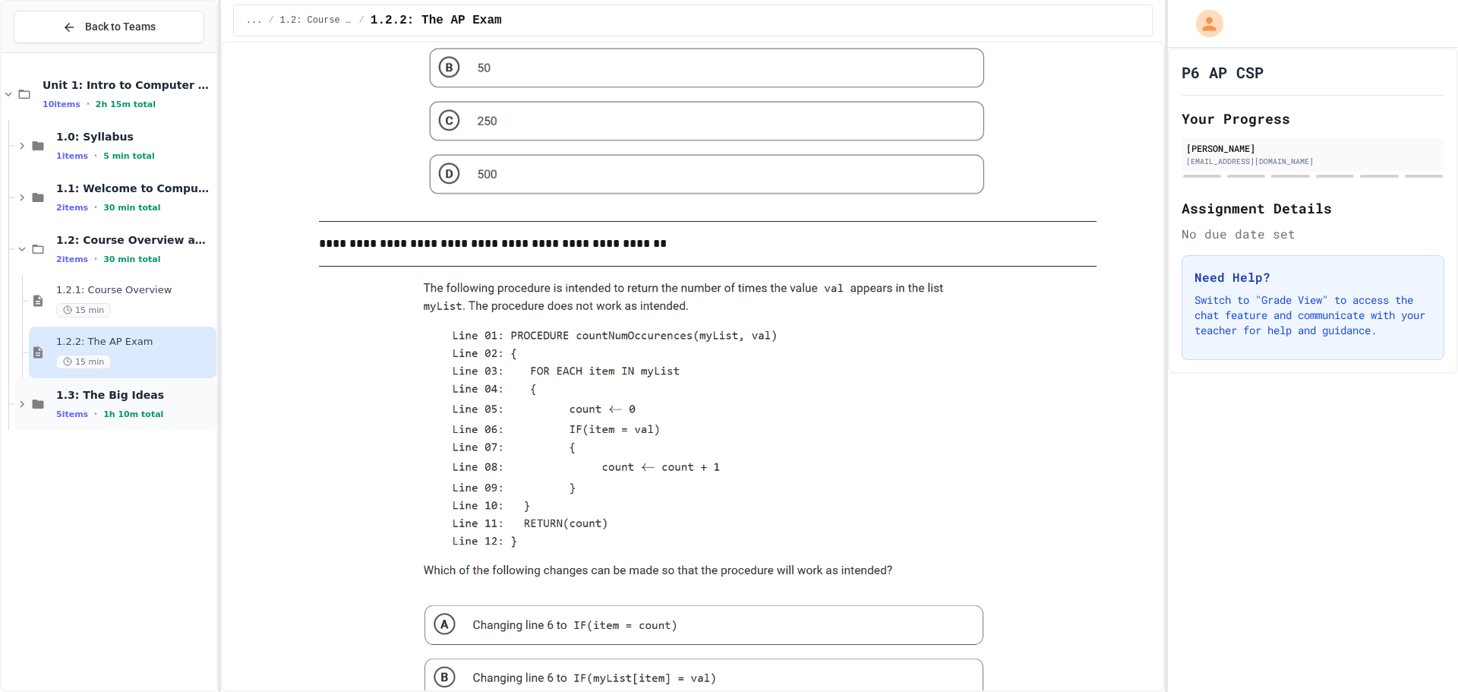
click at [157, 390] on span "1.3: The Big Ideas" at bounding box center [134, 395] width 157 height 14
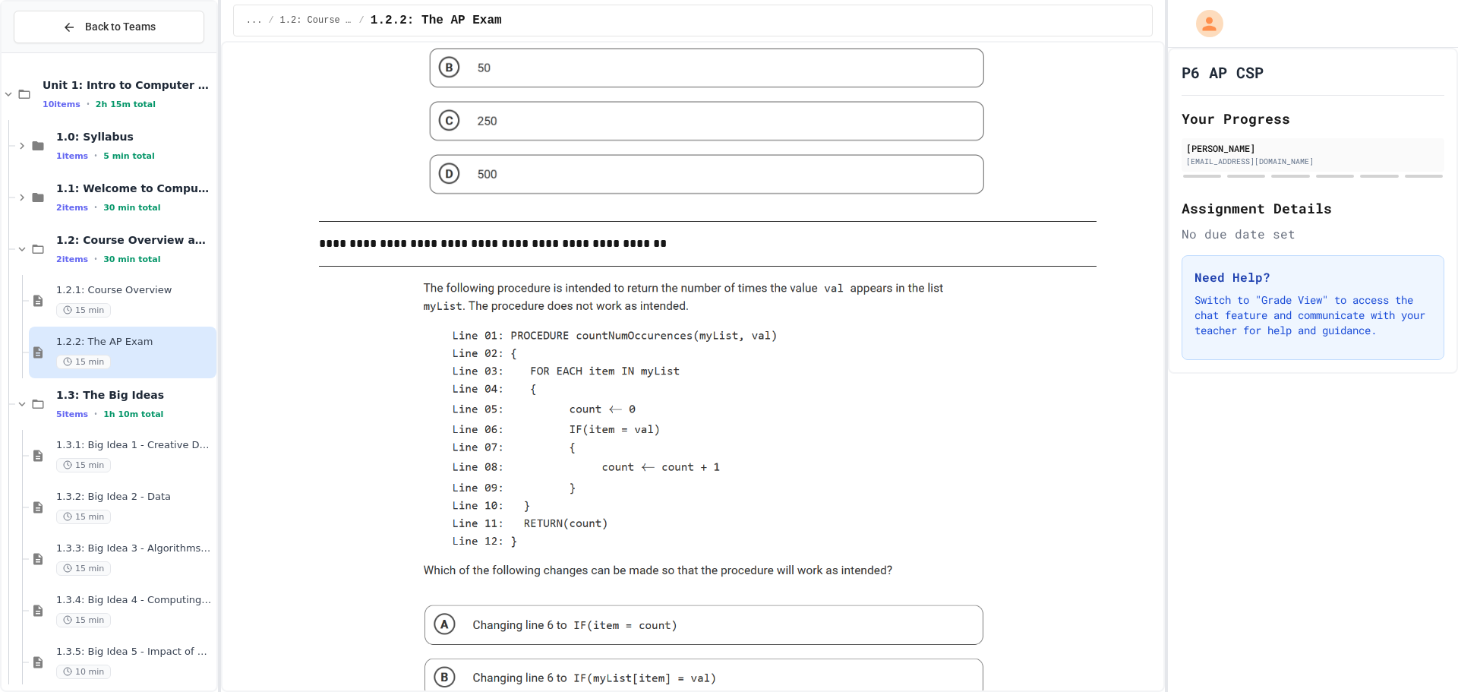
scroll to position [13, 0]
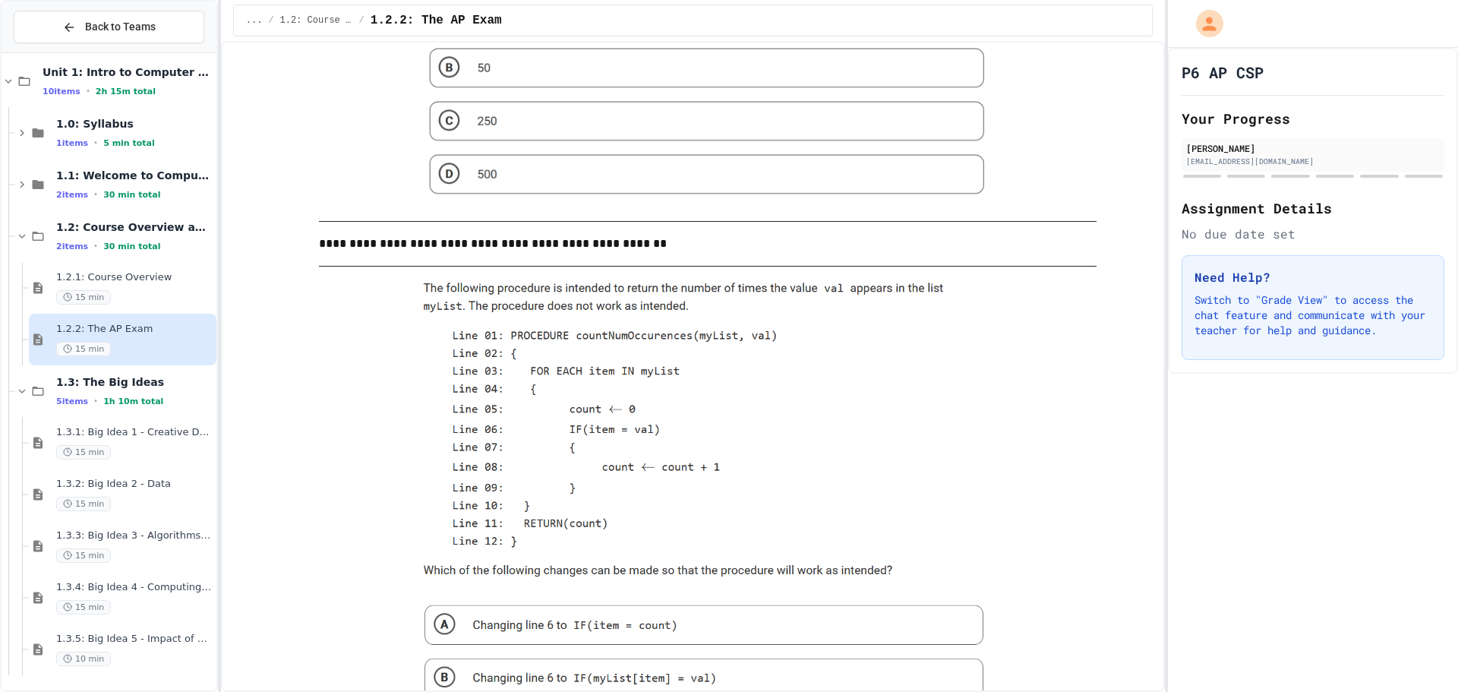
click at [134, 355] on div "15 min" at bounding box center [134, 349] width 157 height 14
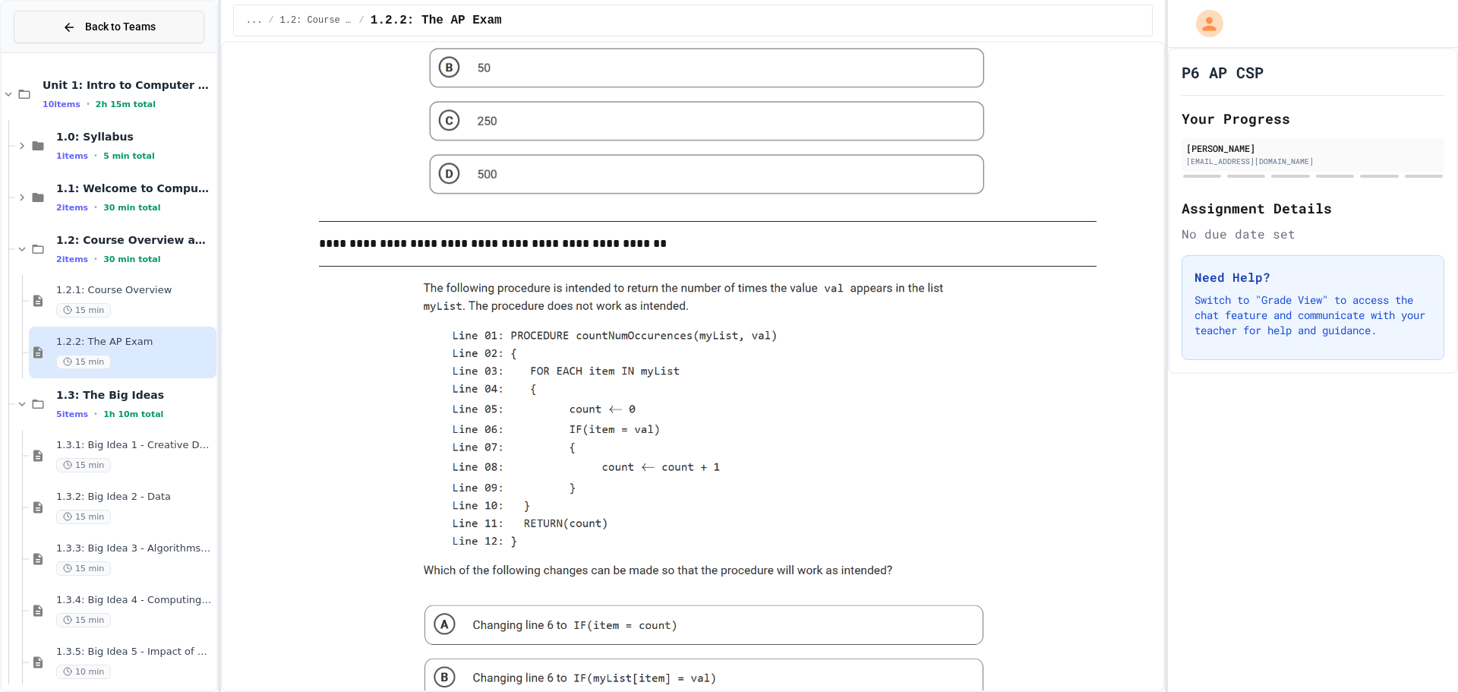
click at [126, 30] on span "Back to Teams" at bounding box center [120, 27] width 71 height 16
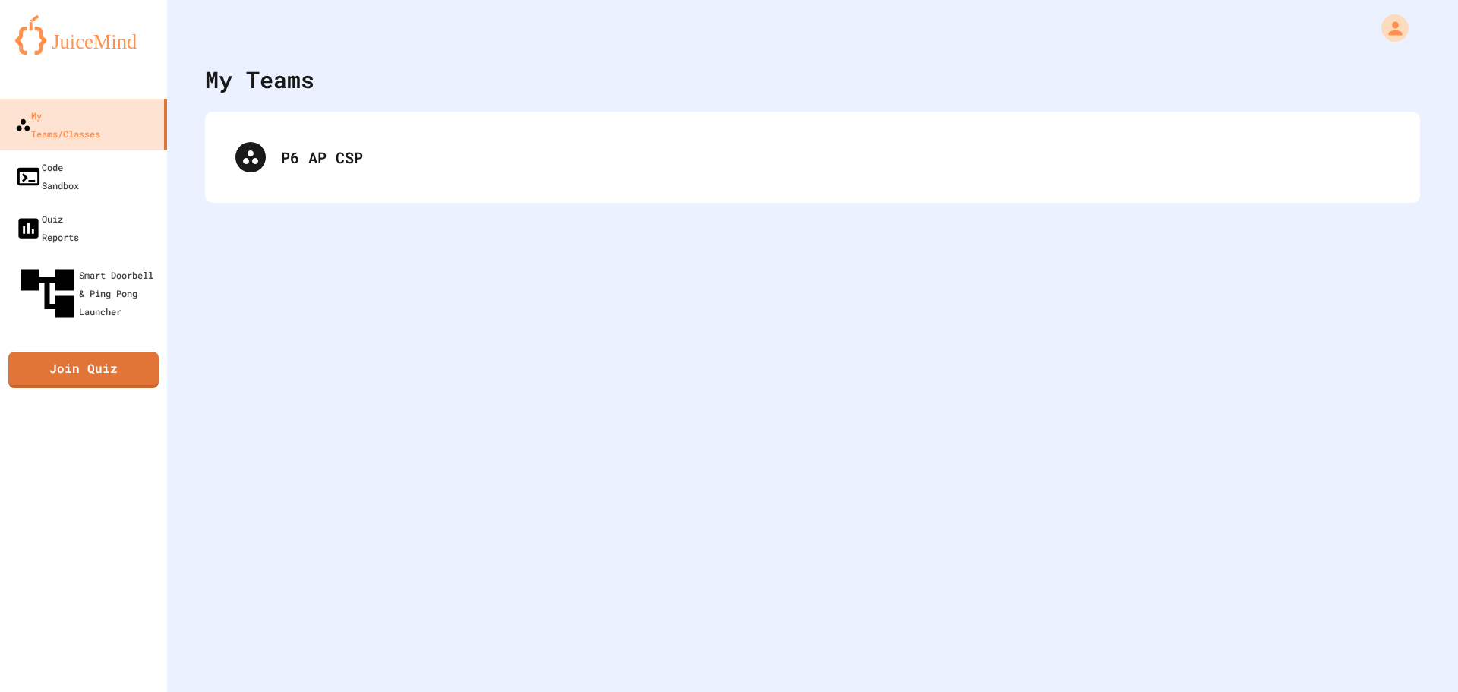
click at [84, 373] on div "My Teams/Classes Code Sandbox Quiz Reports Smart Doorbell & Ping Pong Launcher …" at bounding box center [83, 346] width 167 height 692
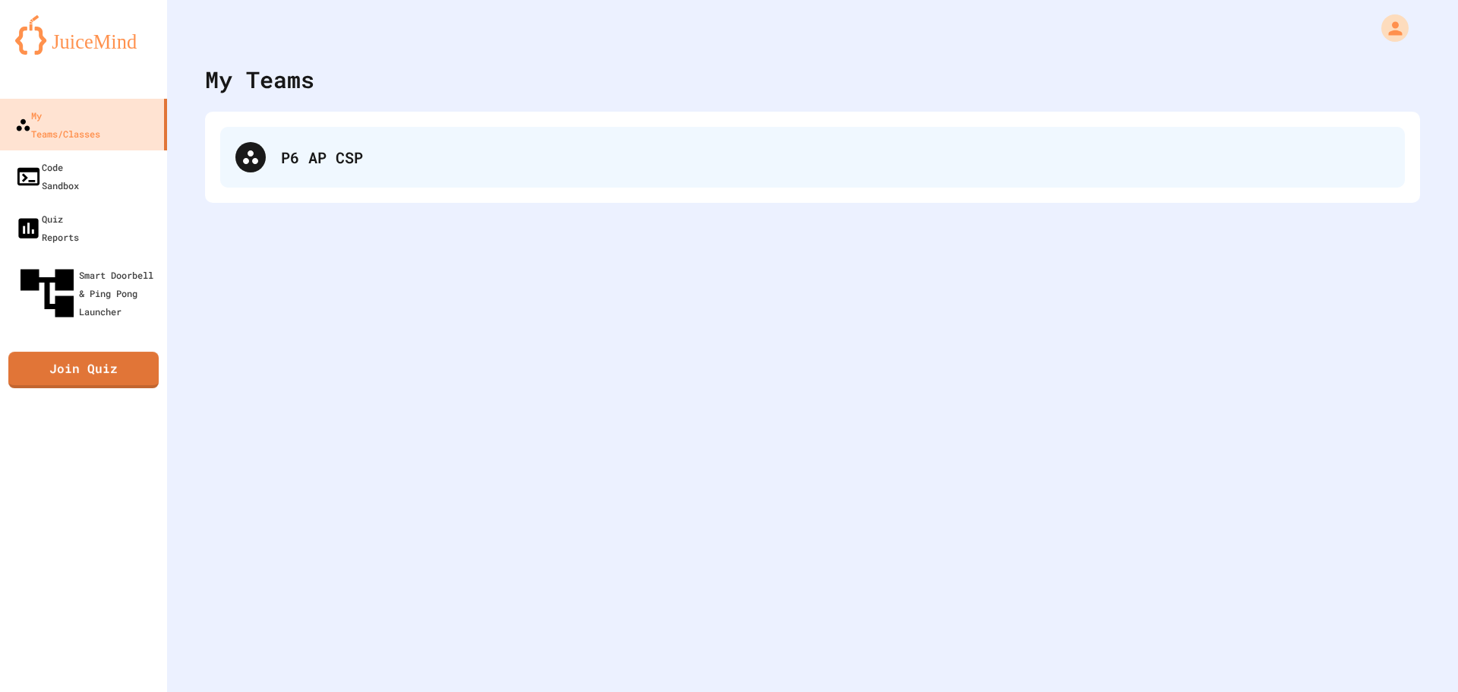
click at [314, 145] on div "P6 AP CSP" at bounding box center [812, 157] width 1184 height 61
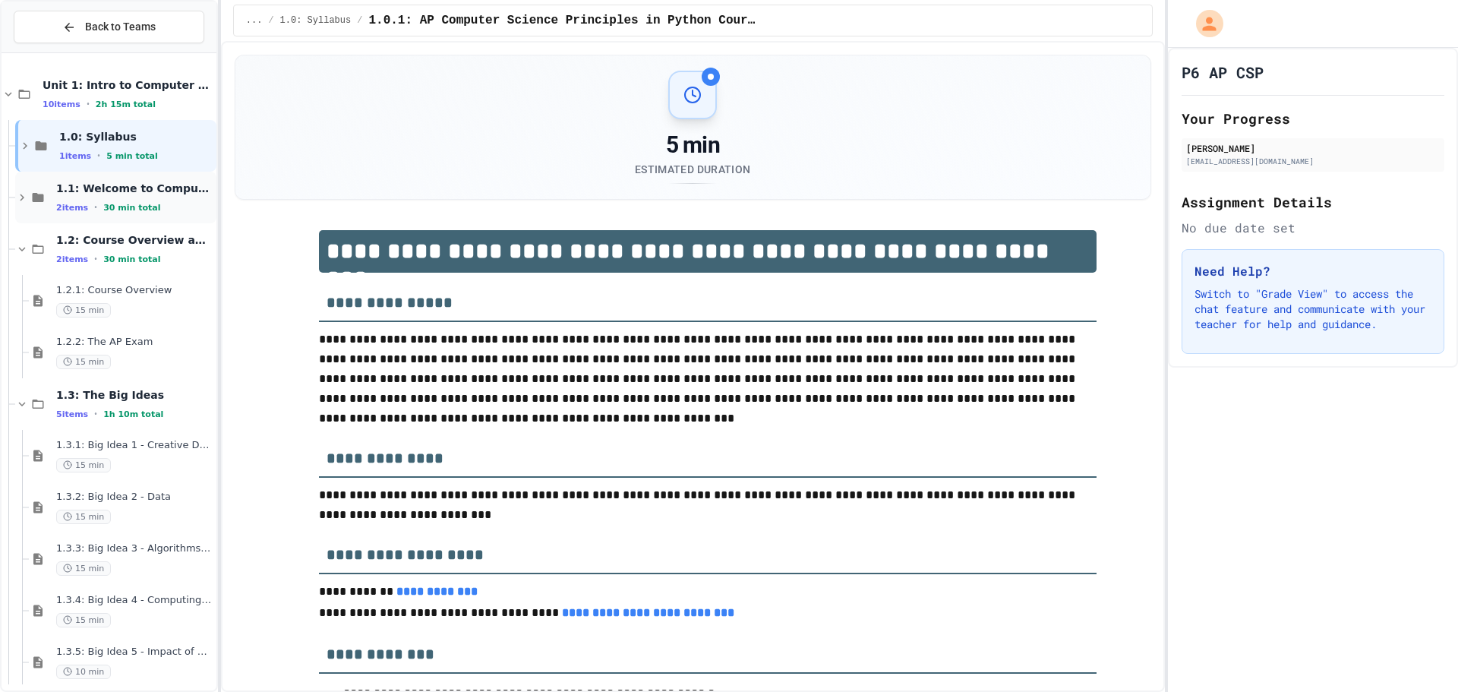
click at [139, 191] on span "1.1: Welcome to Computer Science" at bounding box center [134, 188] width 157 height 14
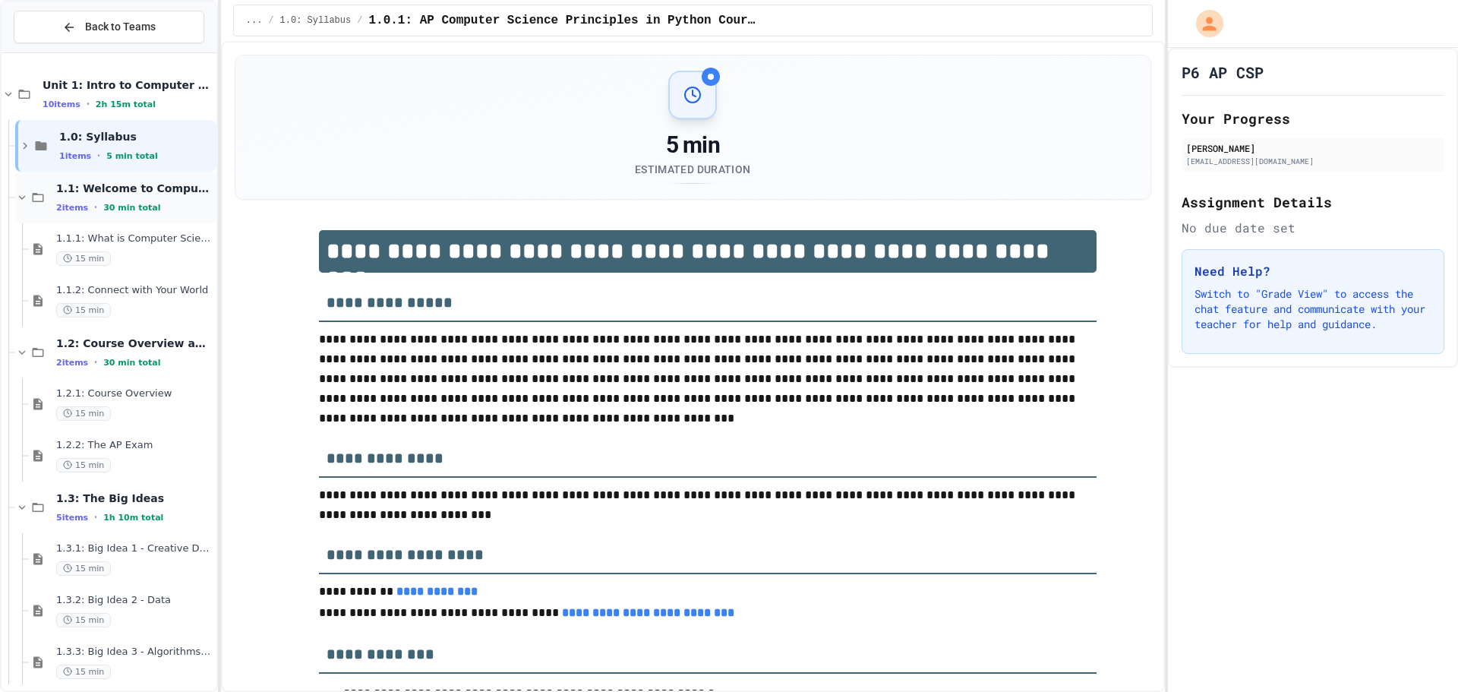
click at [140, 194] on span "1.1: Welcome to Computer Science" at bounding box center [134, 188] width 157 height 14
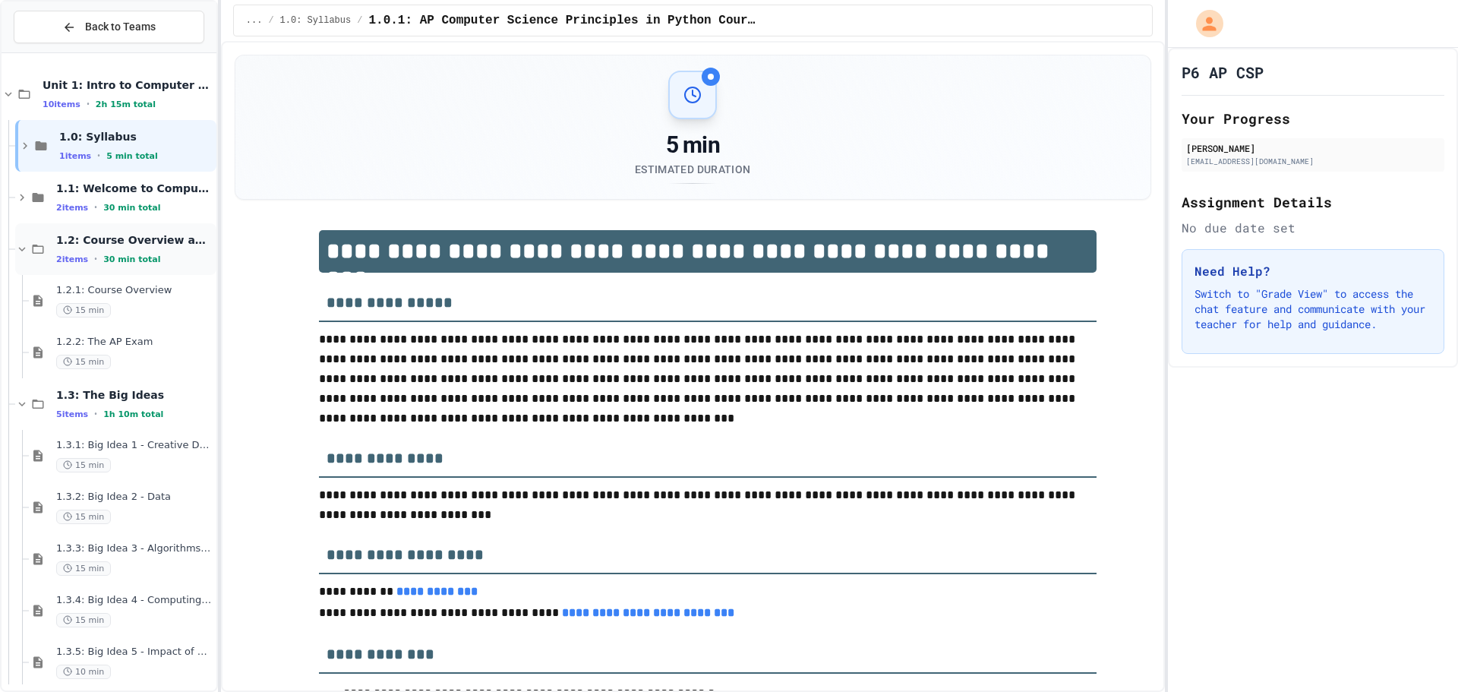
click at [121, 257] on span "30 min total" at bounding box center [131, 259] width 57 height 10
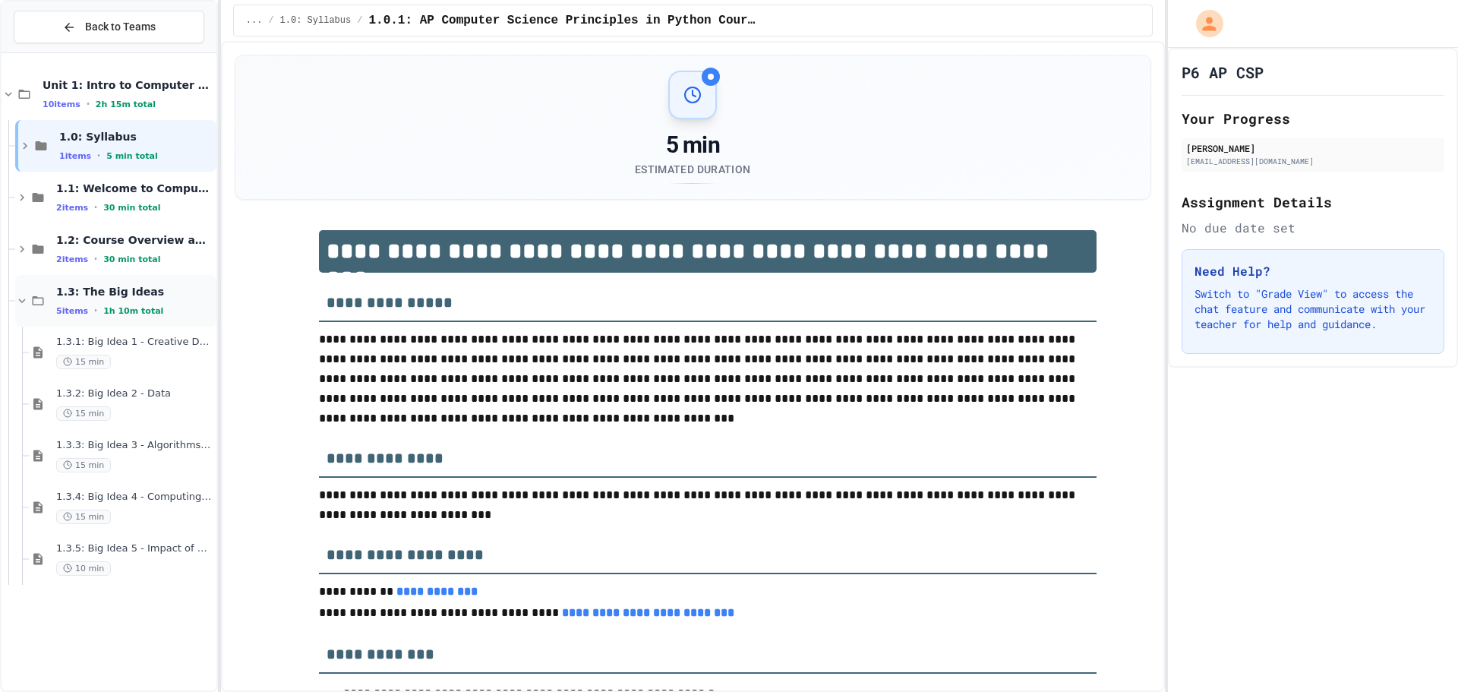
click at [133, 296] on span "1.3: The Big Ideas" at bounding box center [134, 292] width 157 height 14
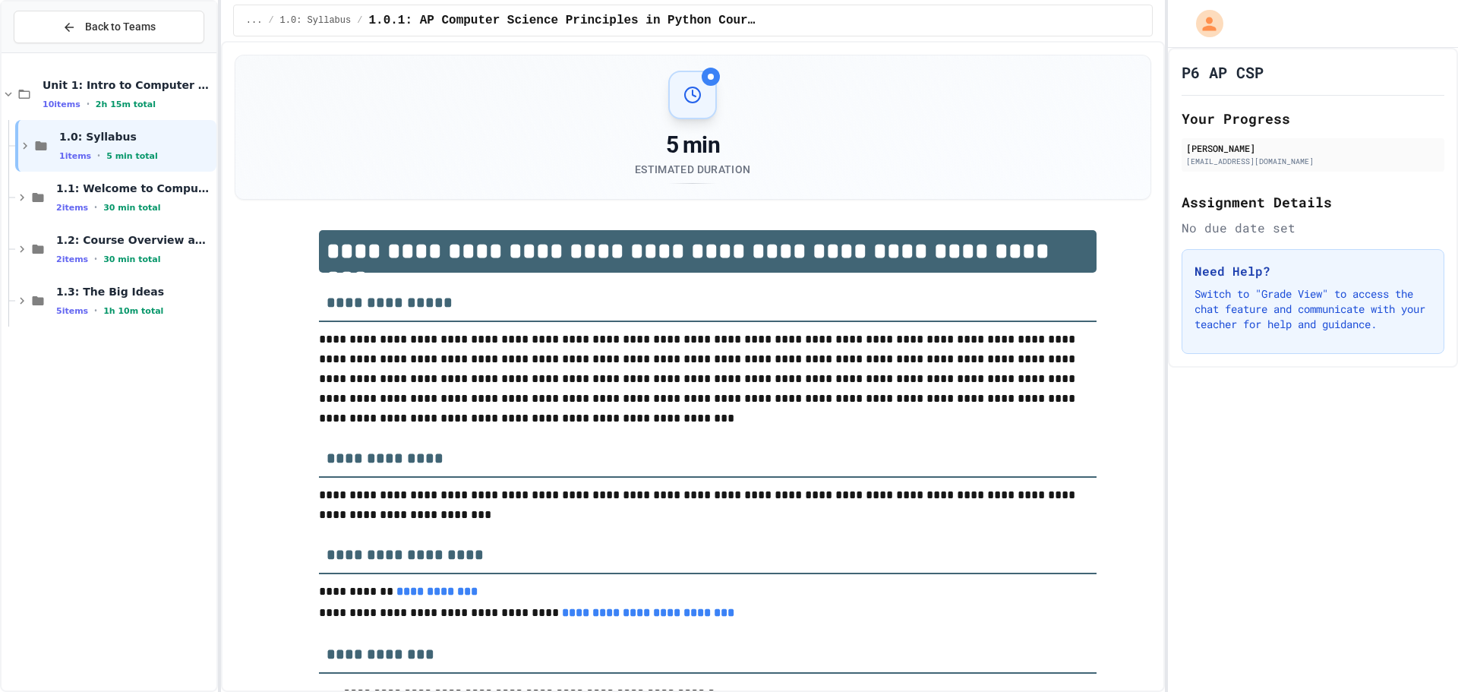
click at [96, 413] on div "Unit 1: Intro to Computer Science 10 items • 2h 15m total 1.0: Syllabus 1 items…" at bounding box center [109, 371] width 215 height 625
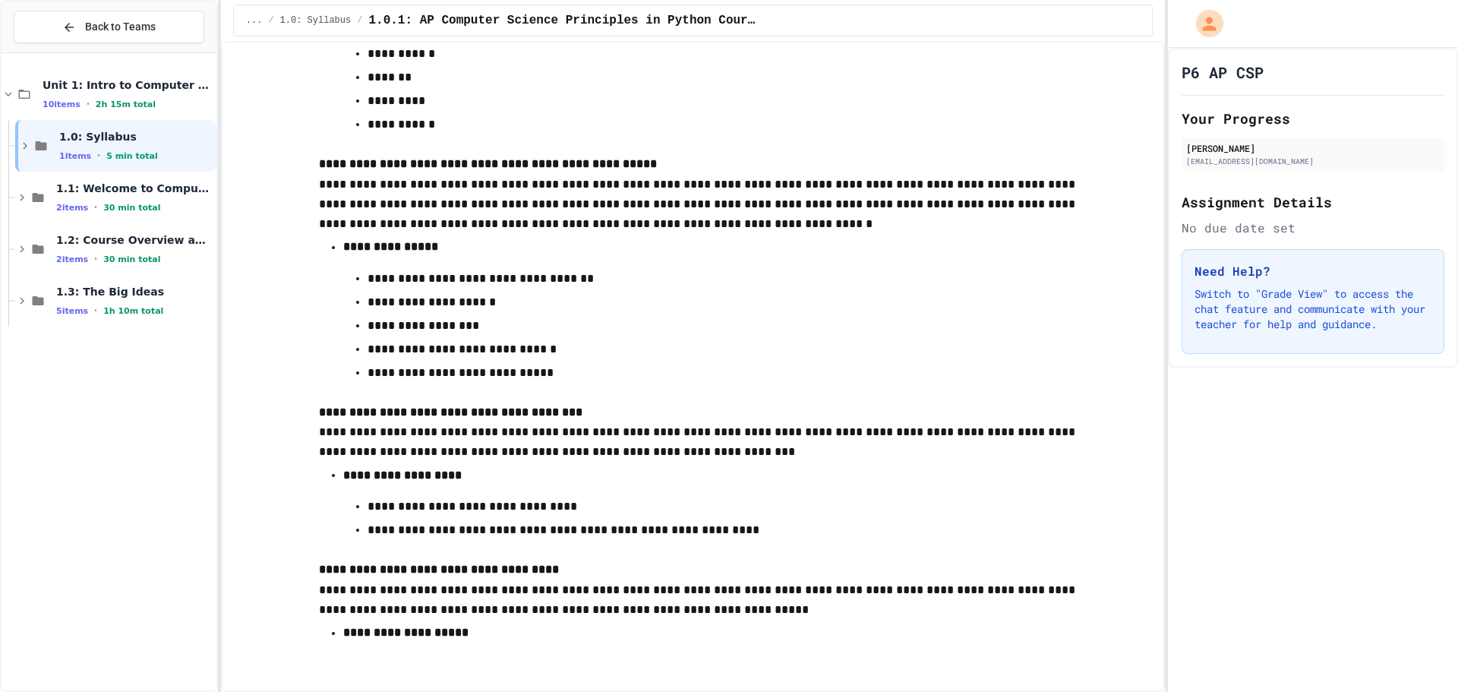
scroll to position [8528, 0]
click at [155, 144] on div "1.0: Syllabus 1 items • 5 min total" at bounding box center [136, 146] width 154 height 32
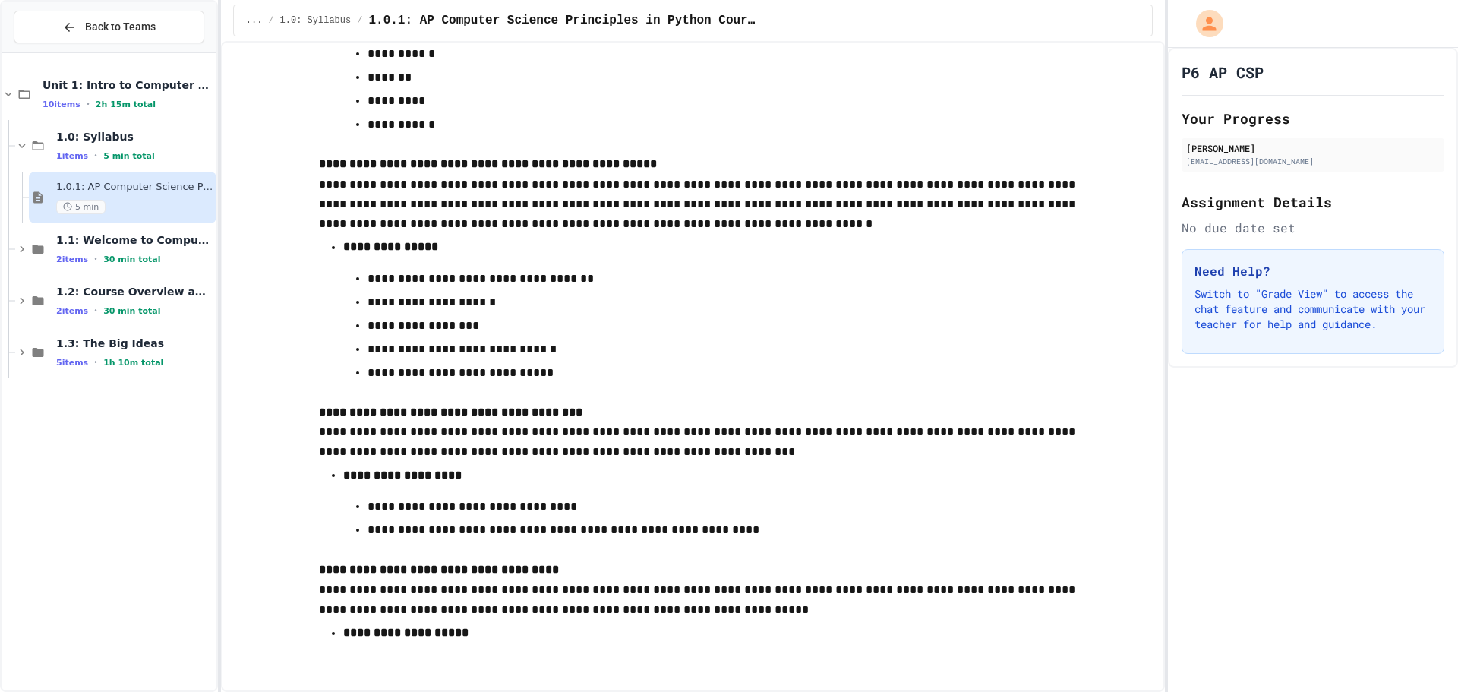
click at [162, 189] on span "1.0.1: AP Computer Science Principles in Python Course Syllabus" at bounding box center [134, 187] width 157 height 13
click at [185, 192] on span "1.0.1: AP Computer Science Principles in Python Course Syllabus" at bounding box center [134, 187] width 157 height 13
click at [137, 145] on div "1.0: Syllabus 1 items • 5 min total" at bounding box center [134, 146] width 157 height 32
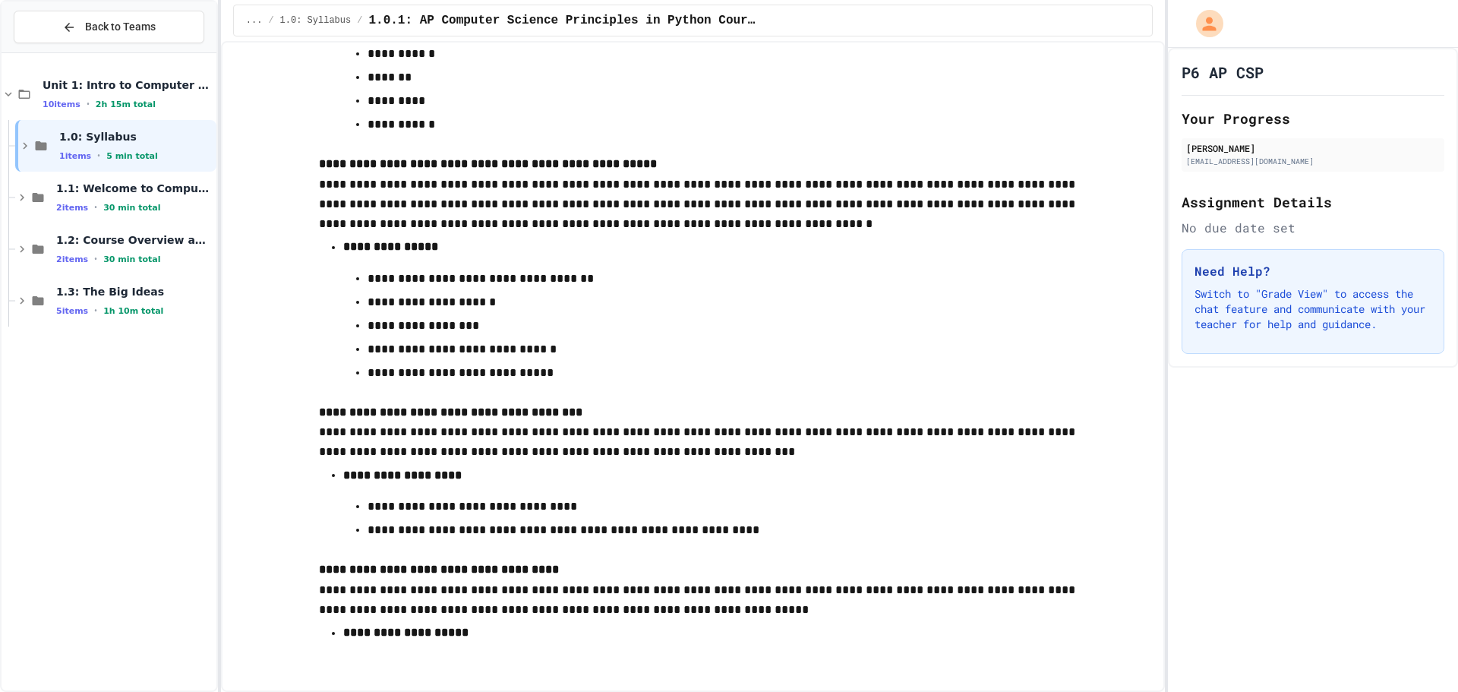
click at [137, 145] on div "1.0: Syllabus 1 items • 5 min total" at bounding box center [136, 146] width 154 height 32
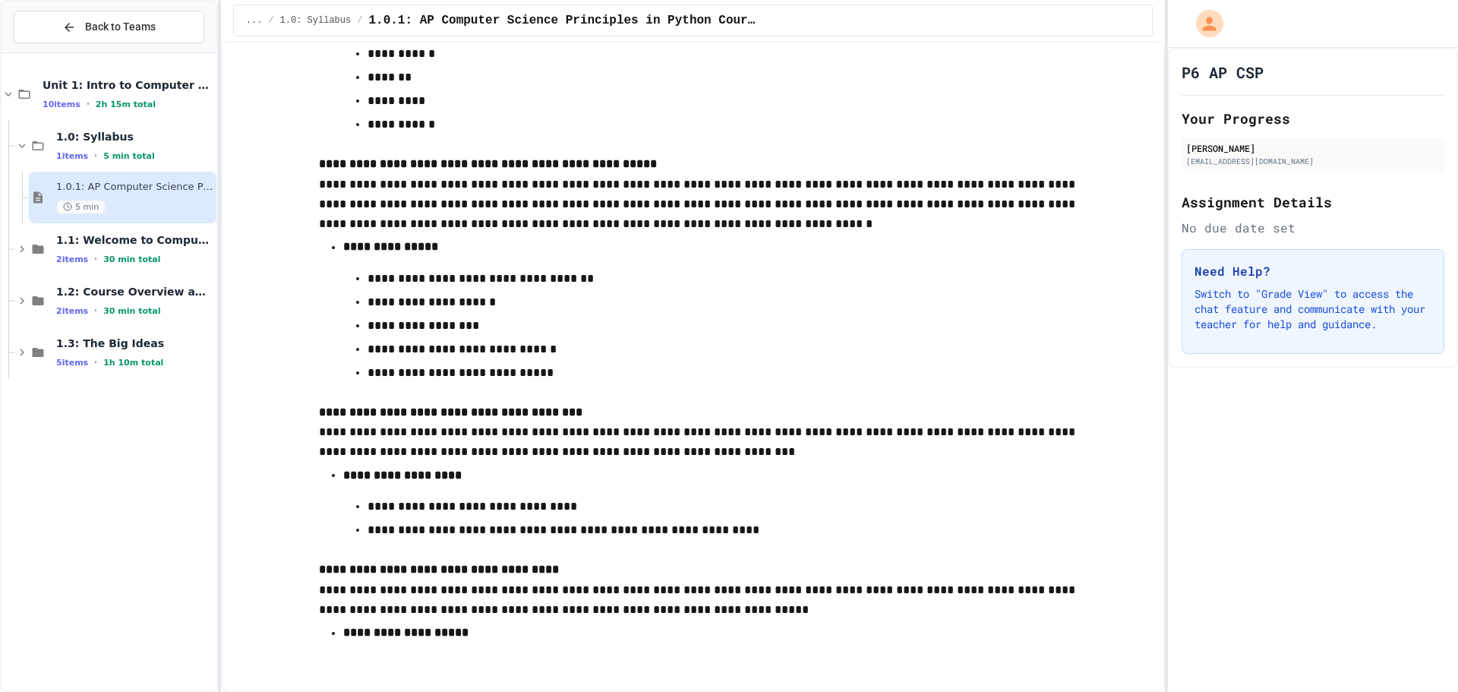
click at [140, 180] on div "1.0.1: AP Computer Science Principles in Python Course Syllabus 5 min" at bounding box center [123, 198] width 188 height 52
click at [112, 147] on div "1.0: Syllabus 1 items • 5 min total" at bounding box center [134, 146] width 157 height 32
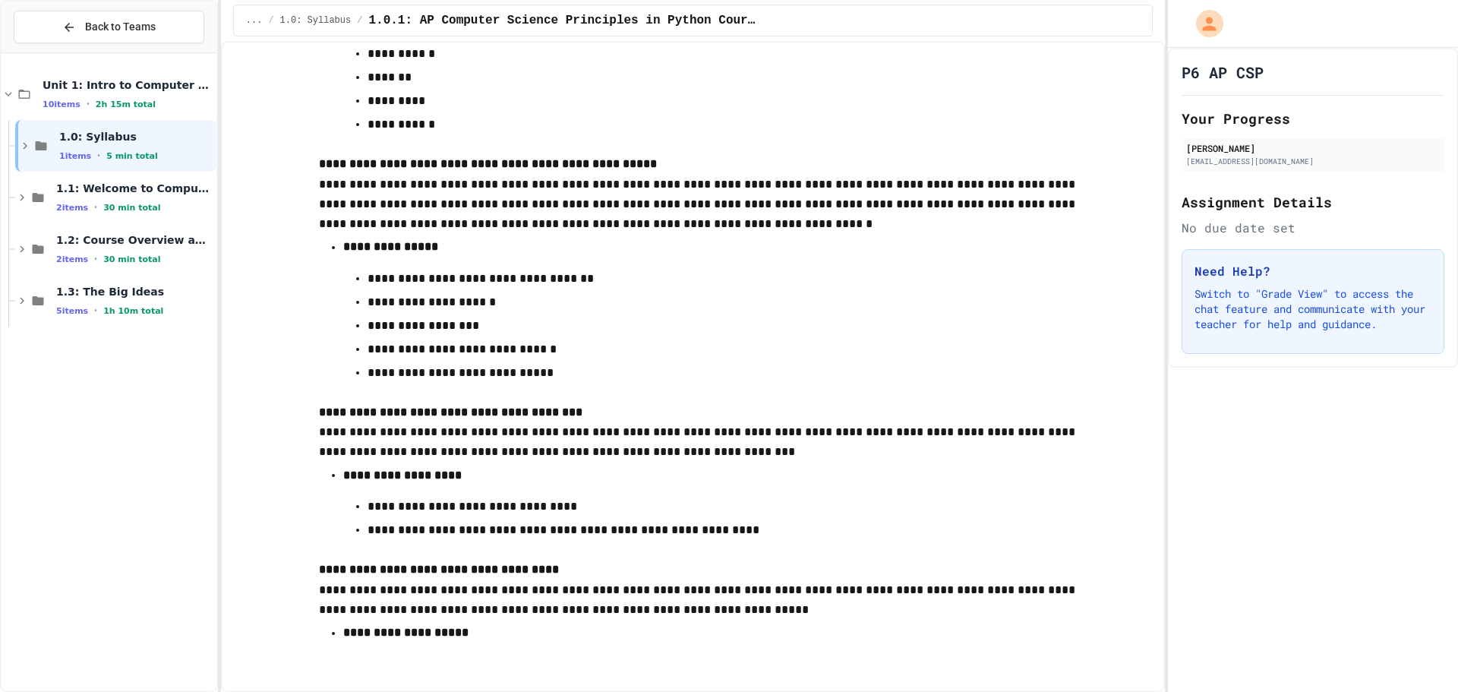
click at [147, 469] on div "Unit 1: Intro to Computer Science 10 items • 2h 15m total 1.0: Syllabus 1 items…" at bounding box center [109, 371] width 215 height 625
click at [171, 187] on span "1.1: Welcome to Computer Science" at bounding box center [134, 188] width 157 height 14
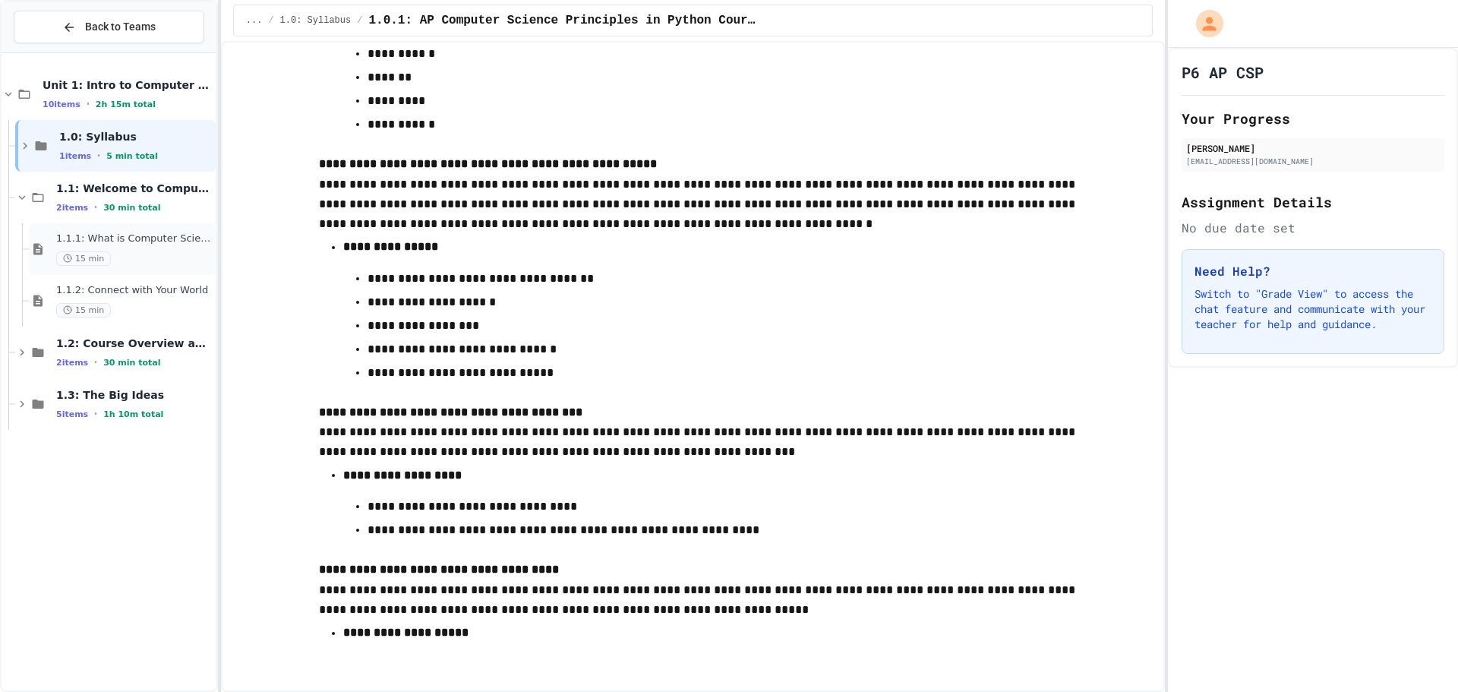
click at [178, 245] on div "1.1.1: What is Computer Science? 15 min" at bounding box center [134, 248] width 157 height 33
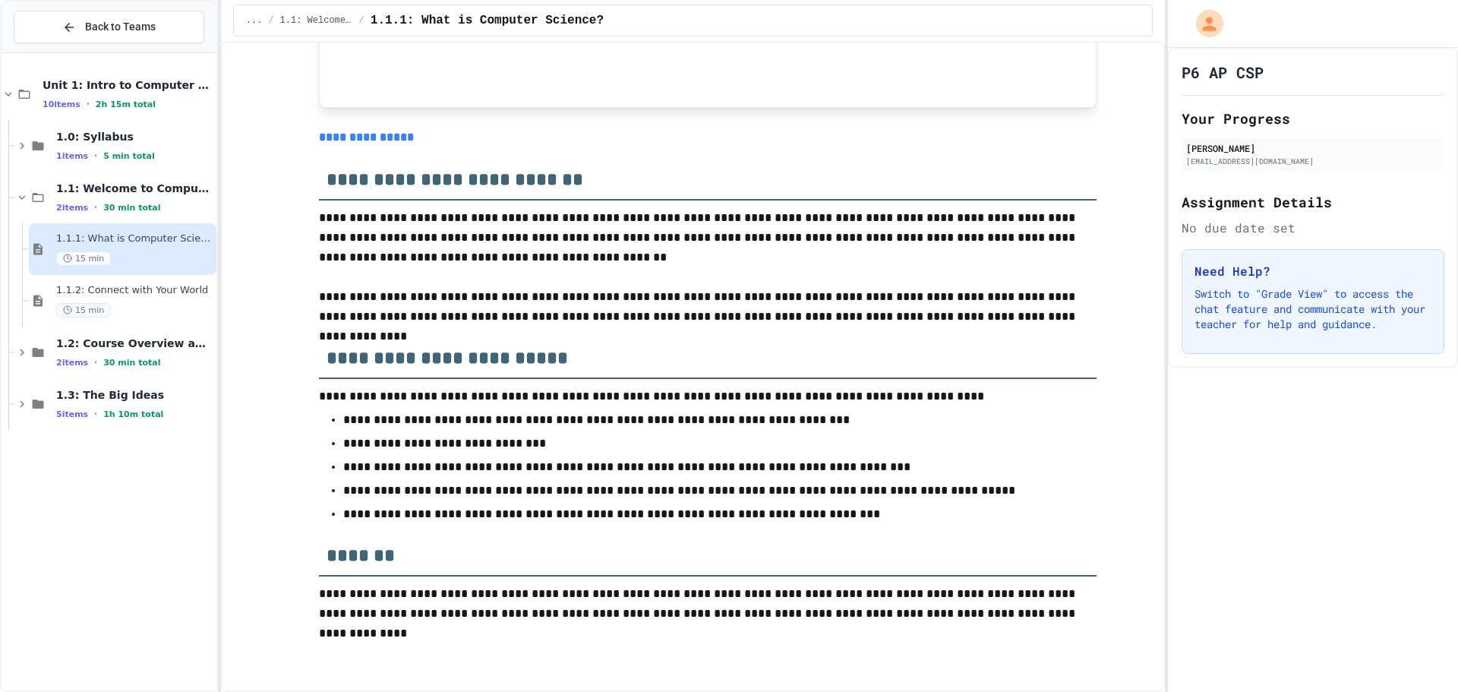
scroll to position [6456, 0]
click at [173, 248] on div "1.1.1: What is Computer Science? 15 min" at bounding box center [134, 248] width 157 height 33
click at [173, 297] on div "1.1.2: Connect with Your World 15 min" at bounding box center [134, 300] width 157 height 33
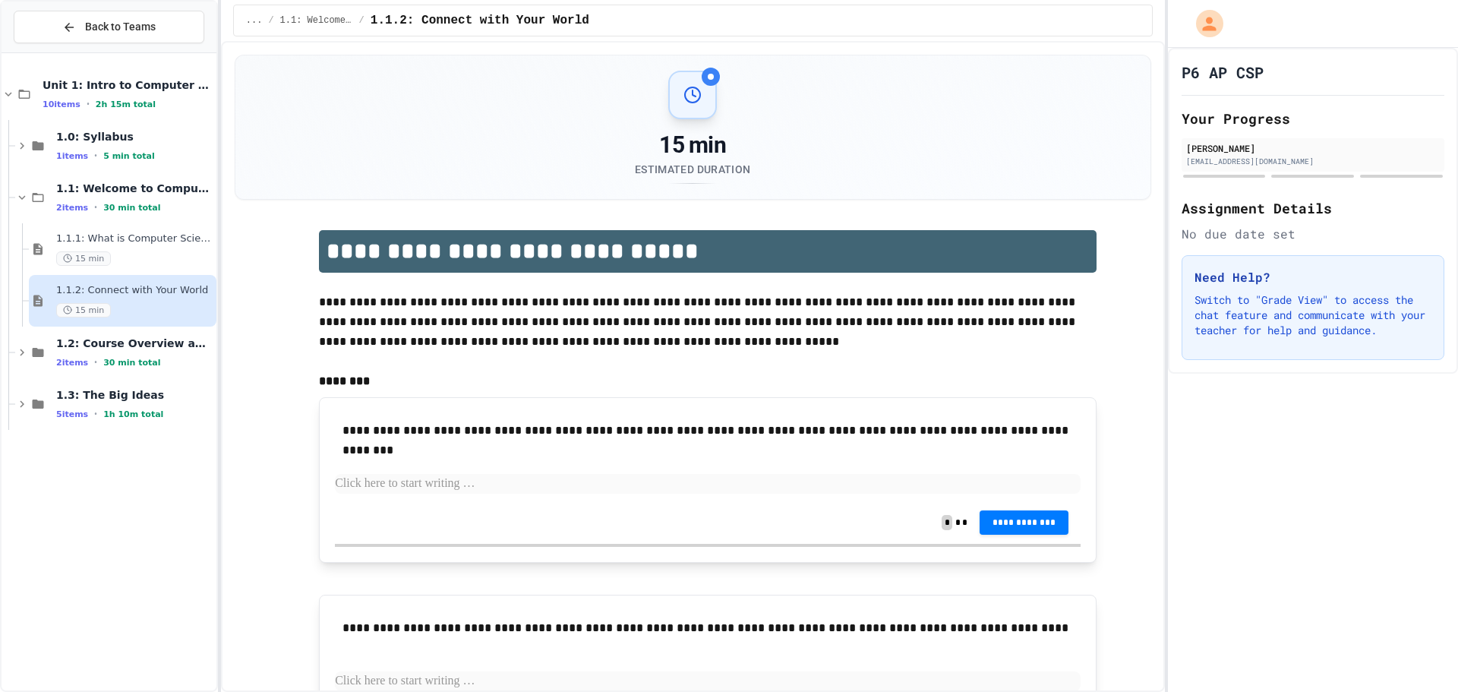
click at [497, 493] on p at bounding box center [708, 484] width 746 height 20
click at [514, 351] on p "**********" at bounding box center [707, 321] width 777 height 59
click at [528, 480] on p at bounding box center [708, 484] width 746 height 20
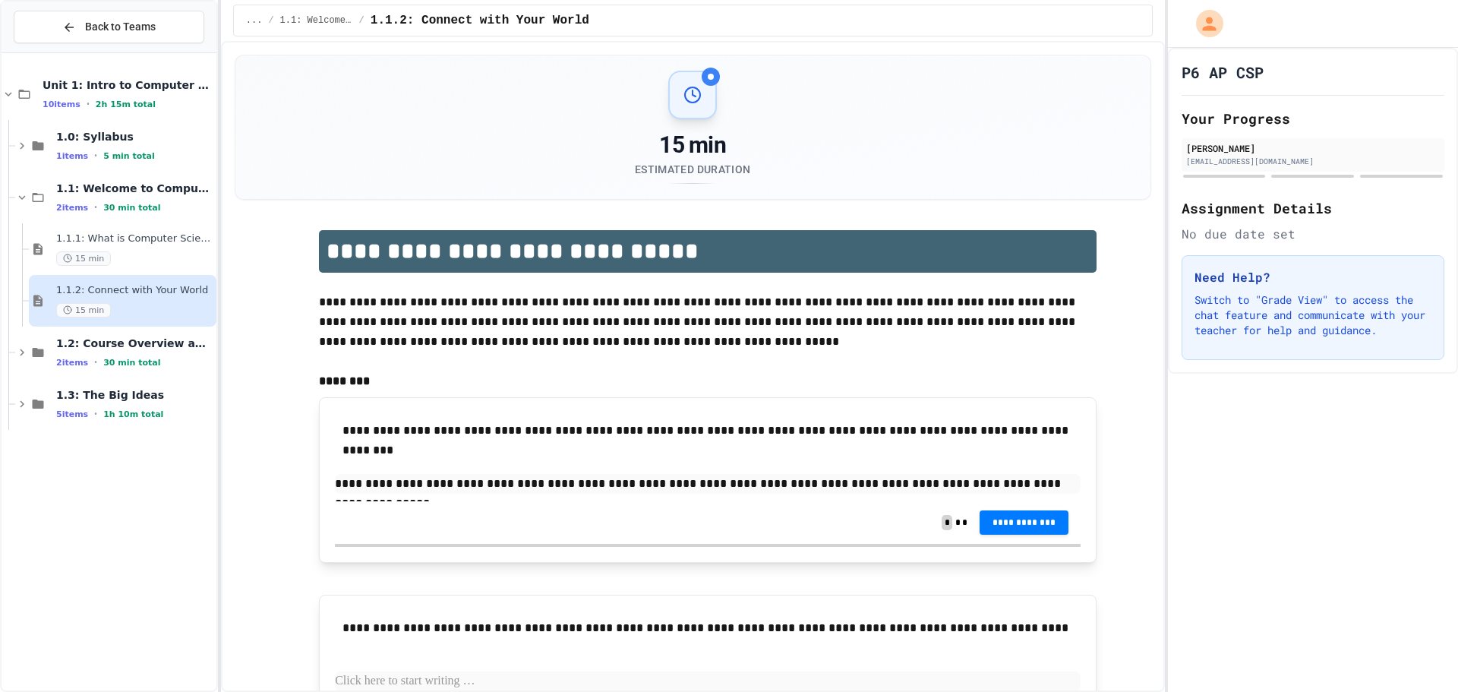
click at [1057, 480] on p "**********" at bounding box center [708, 484] width 746 height 20
click at [1039, 527] on span "**********" at bounding box center [1023, 521] width 65 height 12
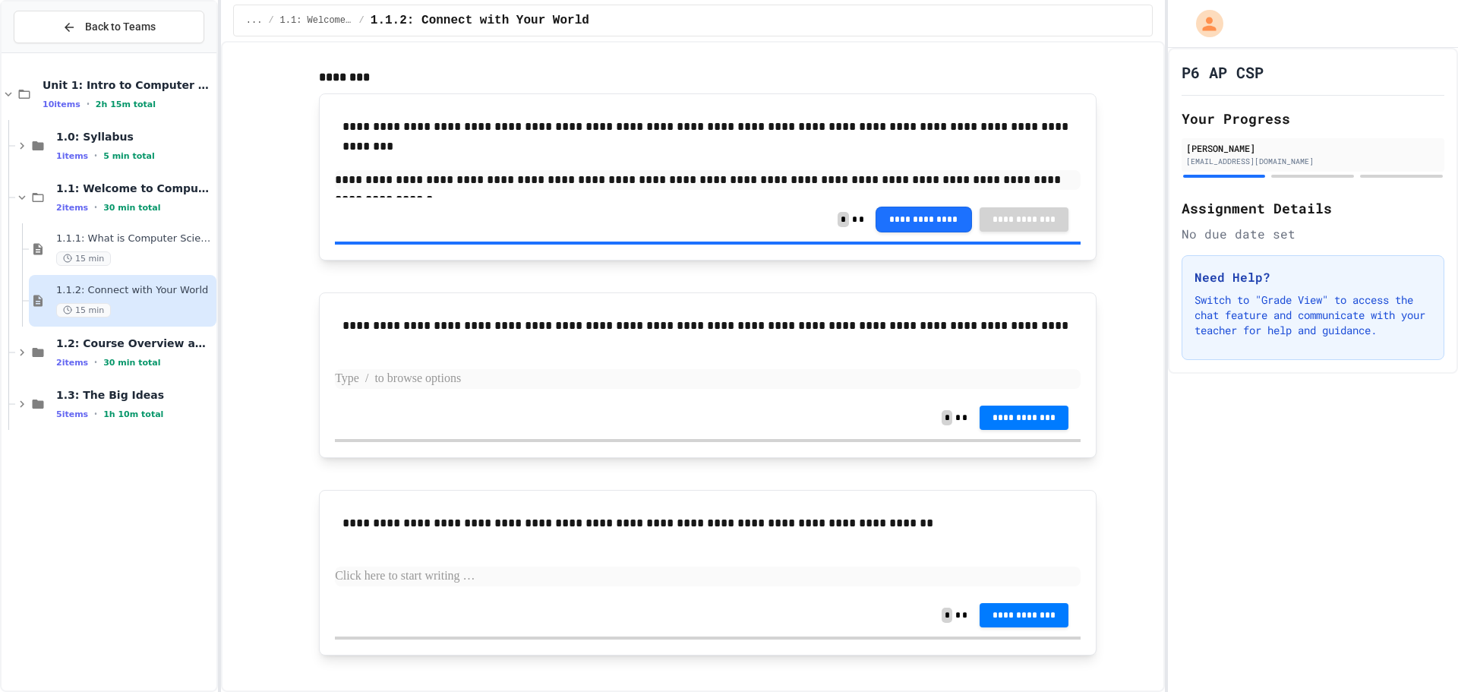
click at [569, 380] on p at bounding box center [708, 379] width 746 height 20
click at [578, 335] on p "**********" at bounding box center [707, 326] width 730 height 20
click at [621, 374] on p at bounding box center [708, 379] width 746 height 20
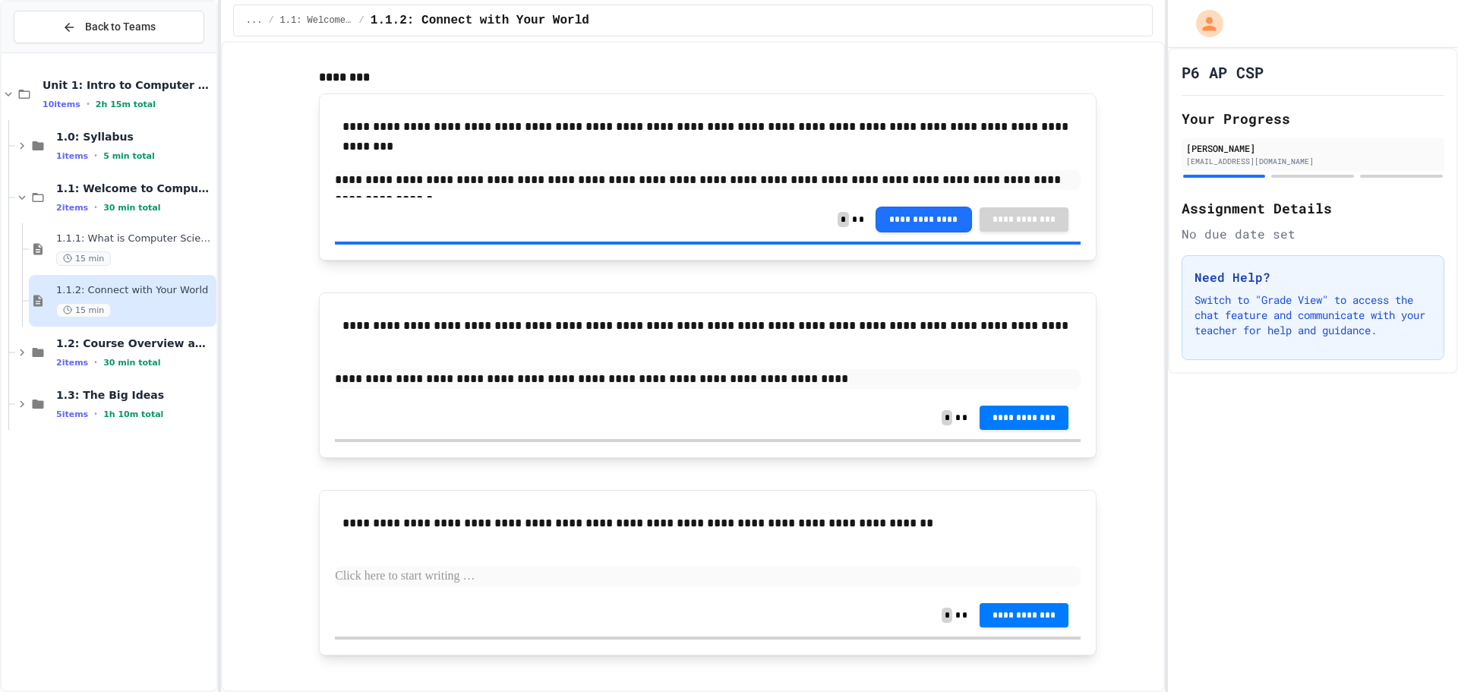
click at [852, 374] on p "**********" at bounding box center [708, 379] width 746 height 20
click at [1037, 406] on div "**********" at bounding box center [708, 417] width 746 height 43
click at [1025, 419] on span "**********" at bounding box center [1023, 417] width 65 height 12
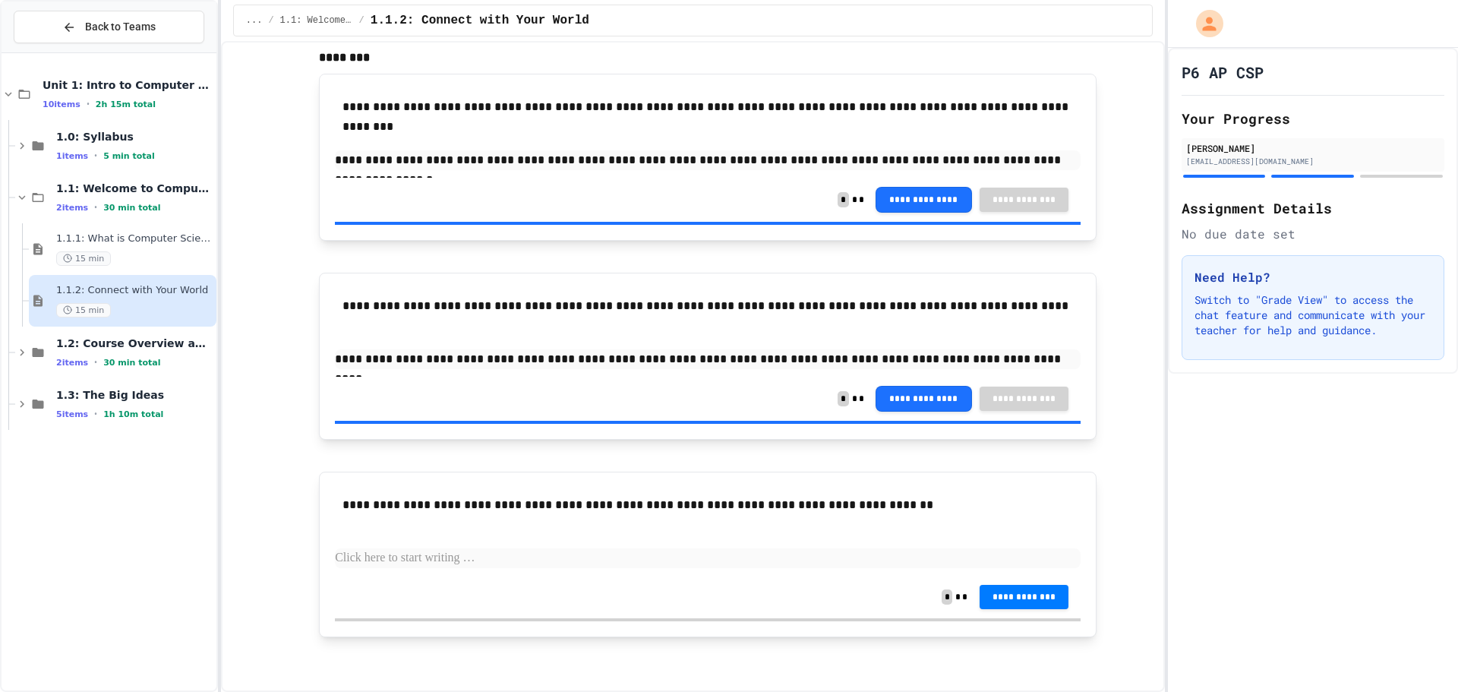
click at [686, 553] on p at bounding box center [708, 558] width 746 height 20
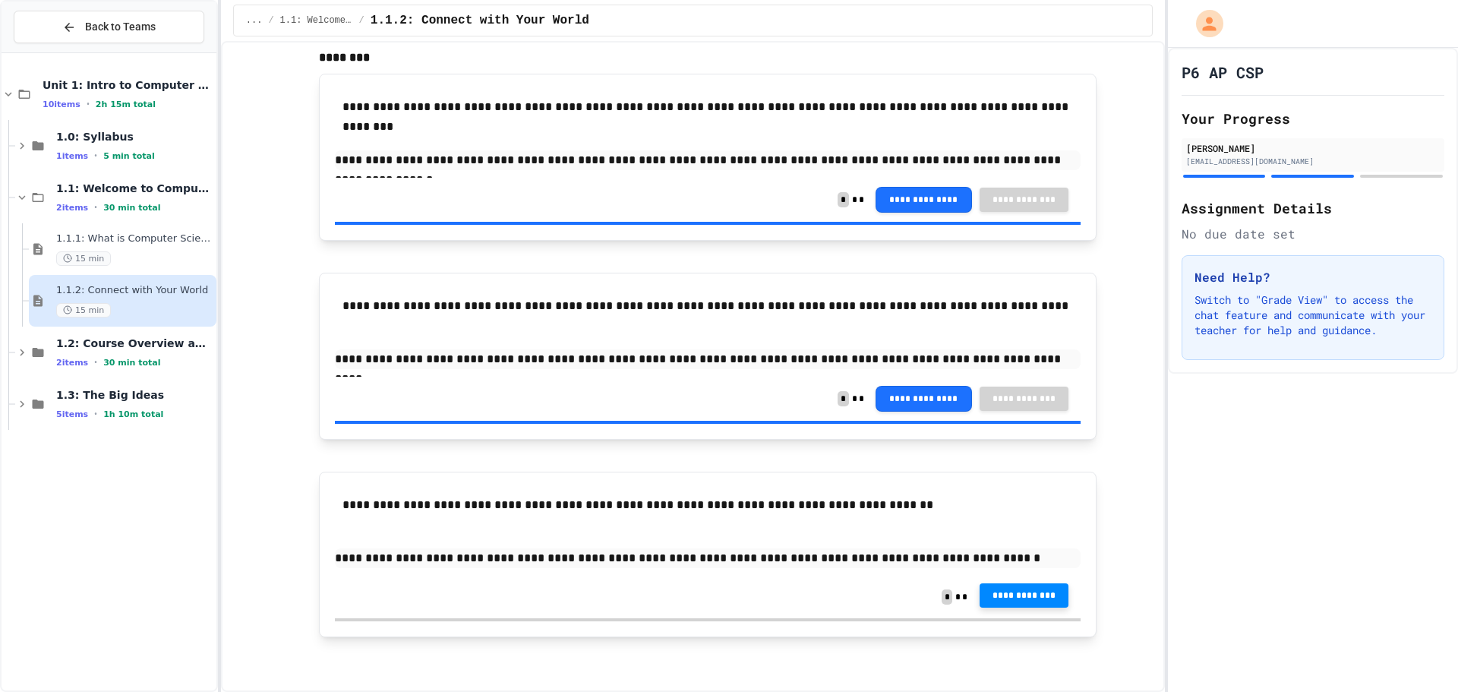
click at [1004, 588] on button "**********" at bounding box center [1024, 595] width 90 height 24
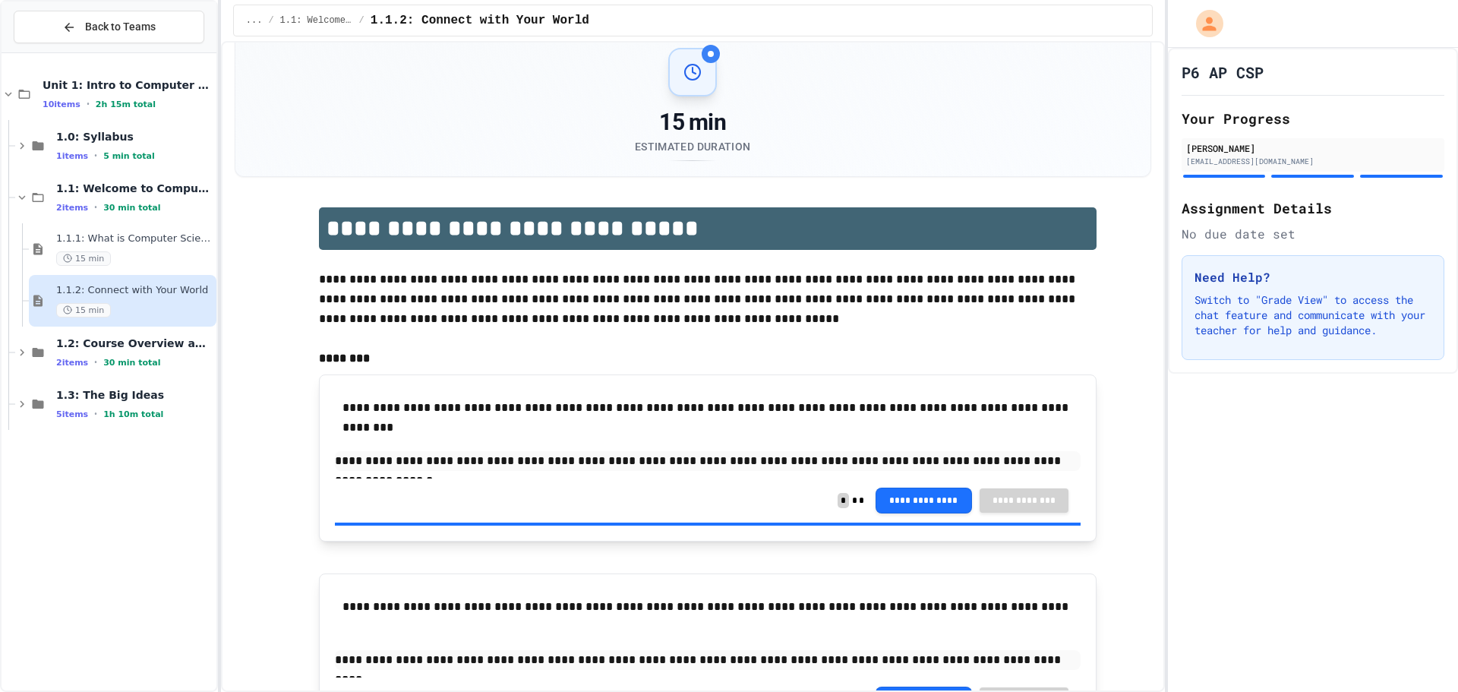
scroll to position [0, 0]
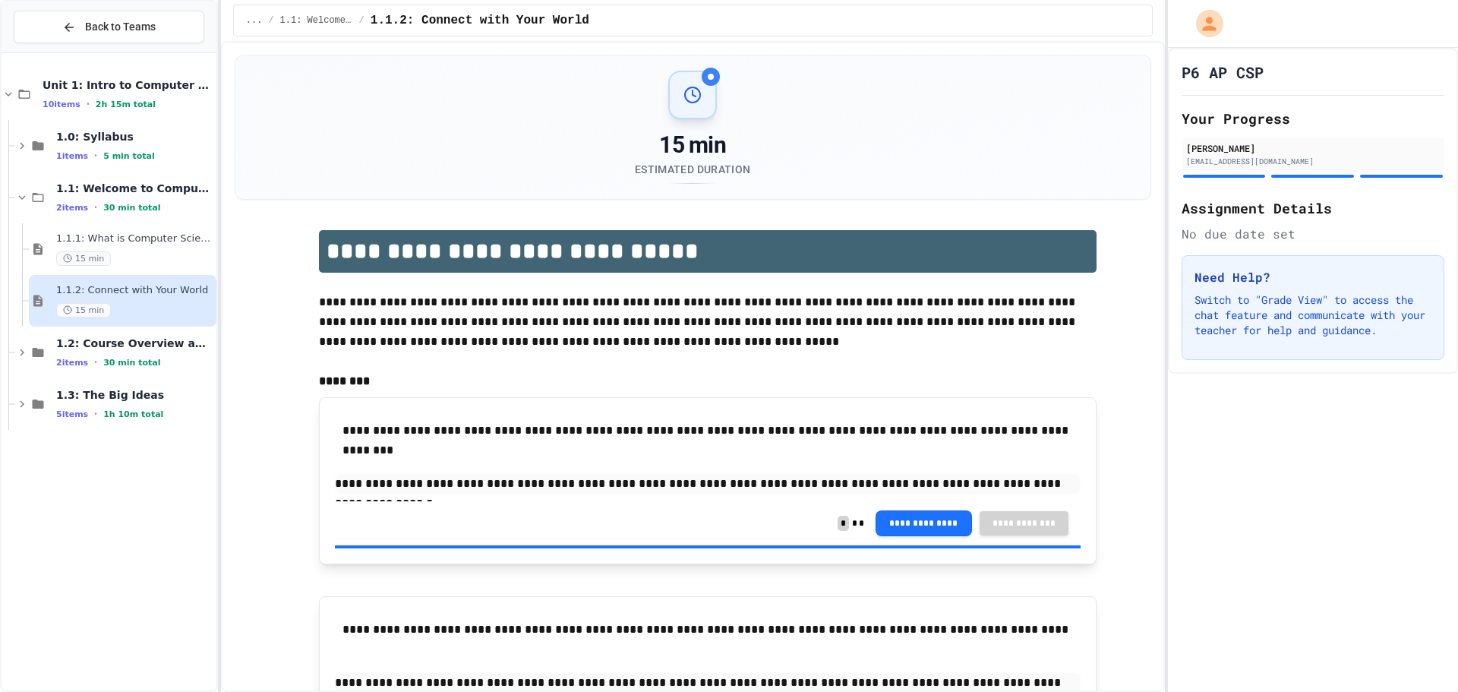
click at [682, 226] on div "**********" at bounding box center [693, 609] width 916 height 788
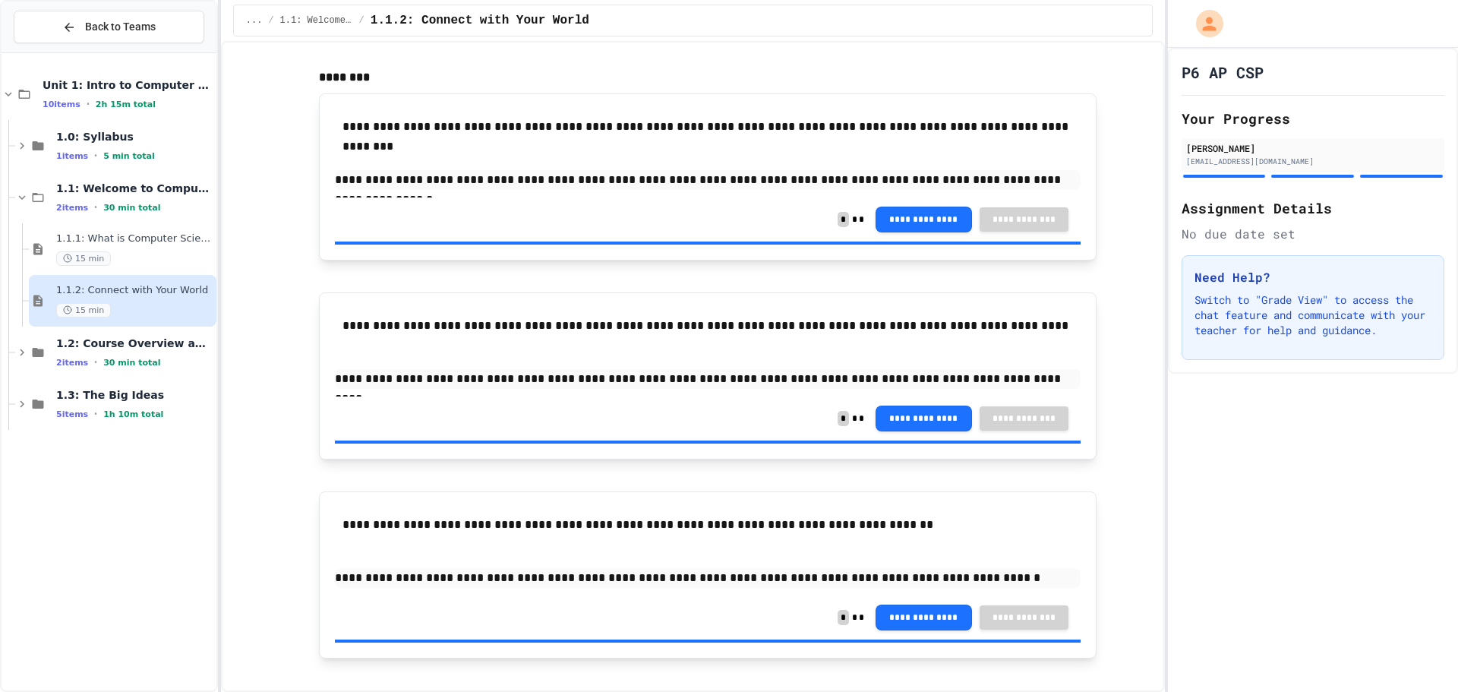
scroll to position [326, 0]
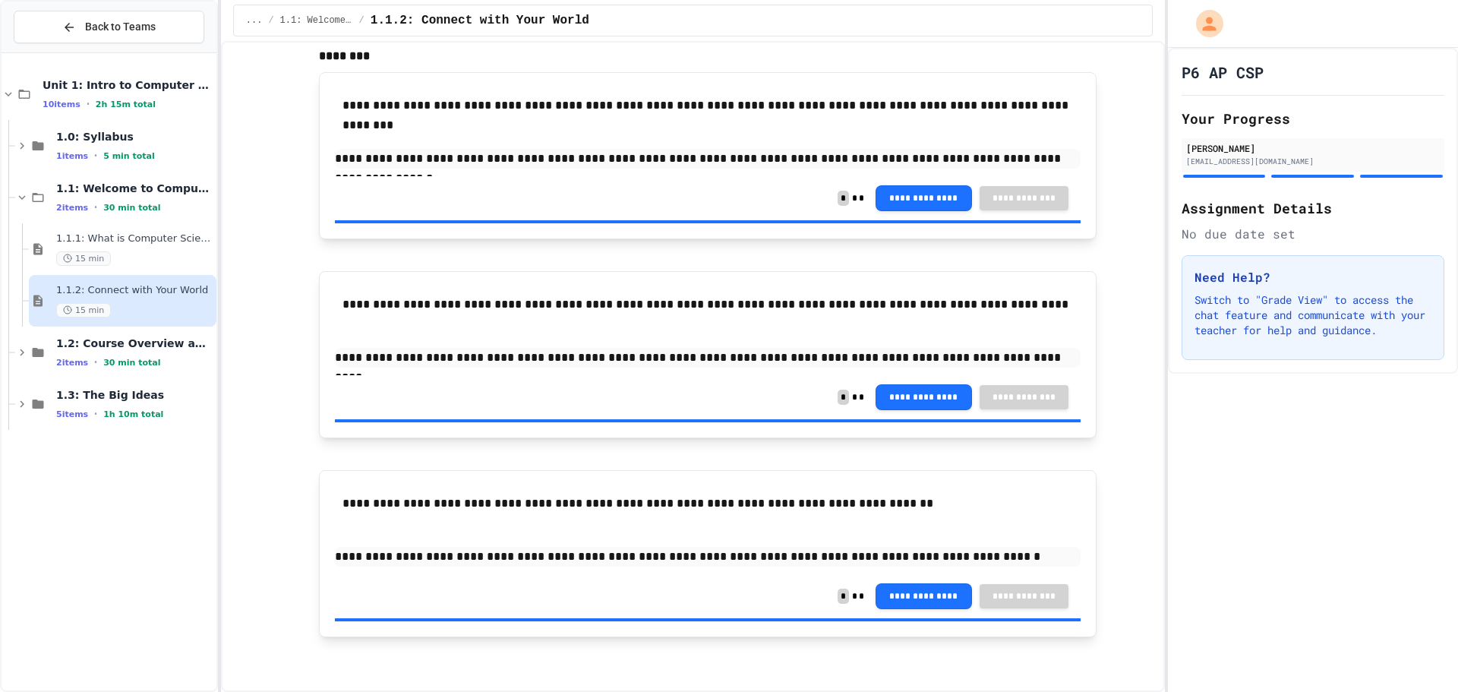
click at [163, 301] on div "1.1.2: Connect with Your World 15 min" at bounding box center [134, 300] width 157 height 33
click at [178, 292] on span "1.1.2: Connect with Your World" at bounding box center [134, 290] width 157 height 13
click at [149, 348] on span "1.2: Course Overview and the AP Exam" at bounding box center [134, 343] width 157 height 14
click at [154, 284] on span "1.1.2: Connect with Your World" at bounding box center [134, 290] width 157 height 13
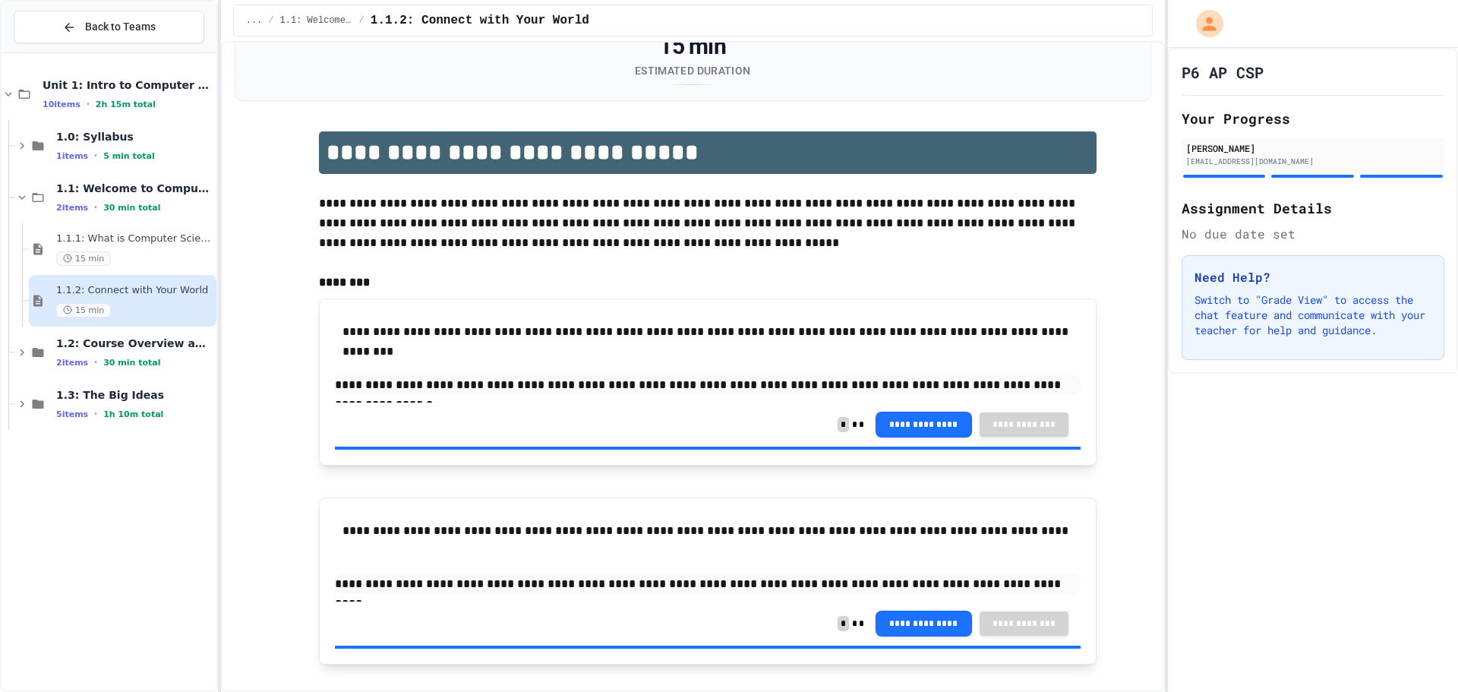
scroll to position [0, 0]
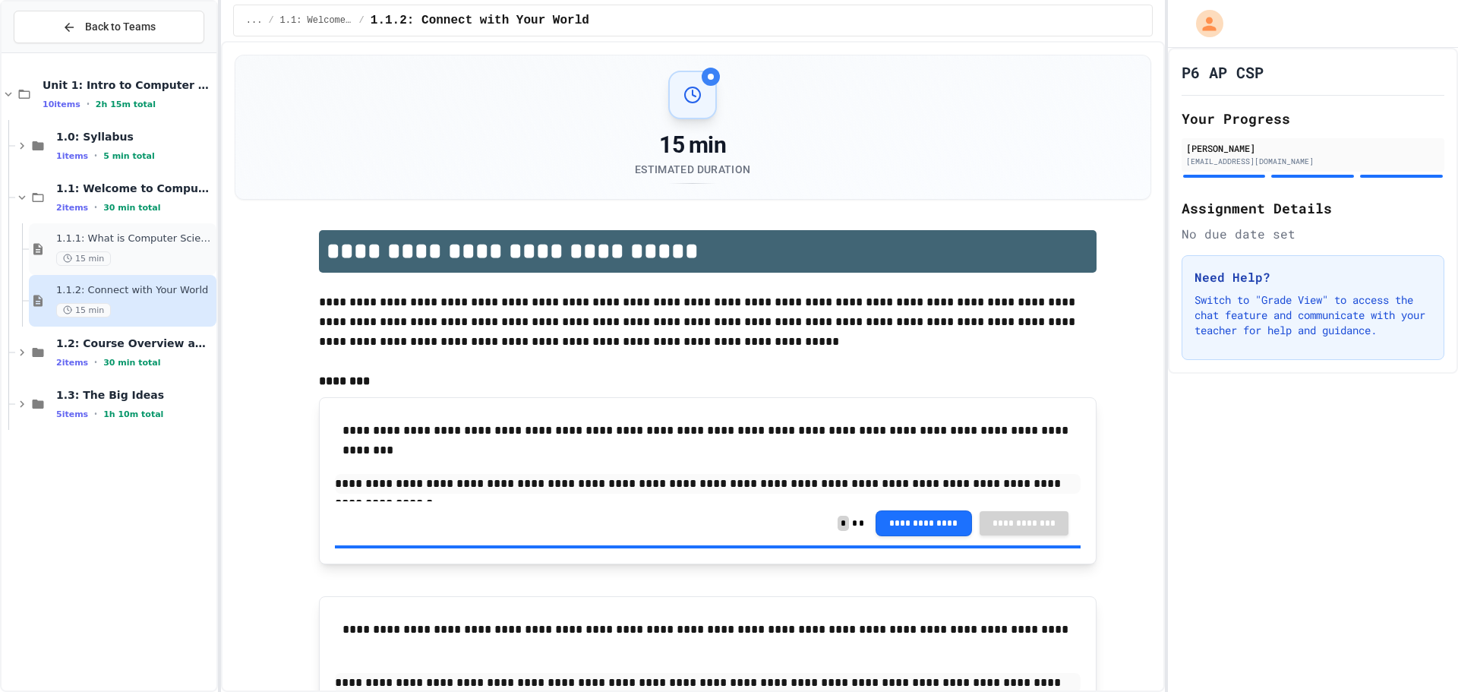
click at [184, 239] on span "1.1.1: What is Computer Science?" at bounding box center [134, 238] width 157 height 13
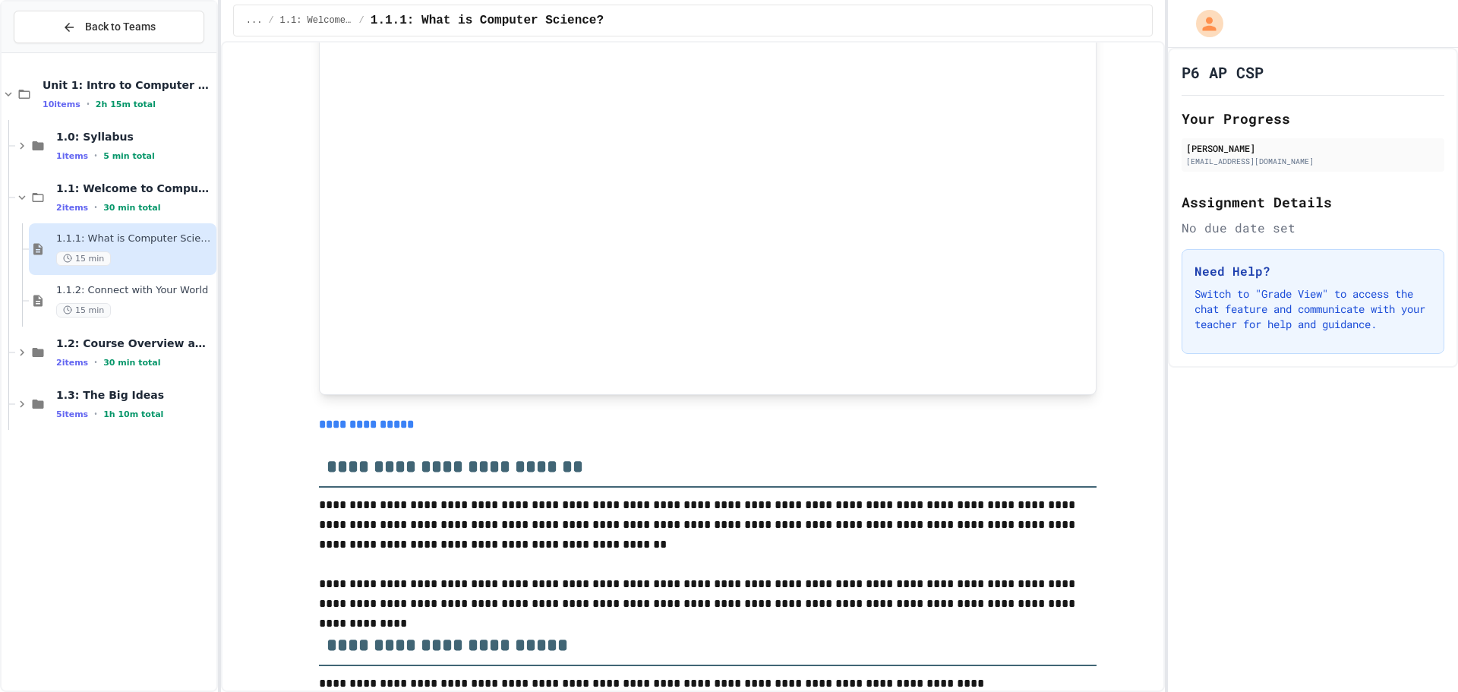
scroll to position [6456, 0]
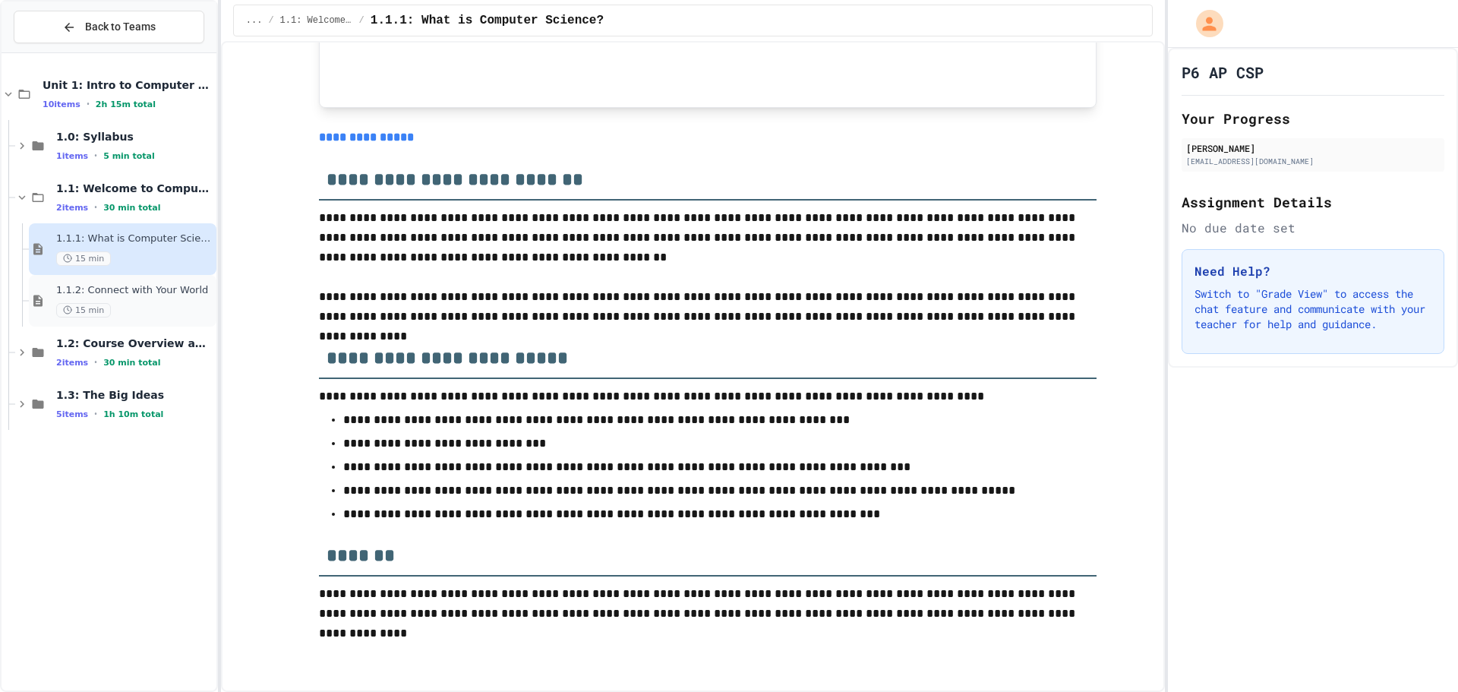
click at [181, 290] on span "1.1.2: Connect with Your World" at bounding box center [134, 290] width 157 height 13
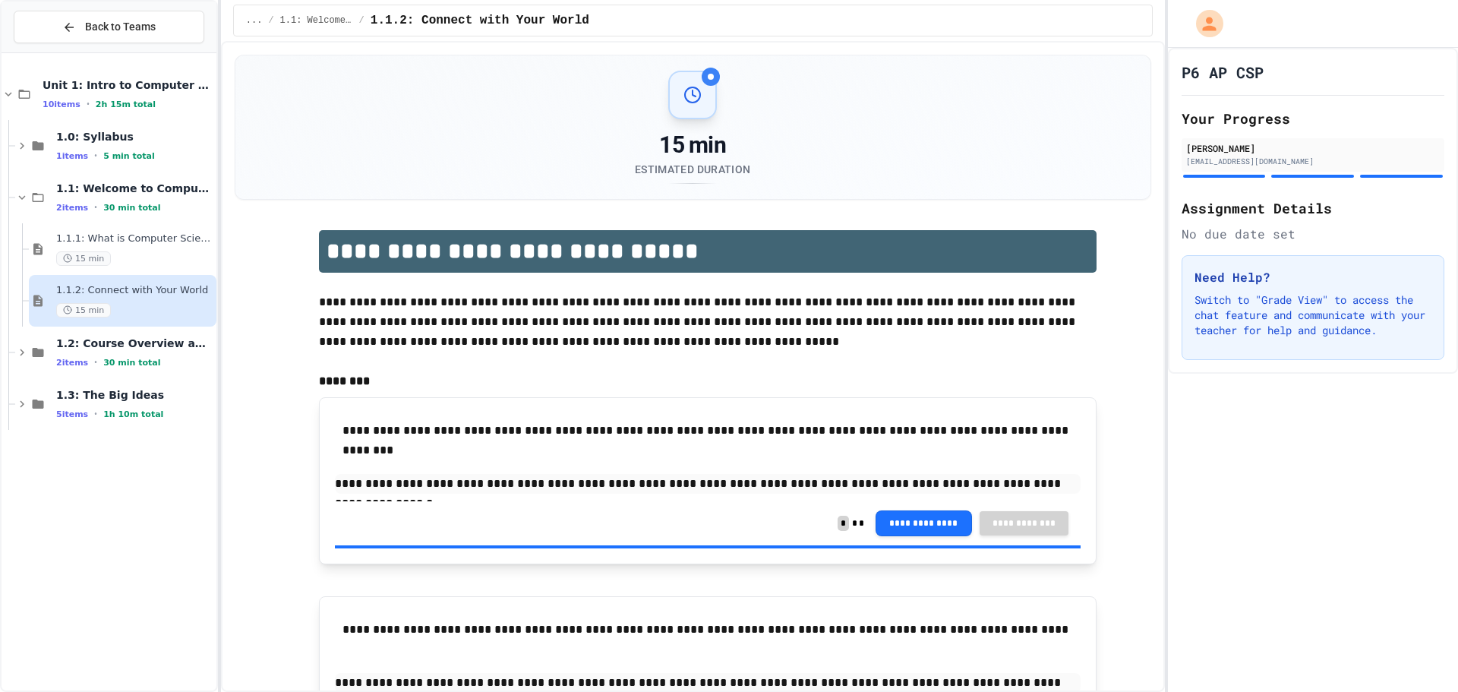
scroll to position [326, 0]
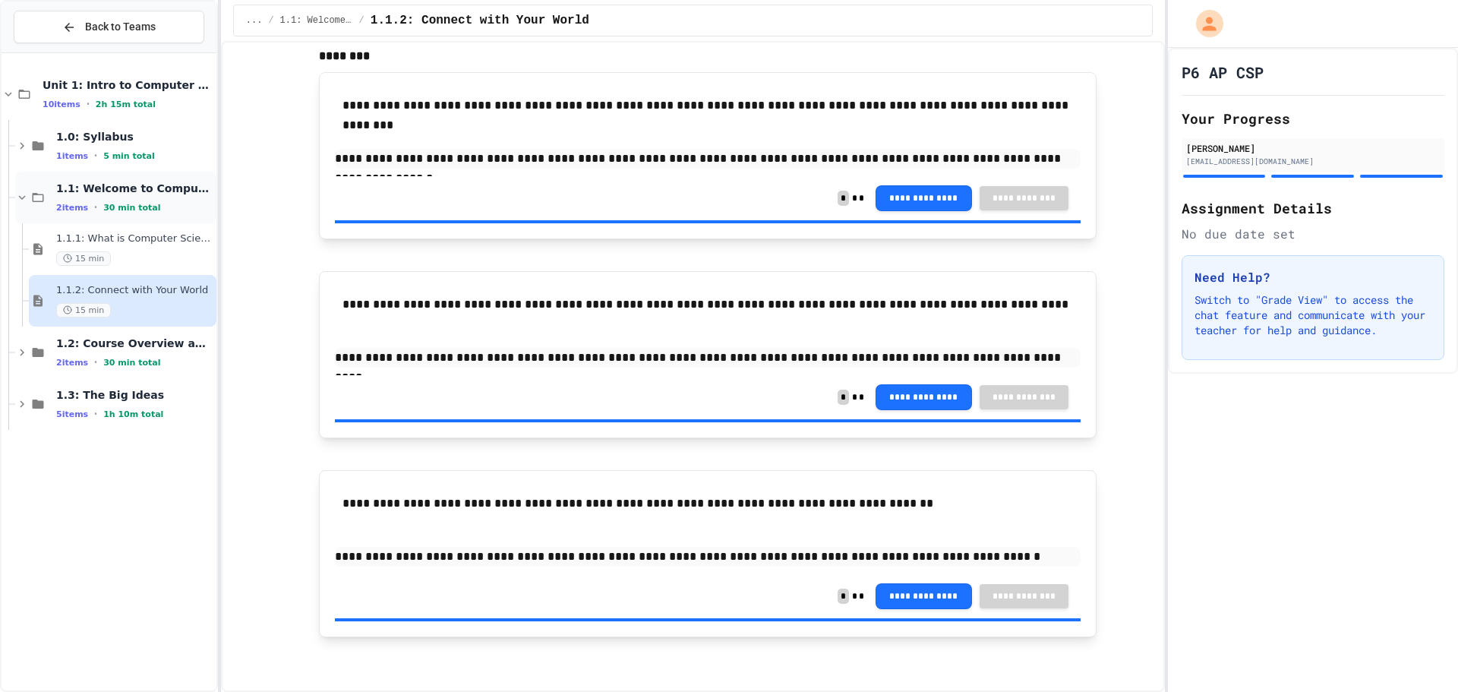
click at [175, 175] on div "1.1: Welcome to Computer Science 2 items • 30 min total" at bounding box center [115, 198] width 201 height 52
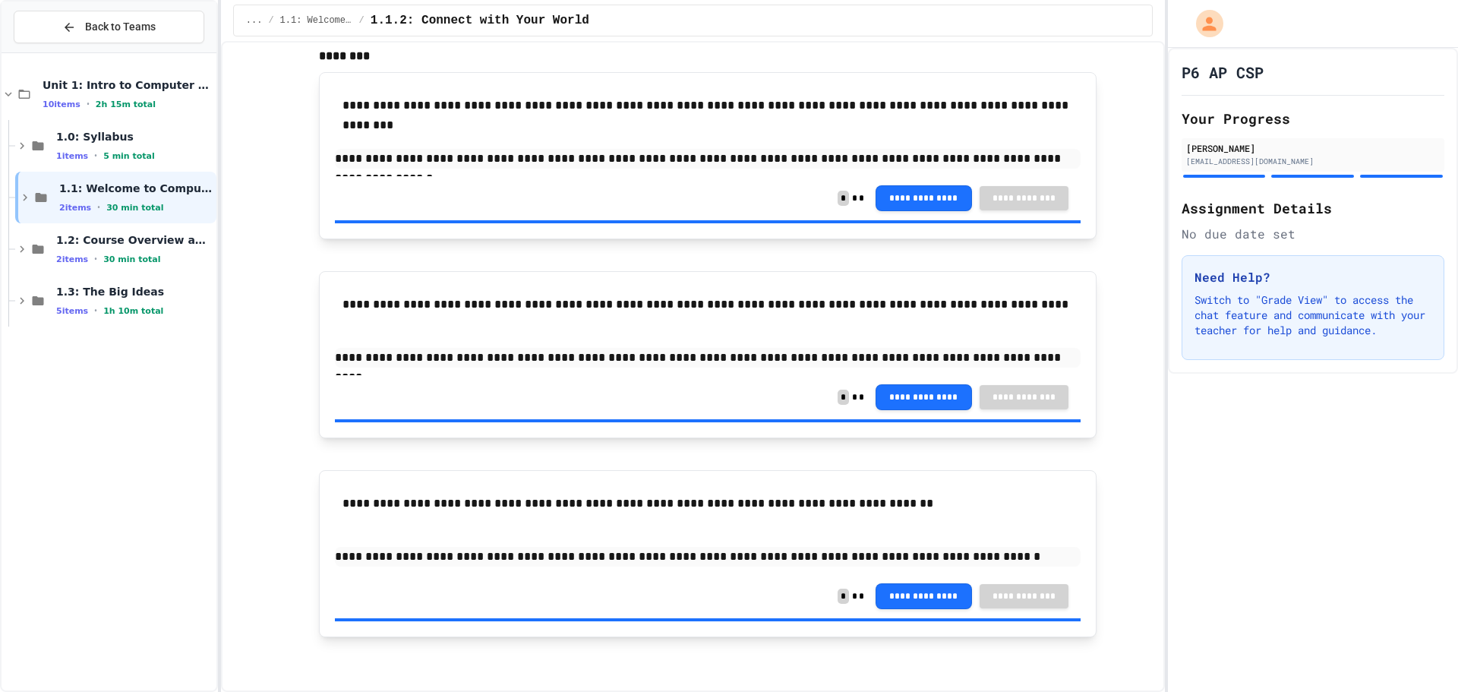
click at [123, 437] on div "Unit 1: Intro to Computer Science 10 items • 2h 15m total 1.0: Syllabus 1 items…" at bounding box center [109, 371] width 215 height 625
click at [181, 239] on span "1.2: Course Overview and the AP Exam" at bounding box center [134, 240] width 157 height 14
